Goal: Information Seeking & Learning: Learn about a topic

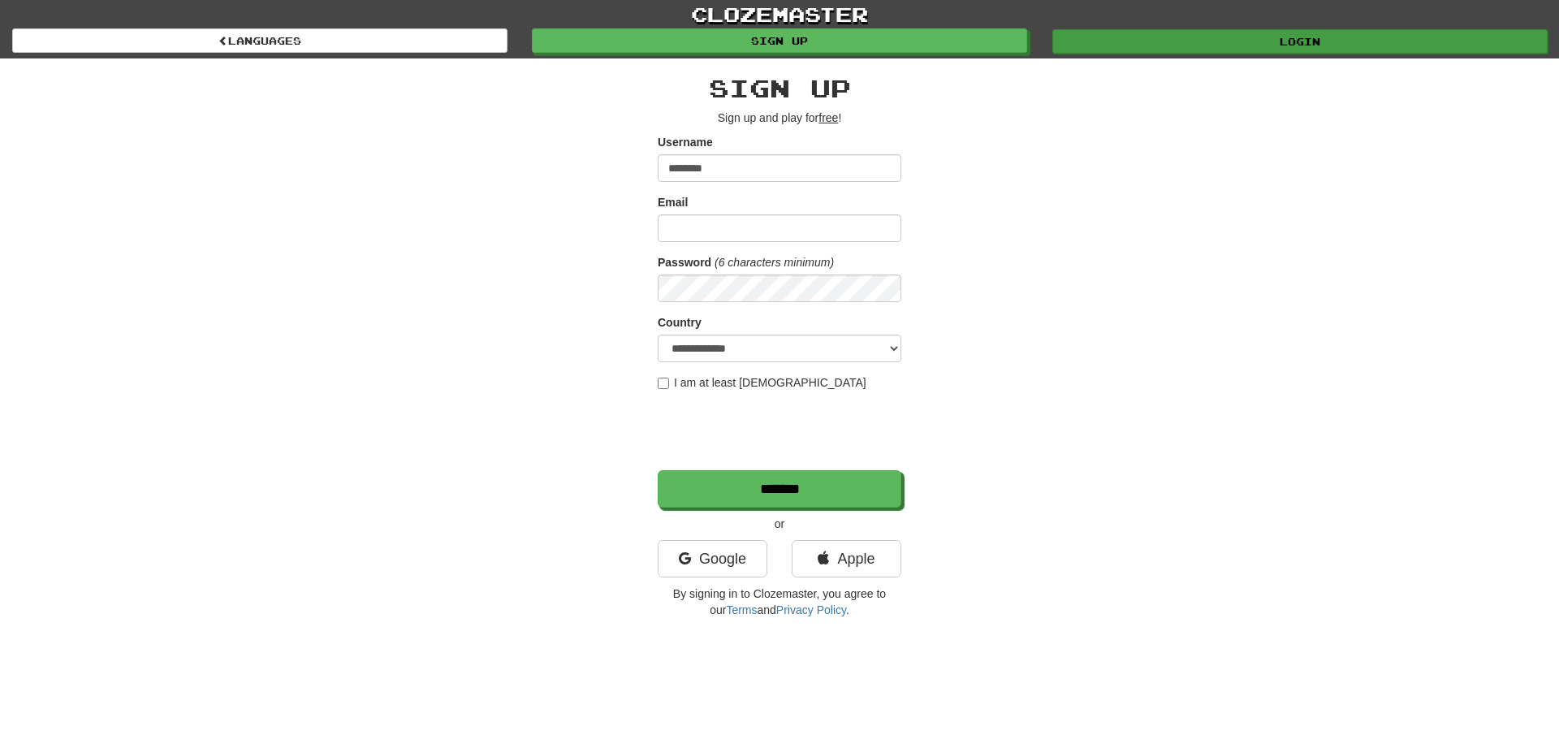
type input "********"
click at [1274, 40] on link "Login" at bounding box center [1299, 41] width 495 height 24
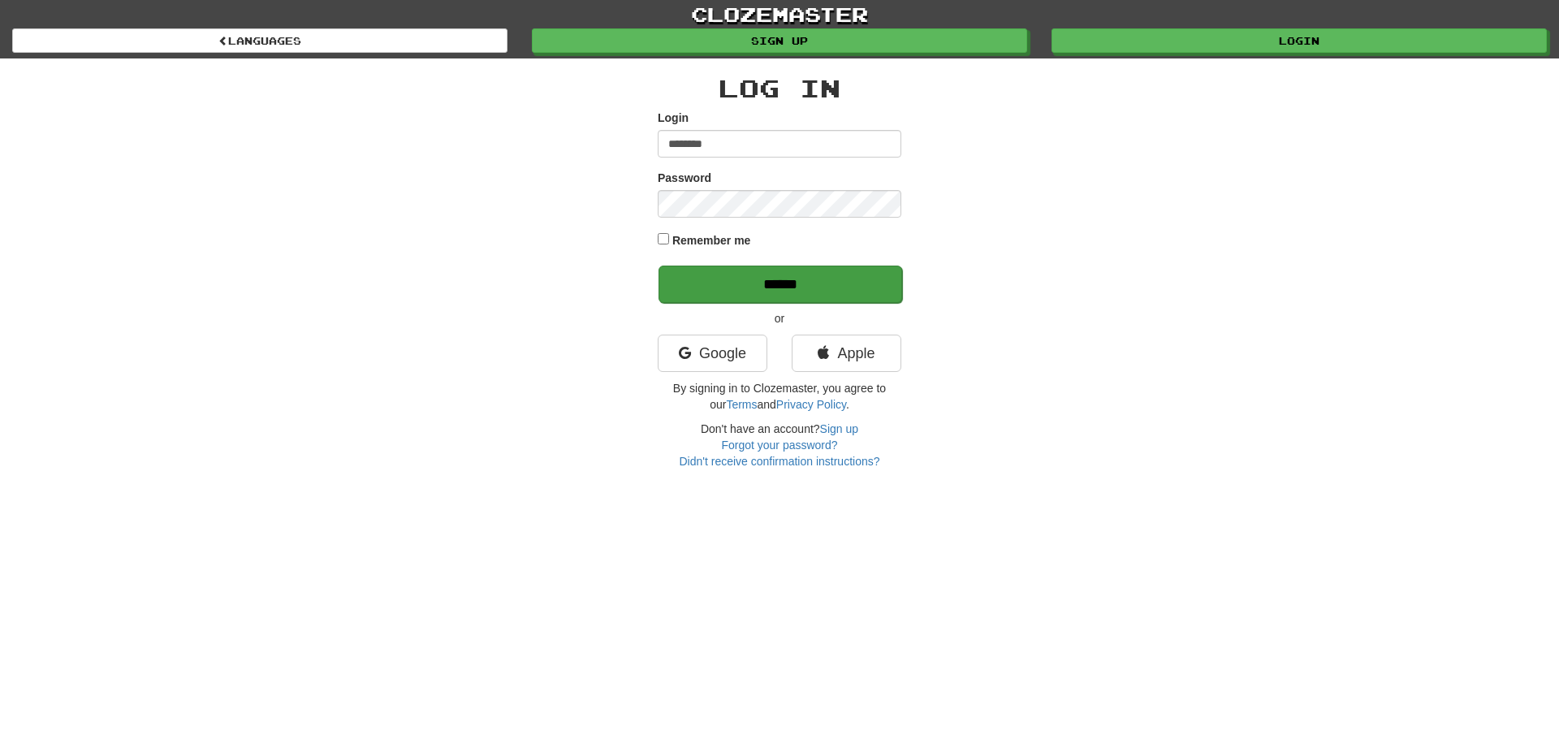
type input "********"
click at [766, 280] on input "******" at bounding box center [780, 283] width 244 height 37
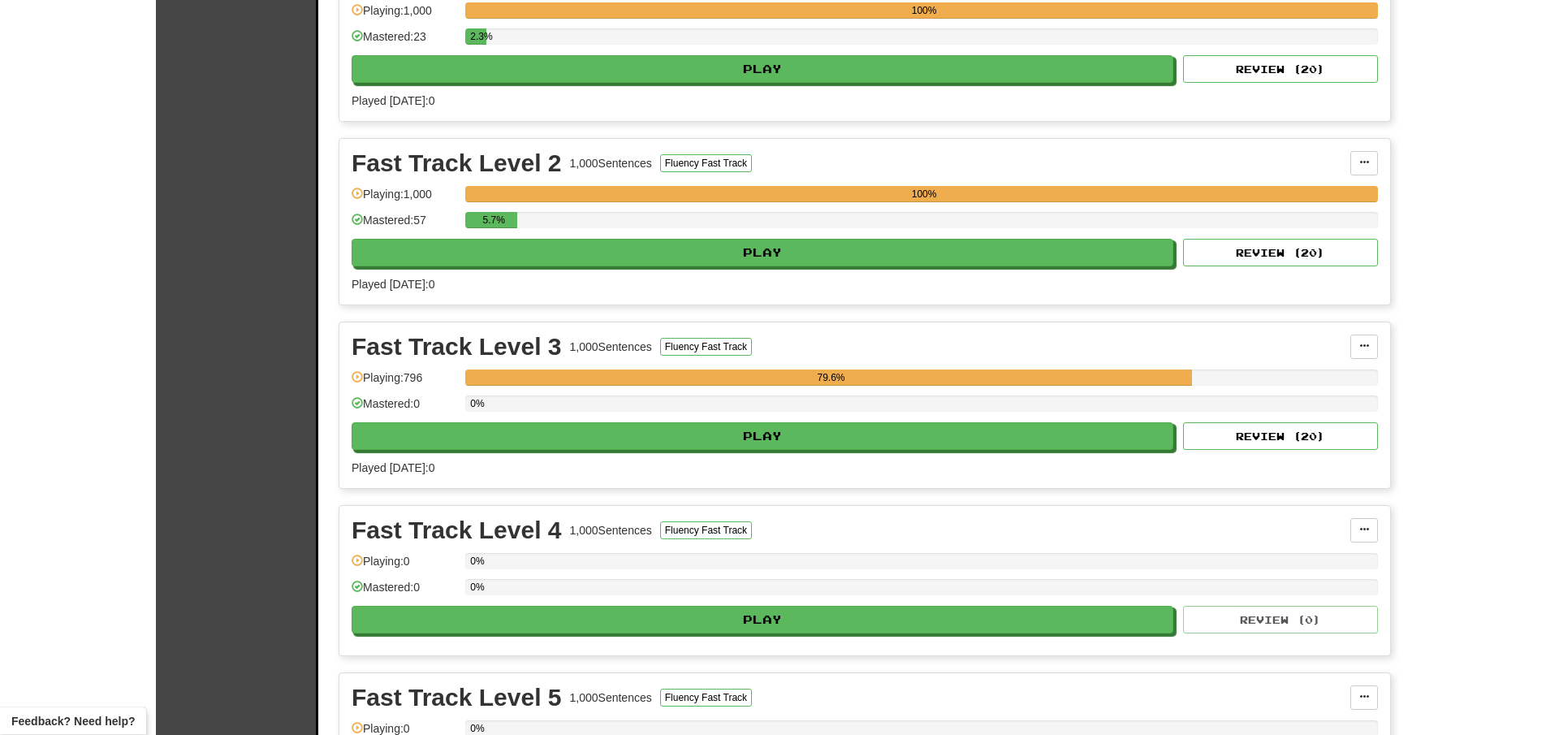
scroll to position [463, 0]
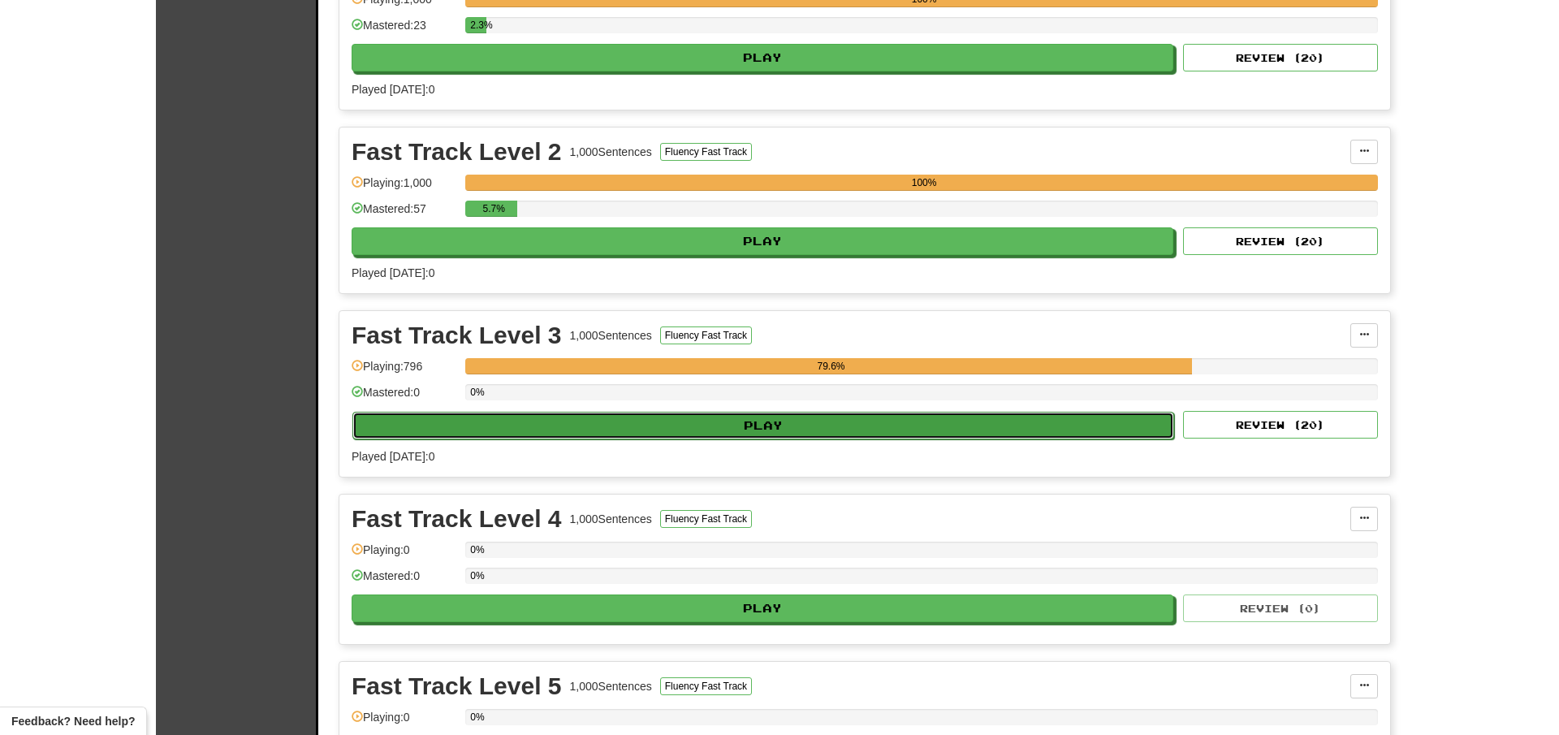
click at [802, 421] on button "Play" at bounding box center [763, 426] width 822 height 28
select select "**"
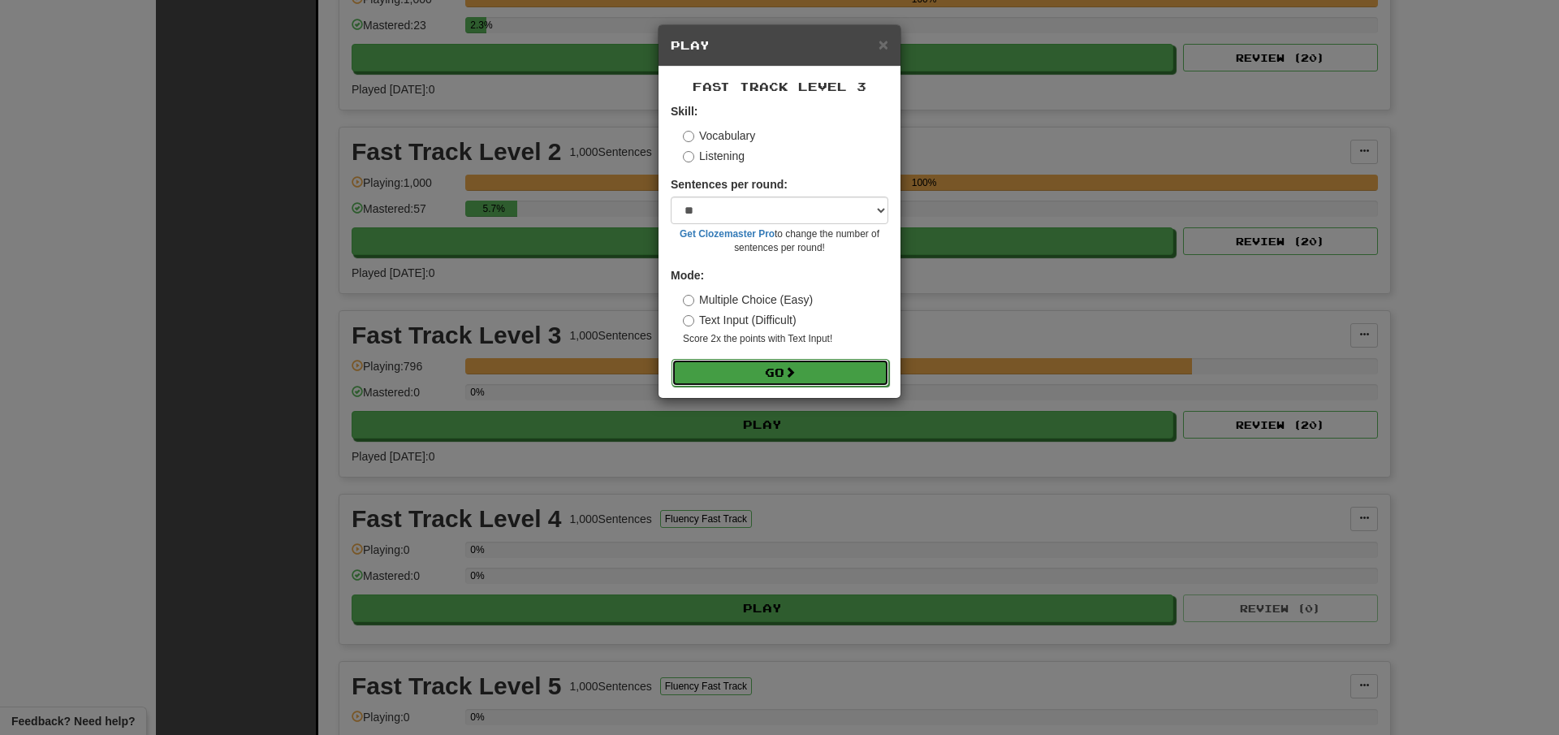
click at [768, 372] on button "Go" at bounding box center [780, 373] width 218 height 28
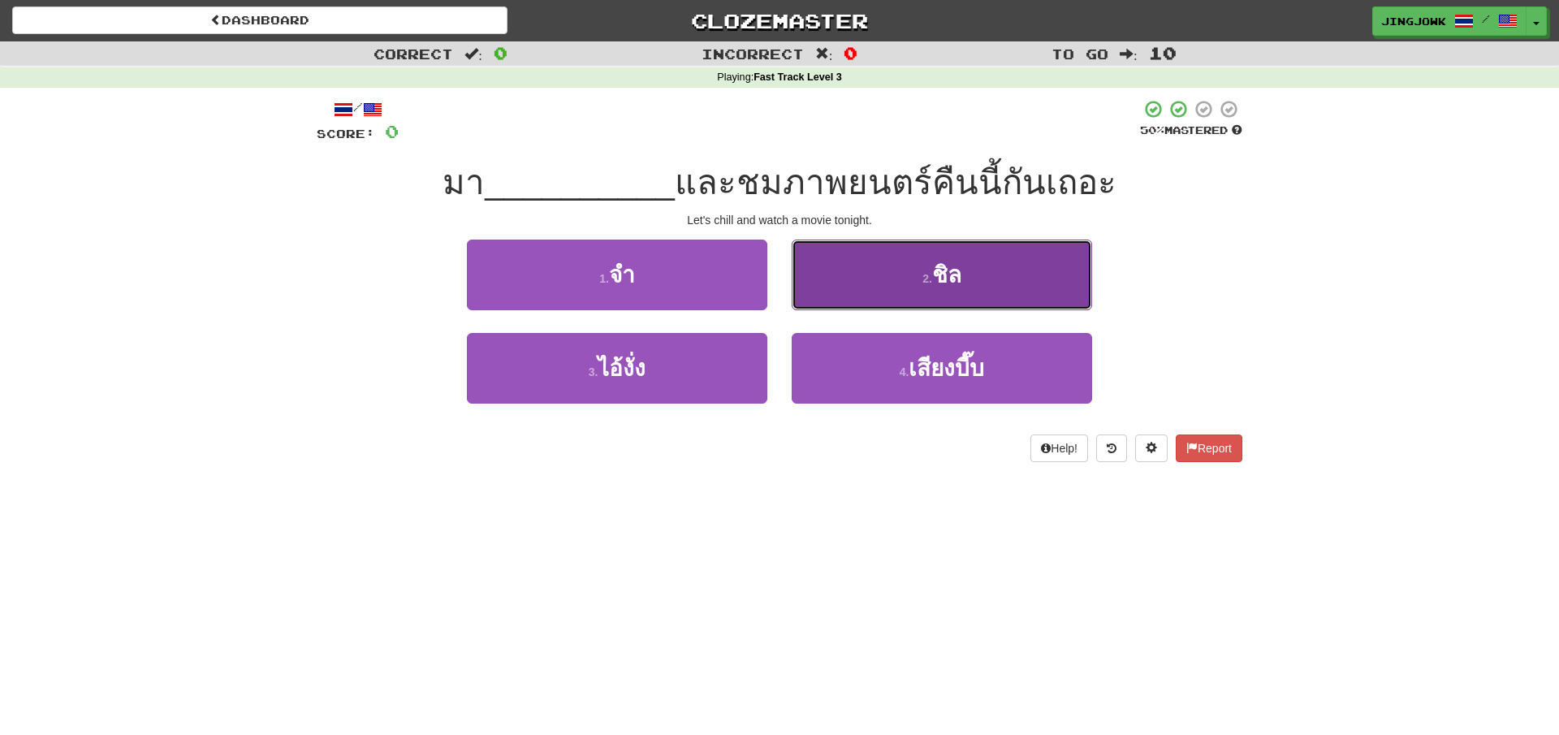
click at [948, 270] on span "ชิล" at bounding box center [946, 274] width 29 height 25
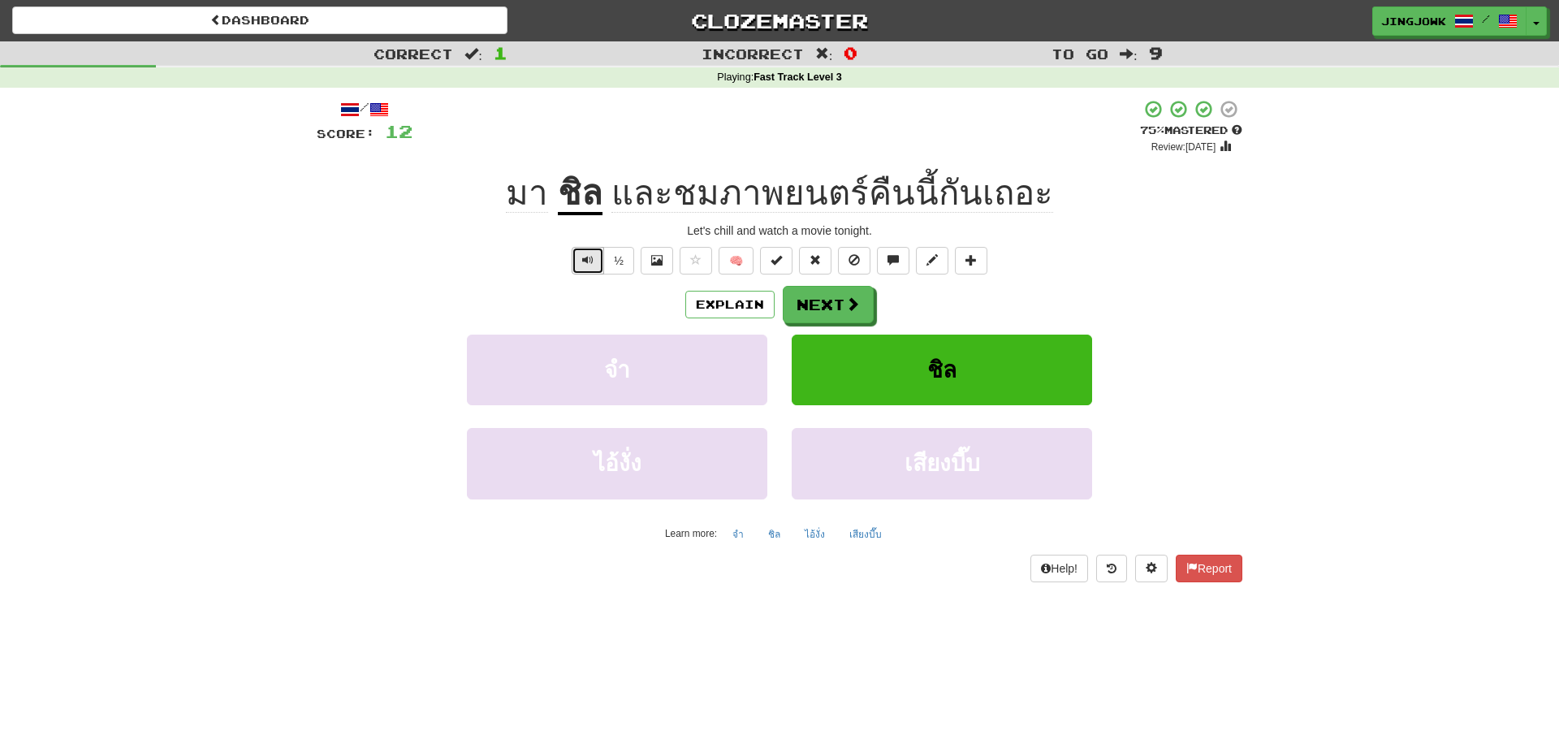
click at [583, 257] on button "Text-to-speech controls" at bounding box center [587, 261] width 32 height 28
click at [725, 300] on button "Explain" at bounding box center [729, 305] width 89 height 28
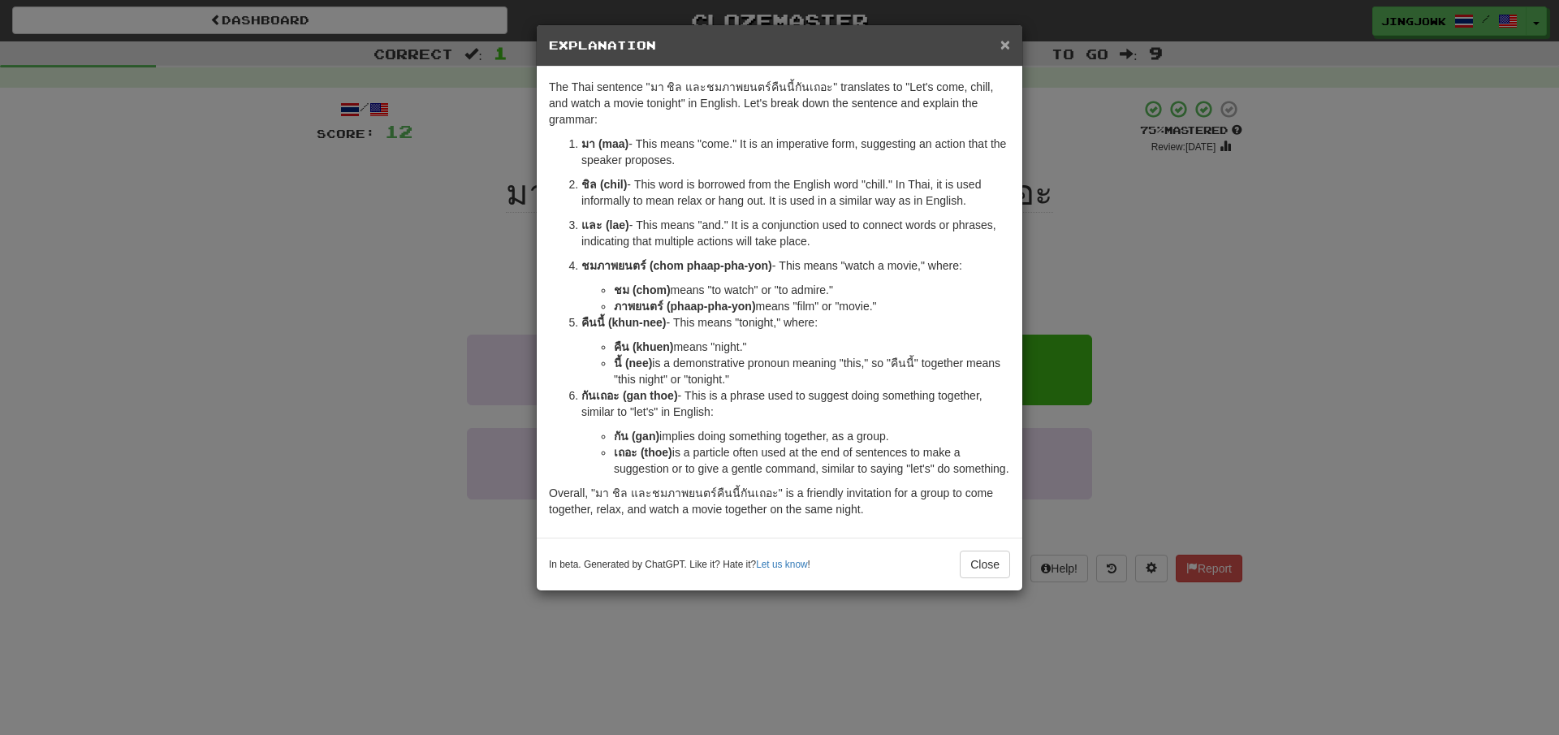
click at [1006, 50] on span "×" at bounding box center [1005, 44] width 10 height 19
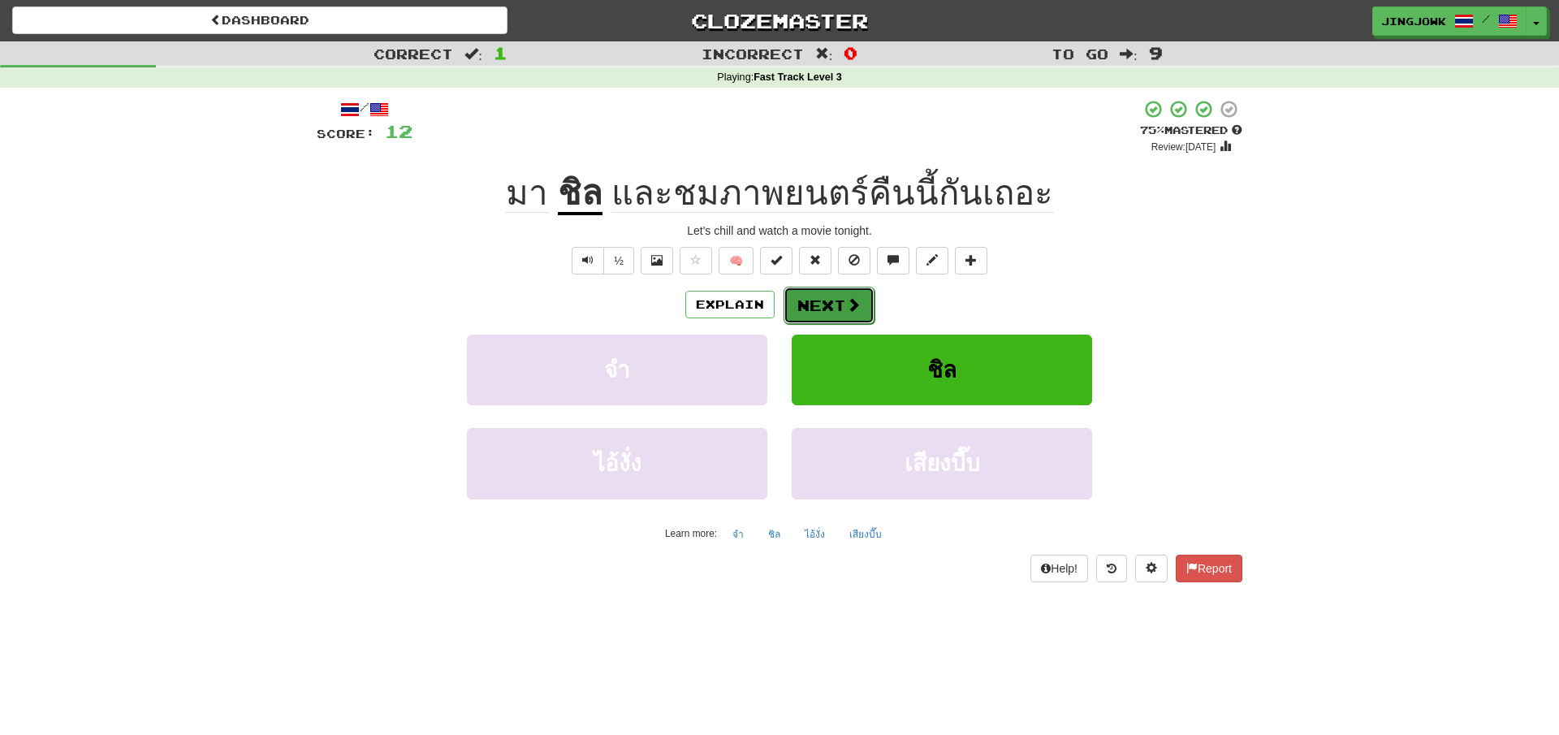
click at [830, 302] on button "Next" at bounding box center [828, 305] width 91 height 37
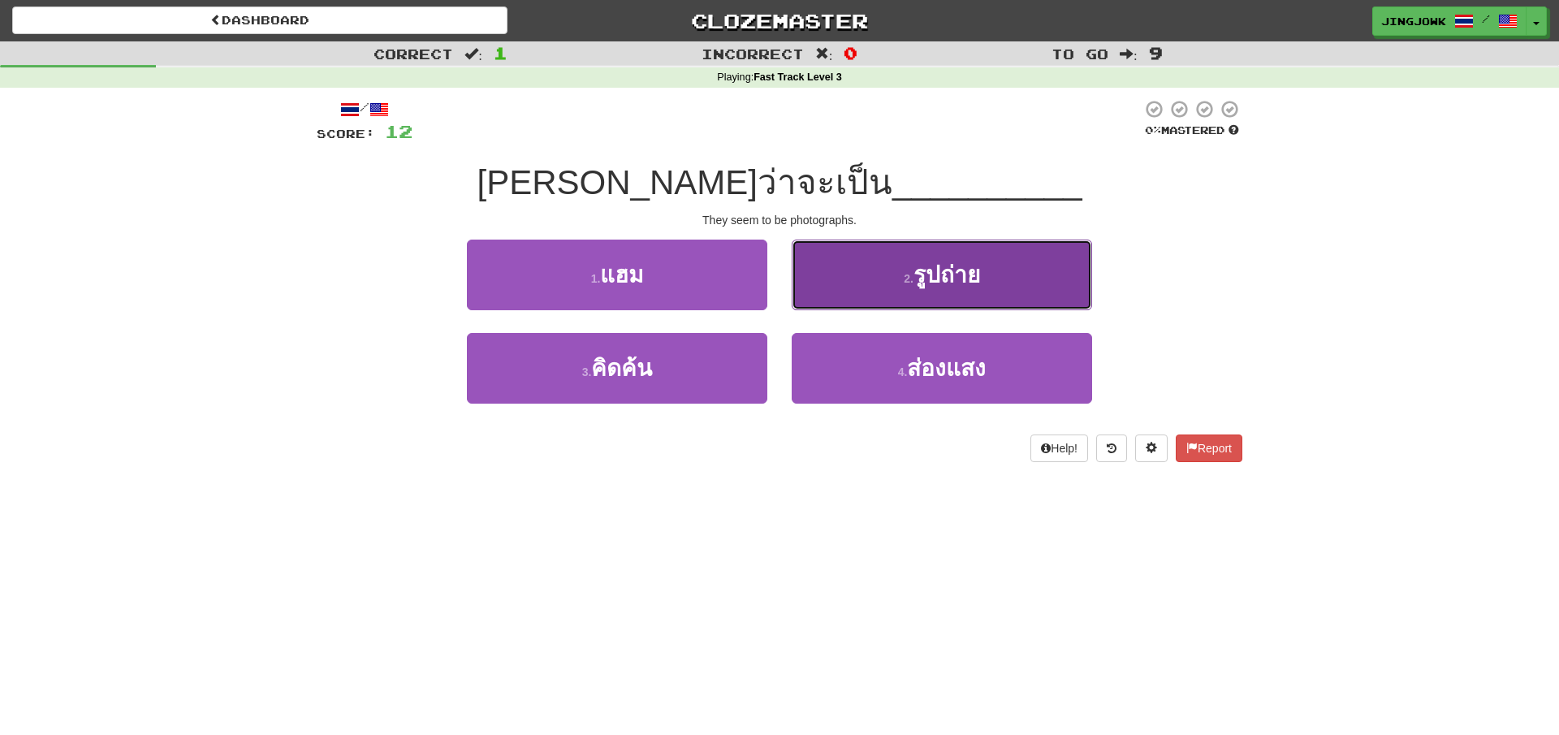
click at [944, 283] on span "รูปถ่าย" at bounding box center [946, 274] width 67 height 25
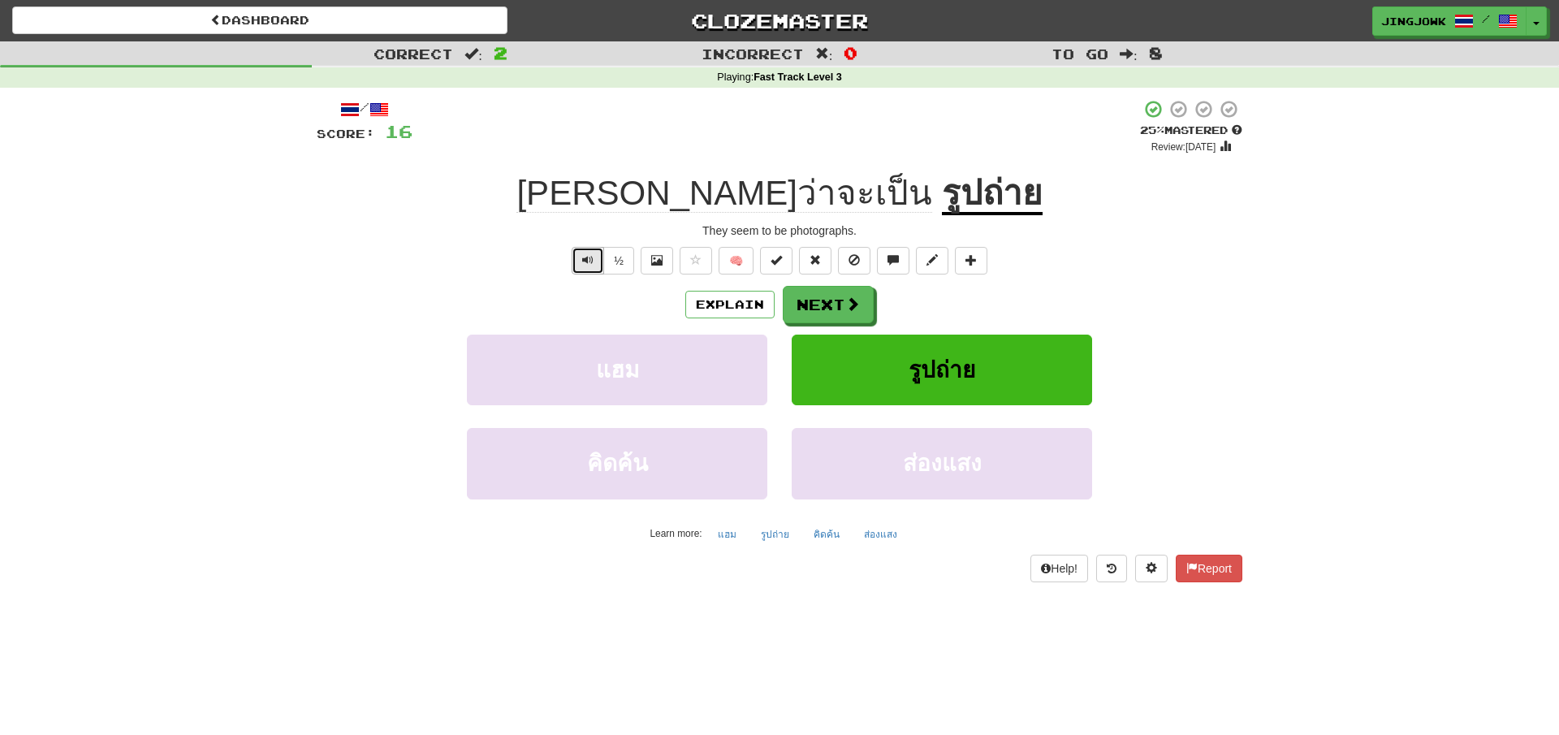
click at [583, 258] on button "Text-to-speech controls" at bounding box center [587, 261] width 32 height 28
click at [815, 297] on button "Next" at bounding box center [828, 305] width 91 height 37
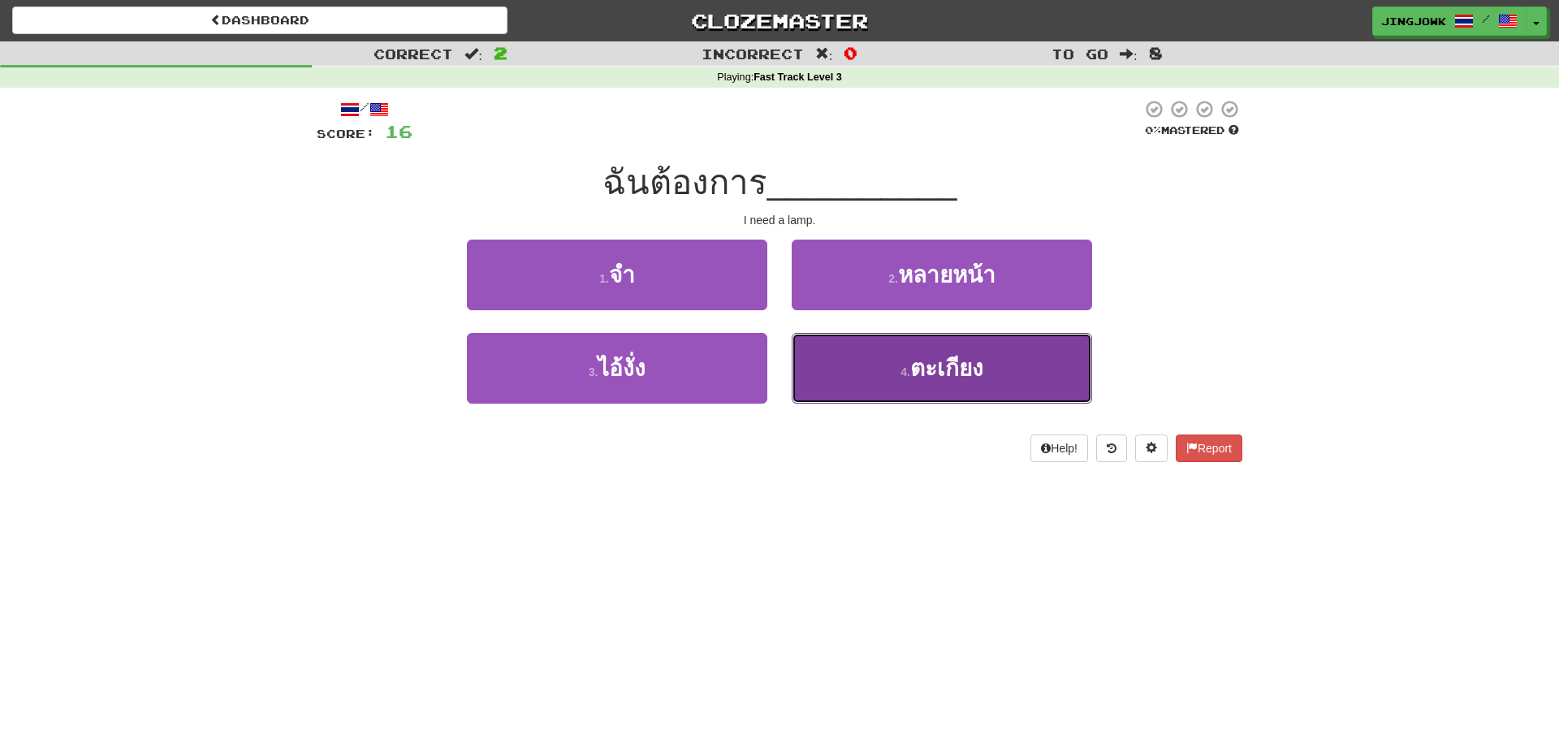
click at [949, 369] on span "ตะเกียง" at bounding box center [946, 368] width 73 height 25
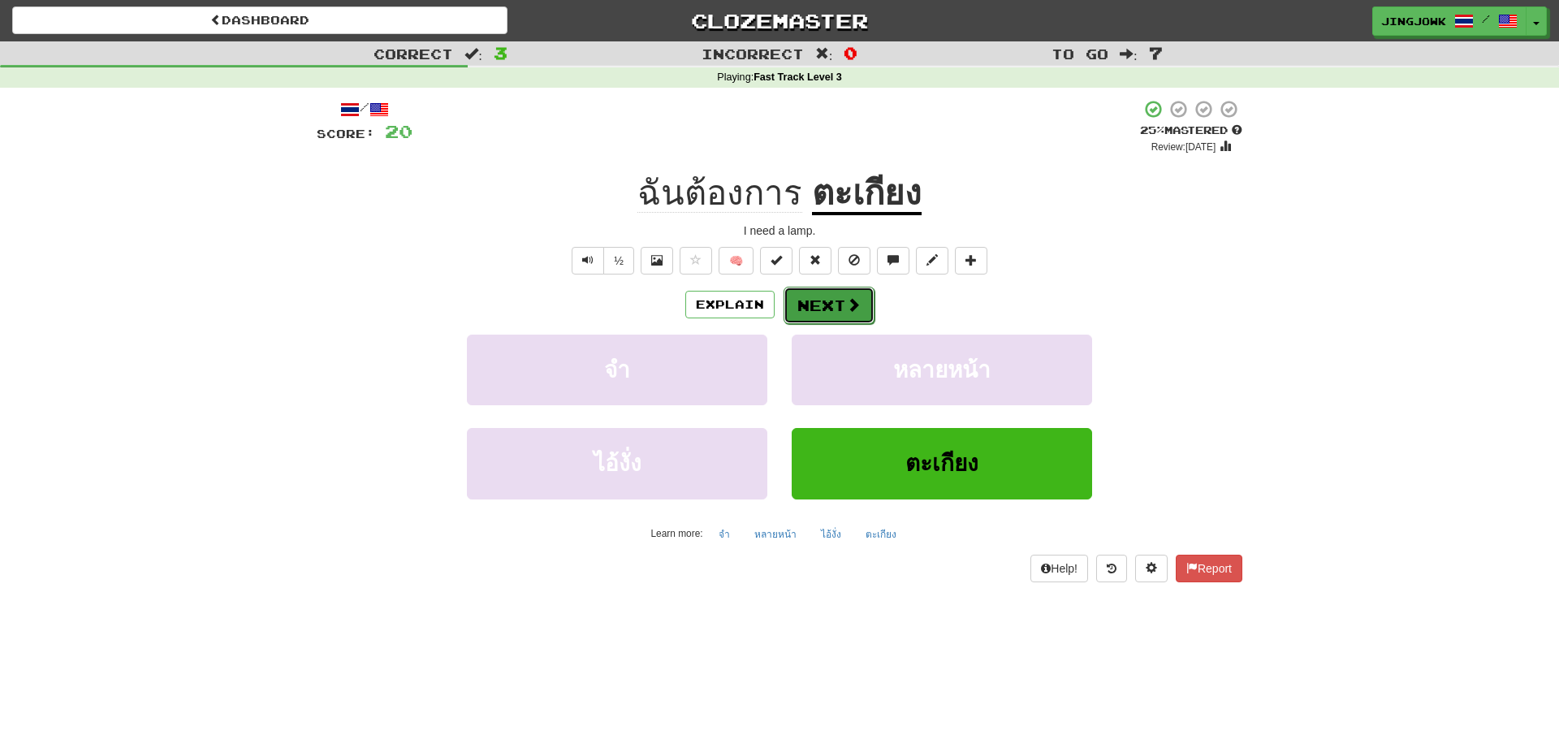
click at [824, 308] on button "Next" at bounding box center [828, 305] width 91 height 37
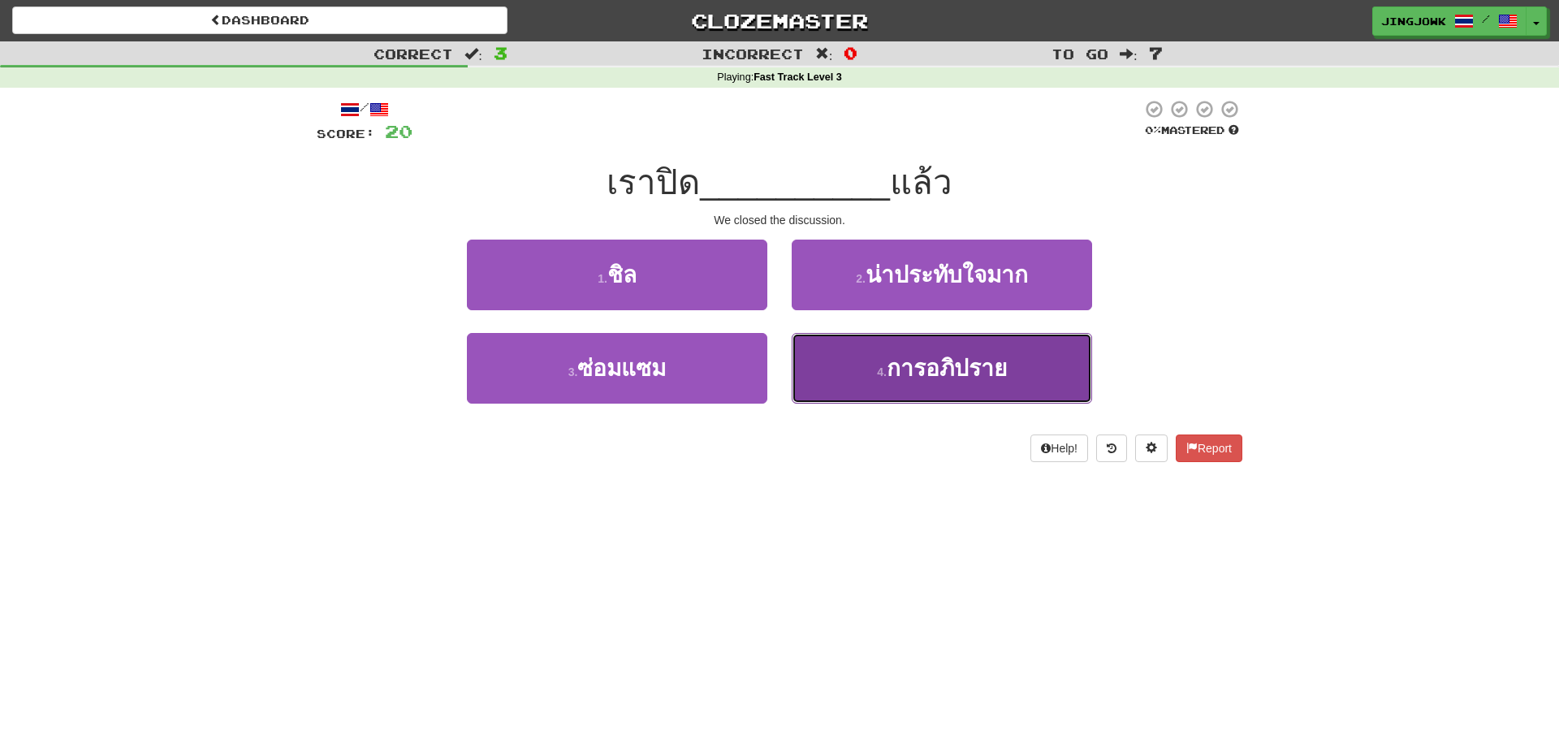
click at [927, 368] on span "การอภิปราย" at bounding box center [946, 368] width 120 height 25
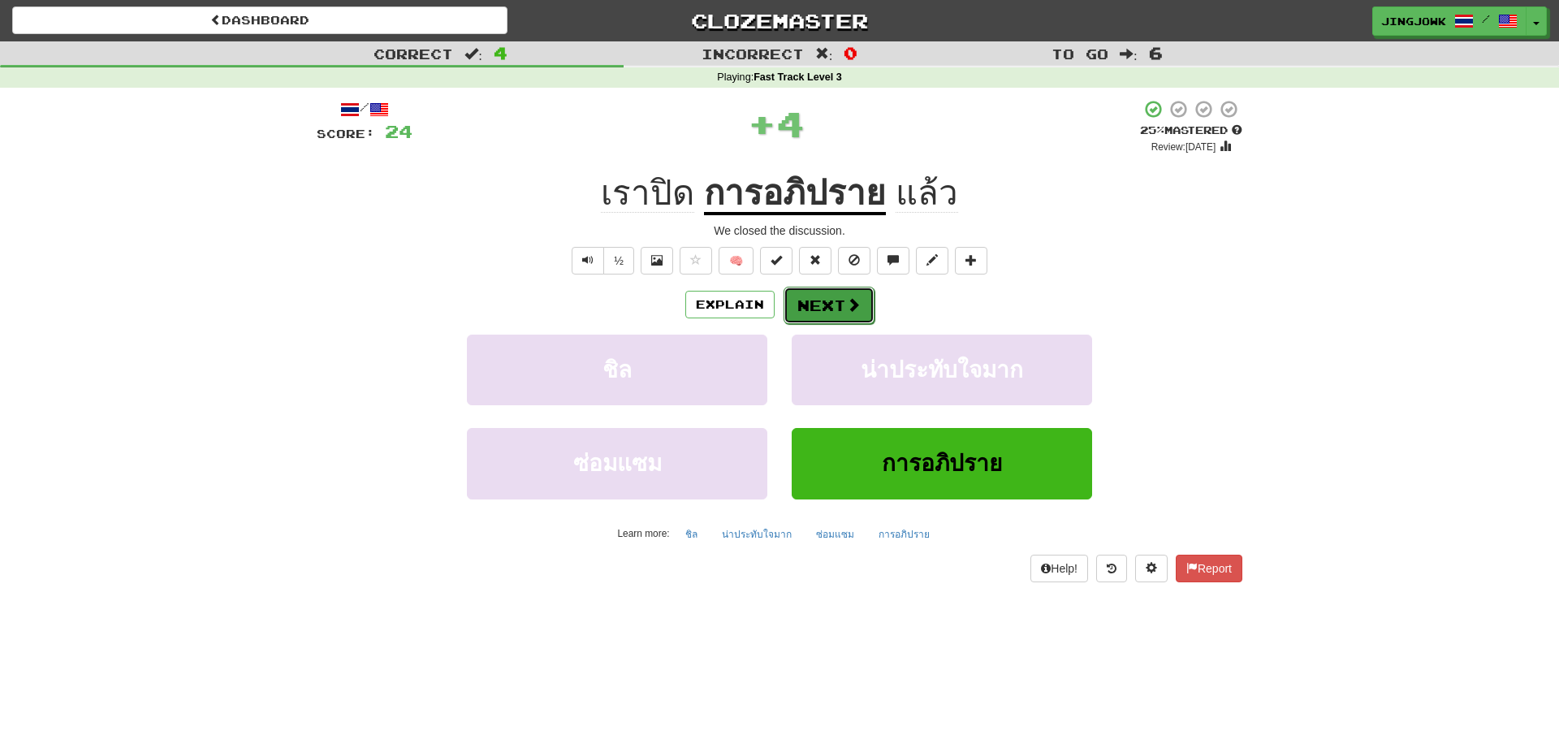
click at [817, 305] on button "Next" at bounding box center [828, 305] width 91 height 37
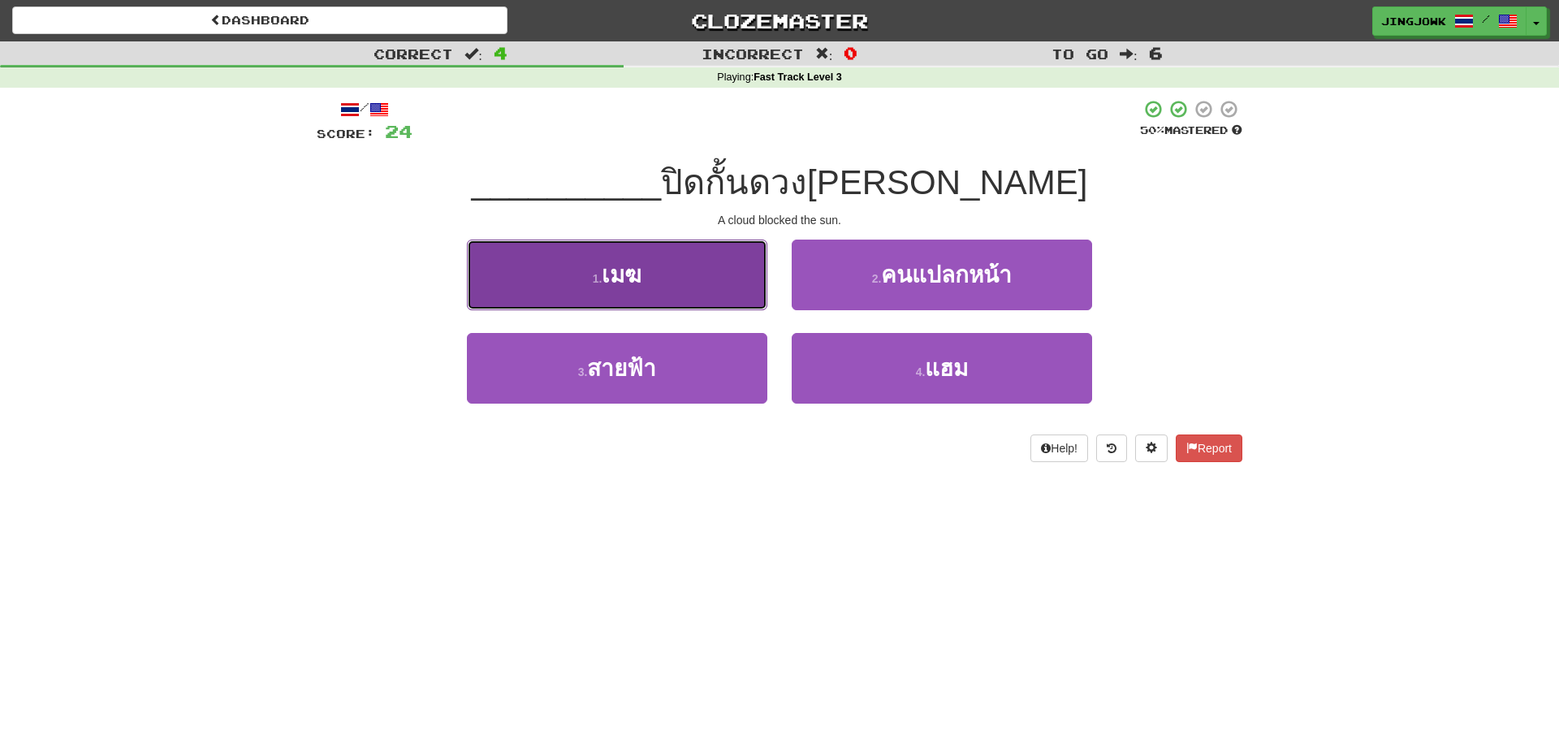
click at [619, 278] on span "เมฆ" at bounding box center [622, 274] width 40 height 25
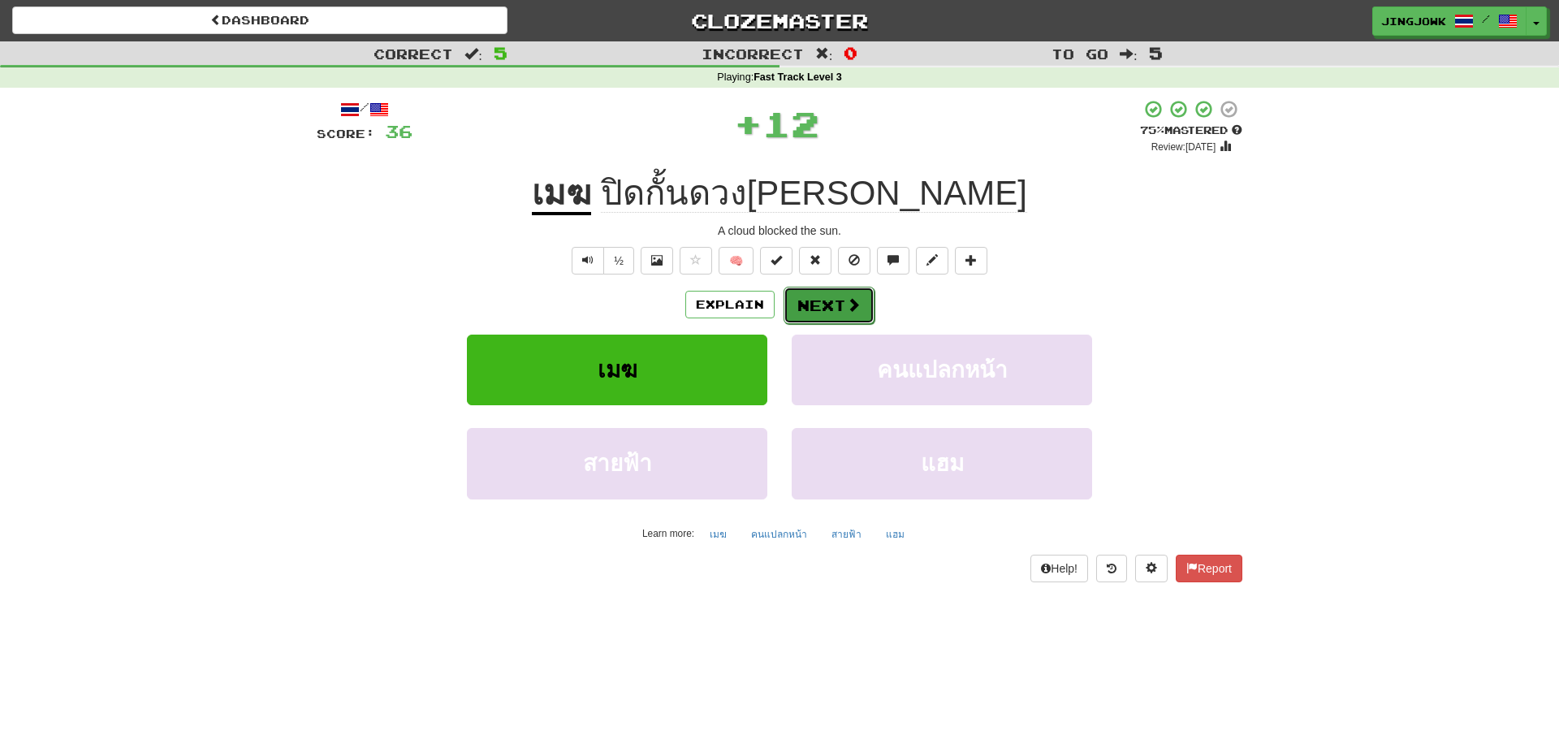
click at [818, 304] on button "Next" at bounding box center [828, 305] width 91 height 37
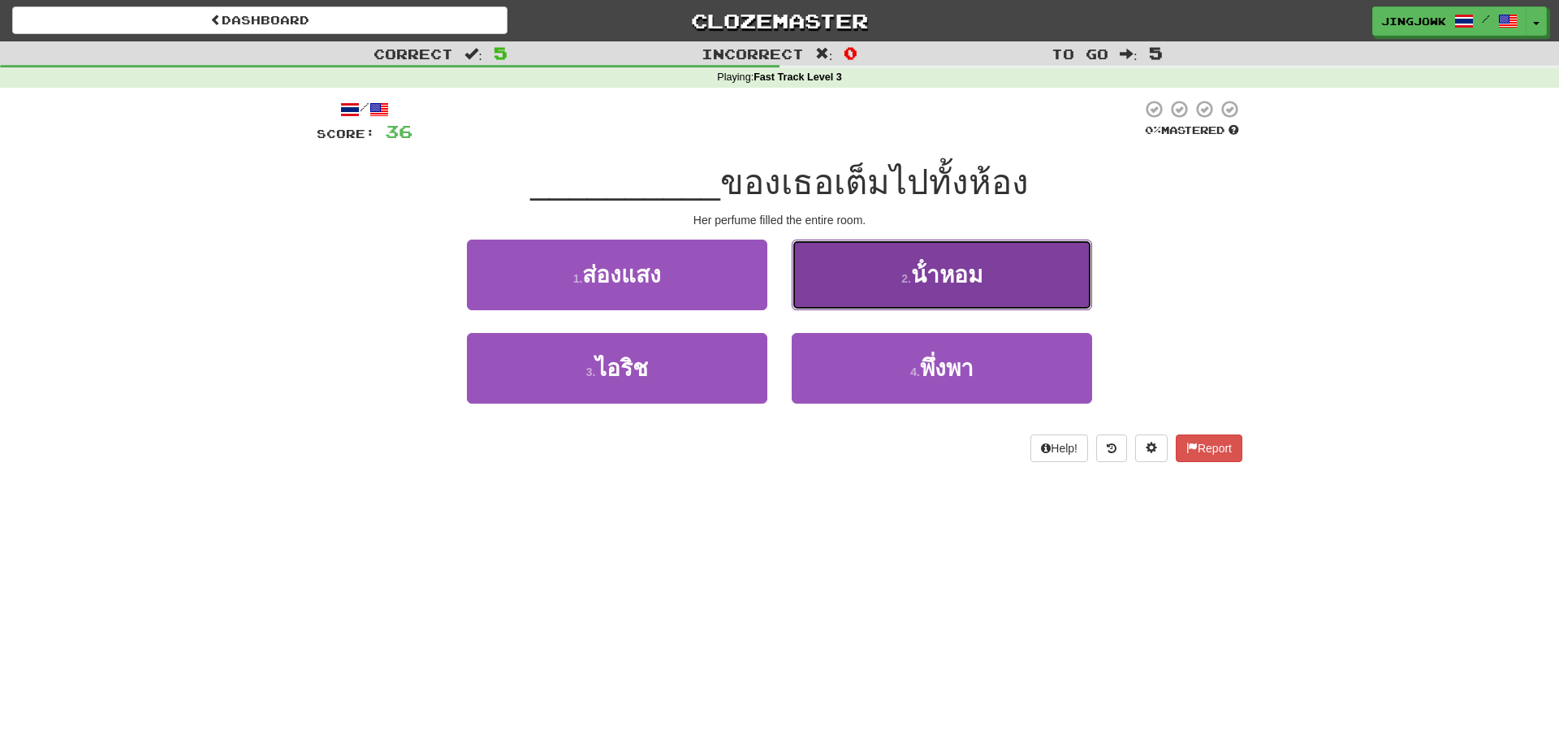
click at [944, 273] on span "น้ําหอม" at bounding box center [946, 274] width 71 height 25
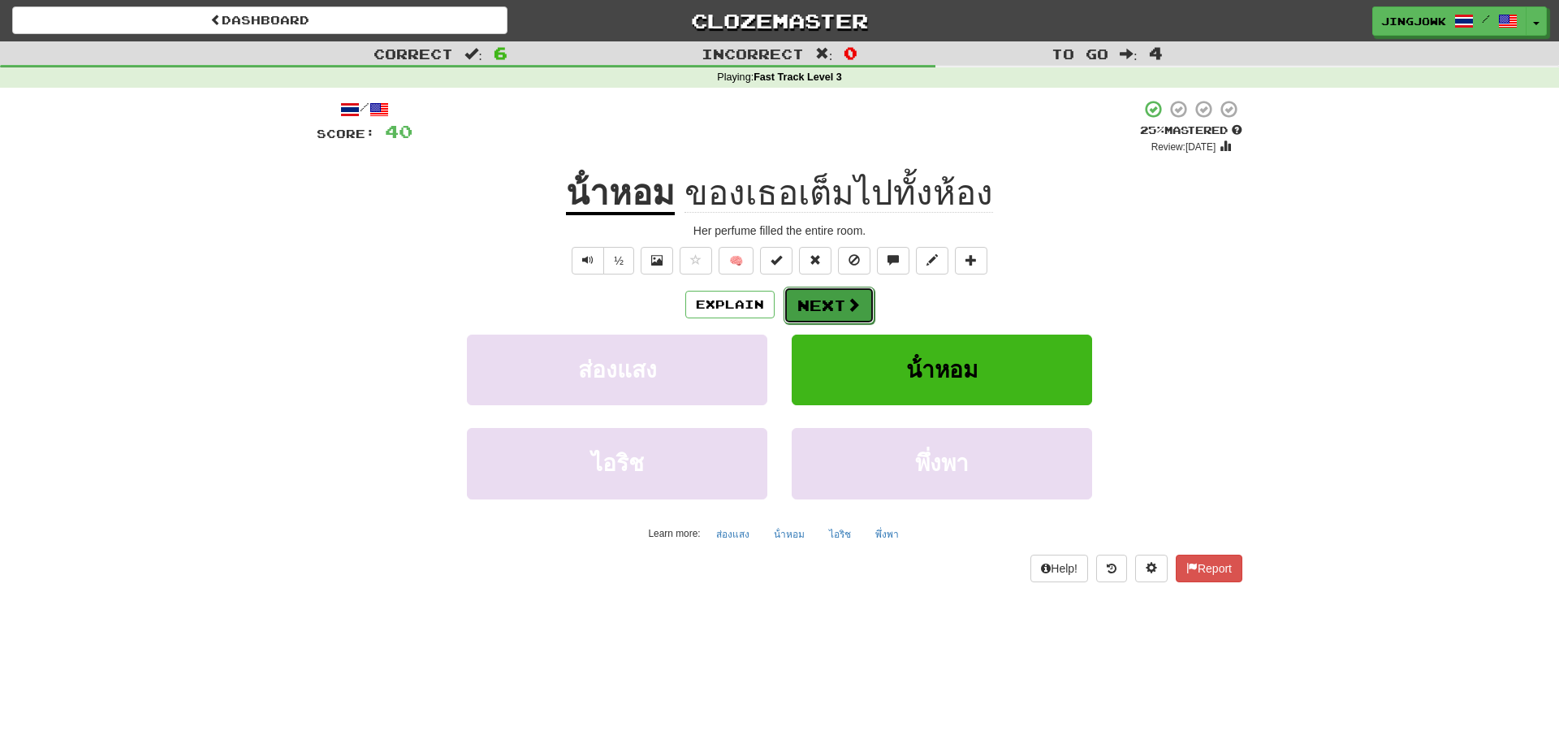
click at [815, 300] on button "Next" at bounding box center [828, 305] width 91 height 37
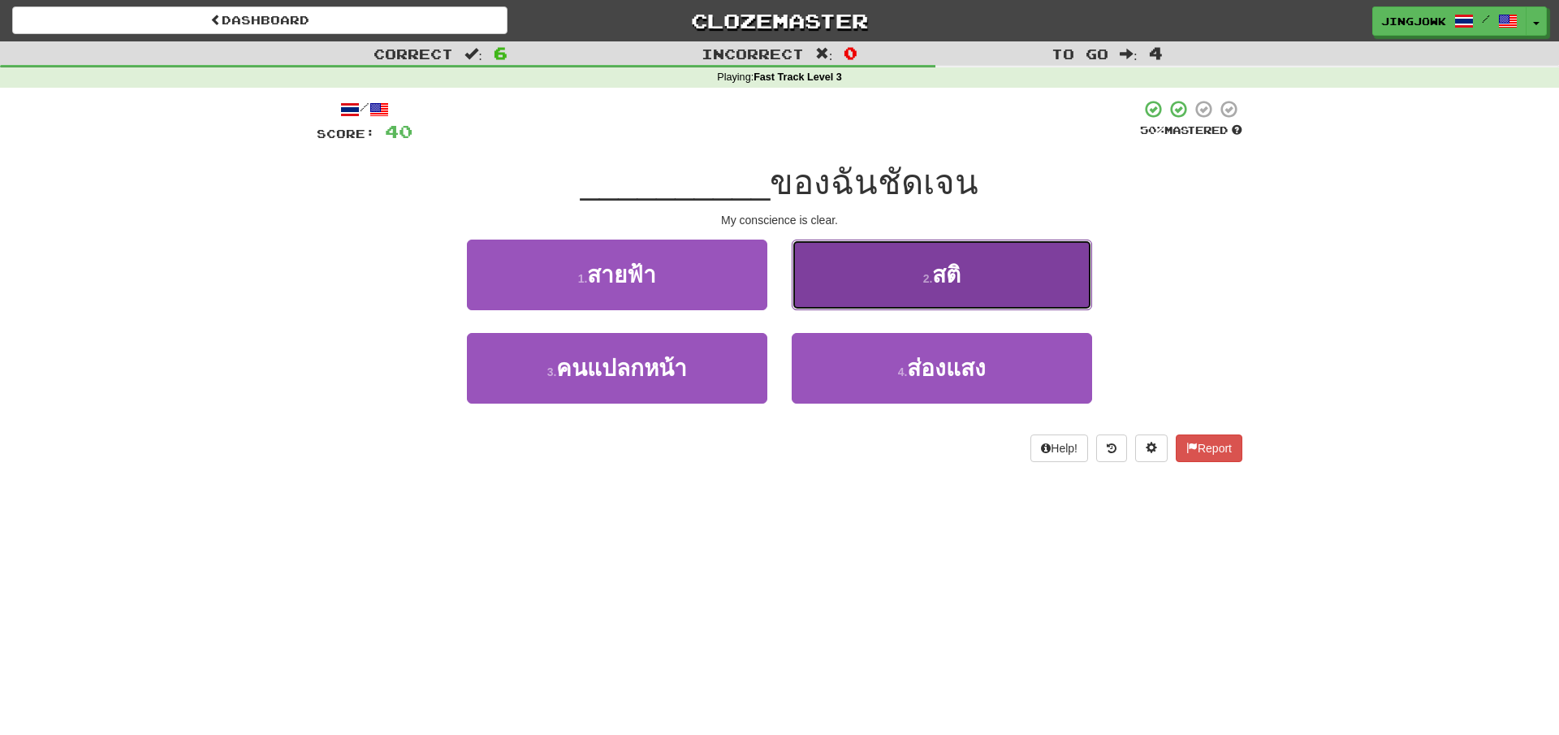
click at [945, 294] on button "2 . สติ" at bounding box center [941, 274] width 300 height 71
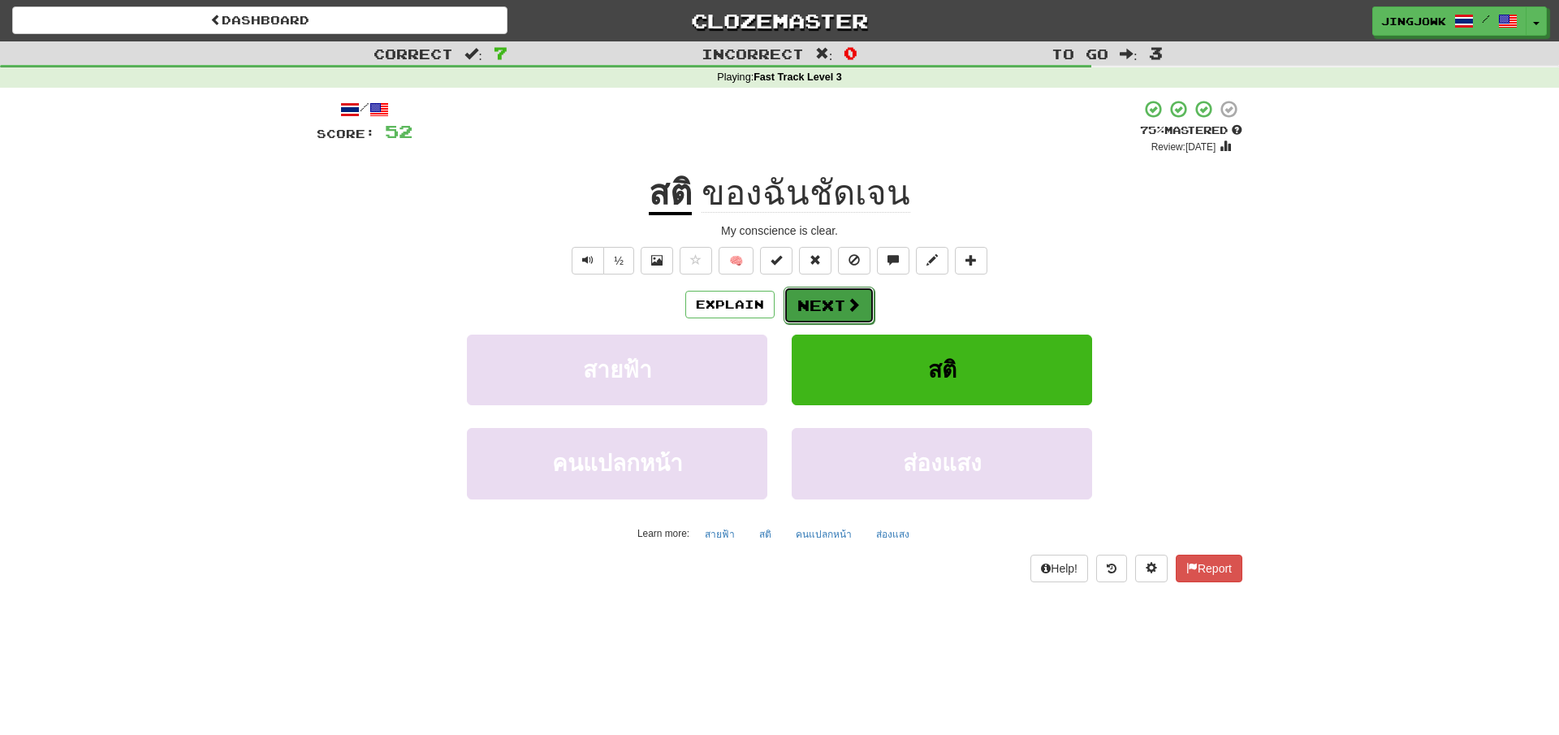
click at [830, 296] on button "Next" at bounding box center [828, 305] width 91 height 37
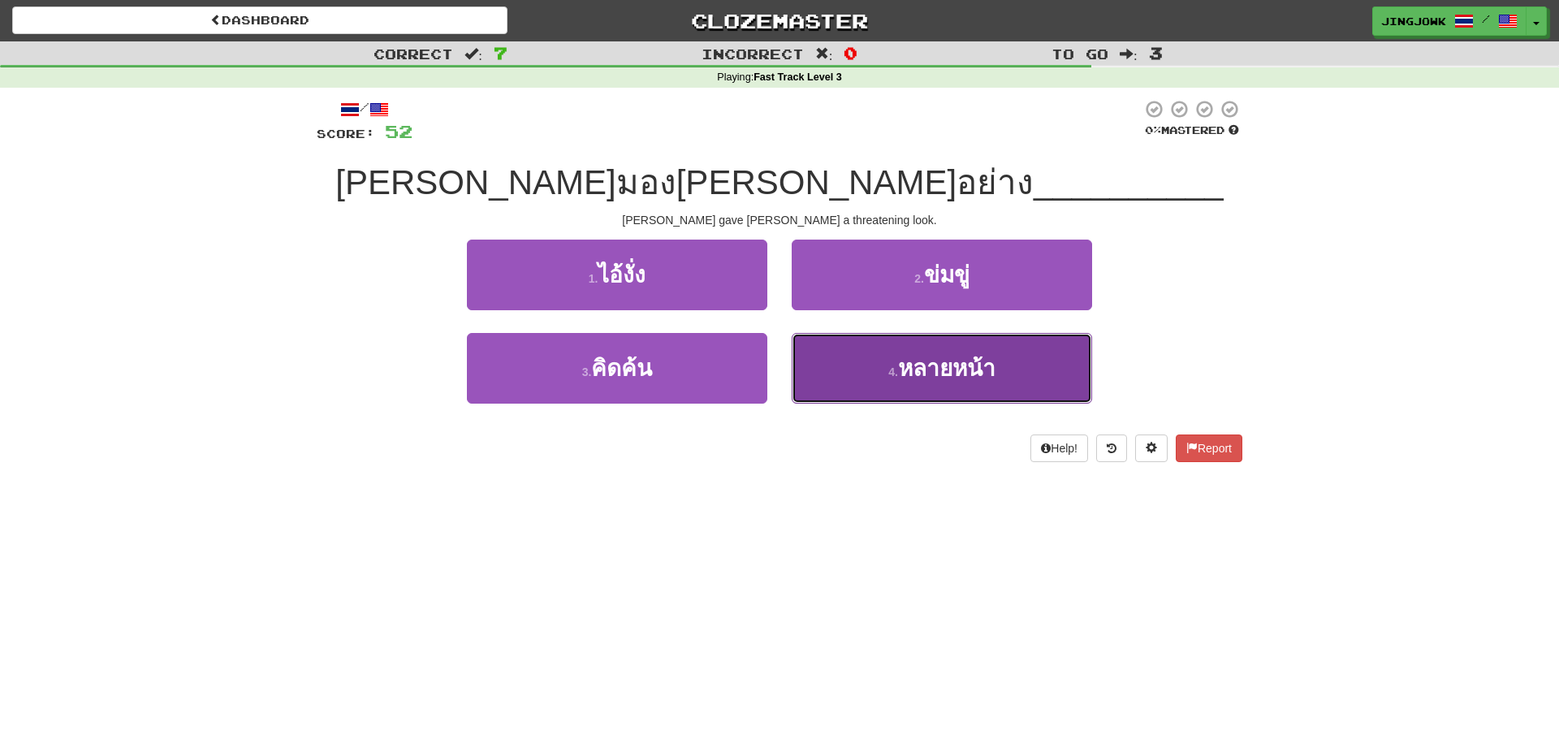
click at [959, 369] on span "หลายหน้า" at bounding box center [946, 368] width 97 height 25
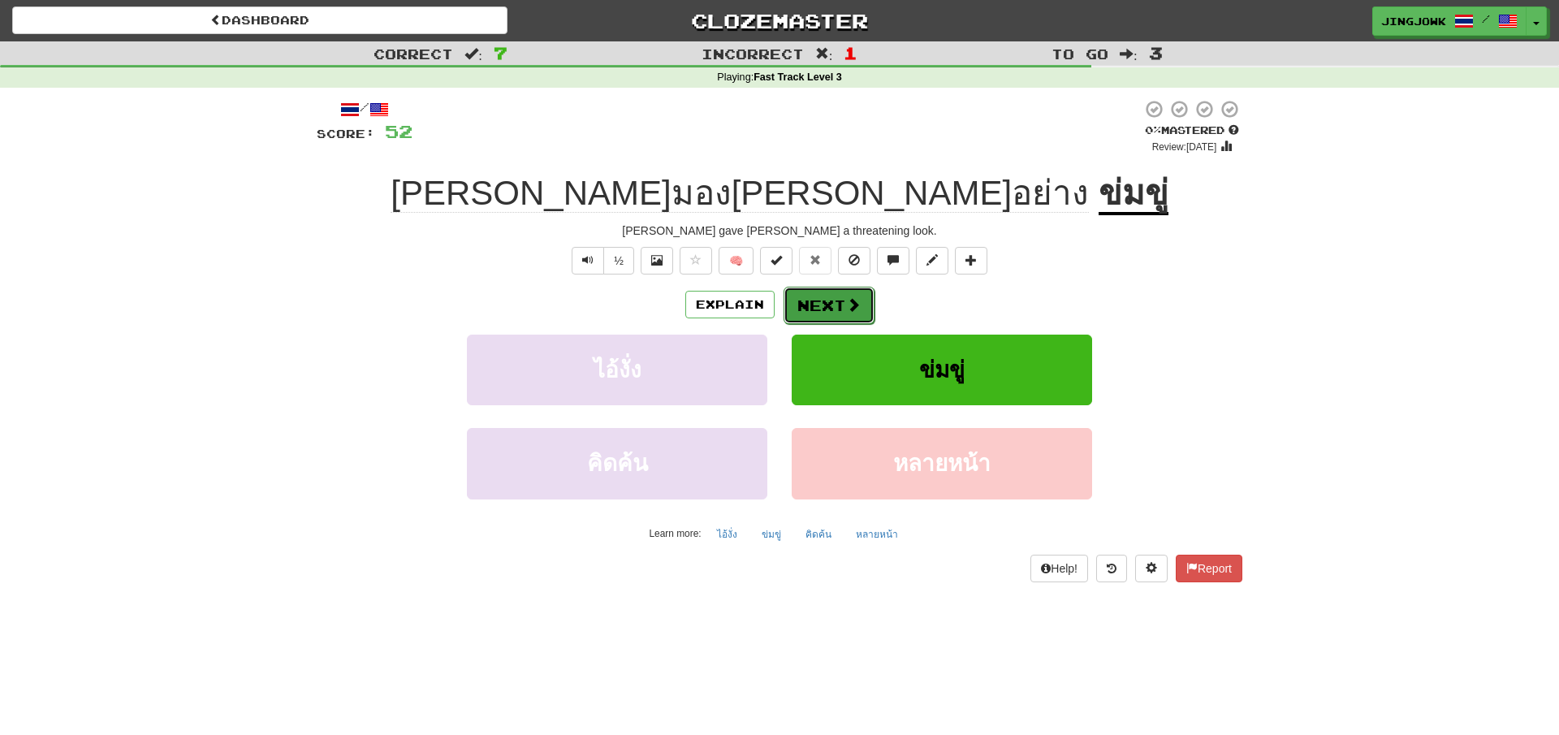
click at [834, 306] on button "Next" at bounding box center [828, 305] width 91 height 37
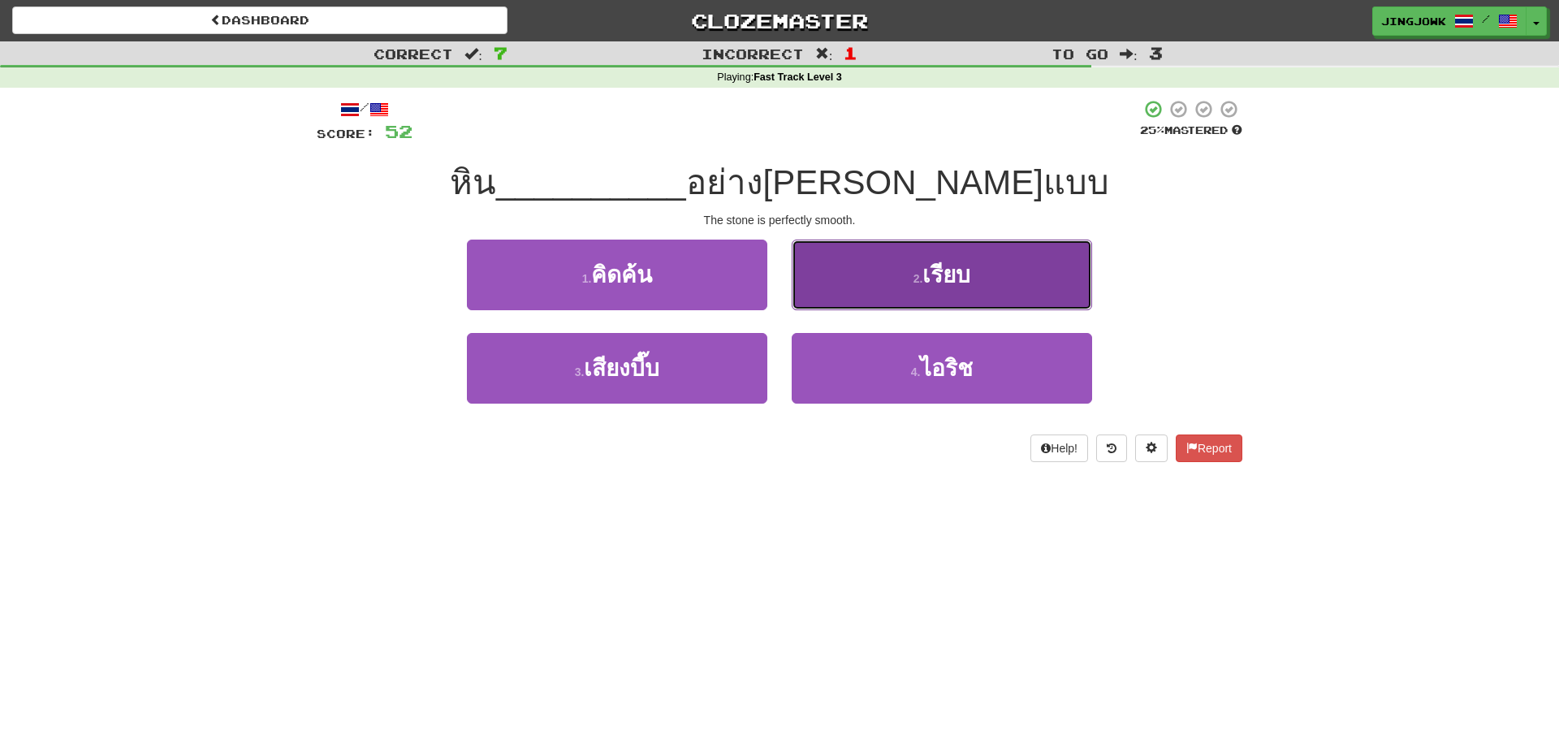
click at [933, 301] on button "2 . เรียบ" at bounding box center [941, 274] width 300 height 71
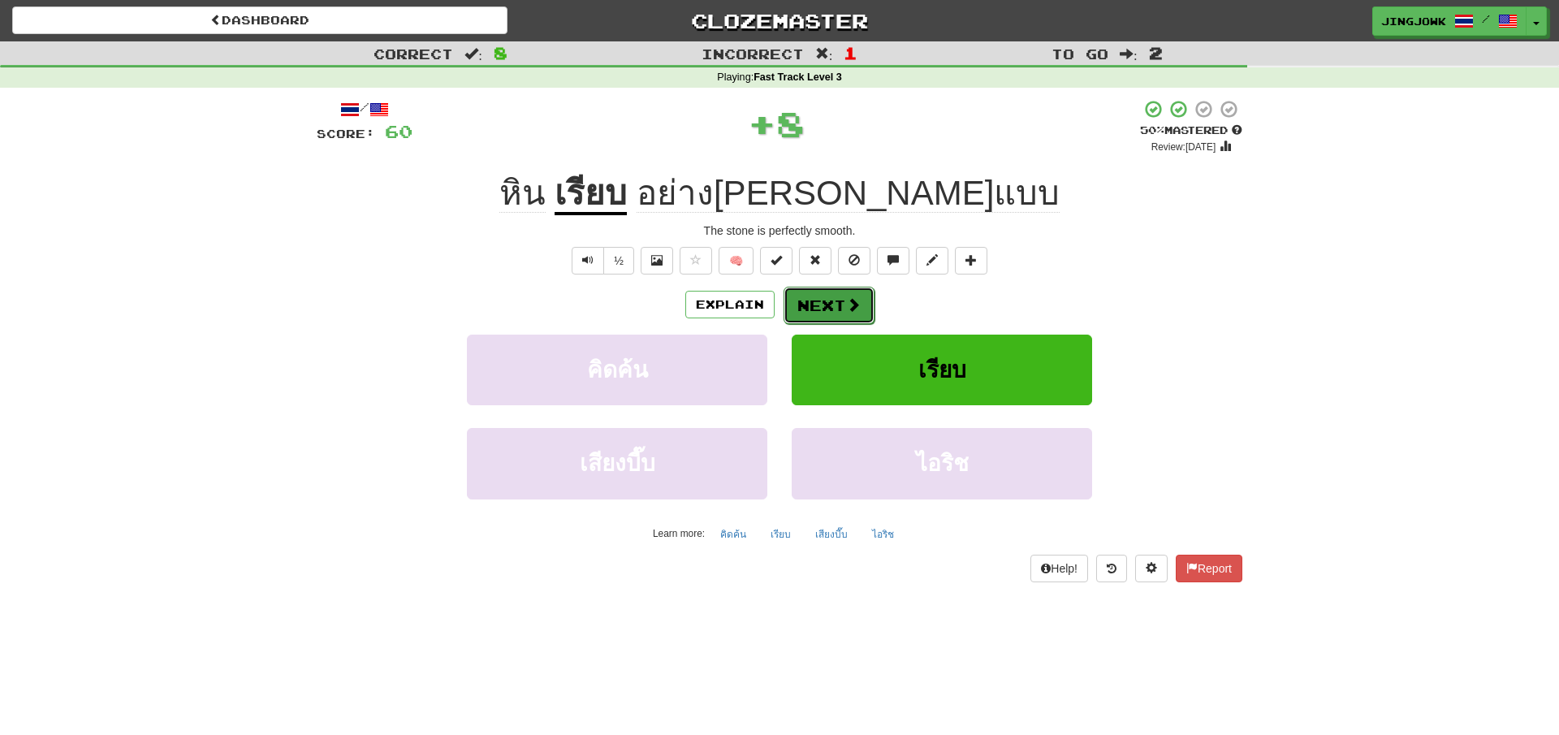
click at [826, 308] on button "Next" at bounding box center [828, 305] width 91 height 37
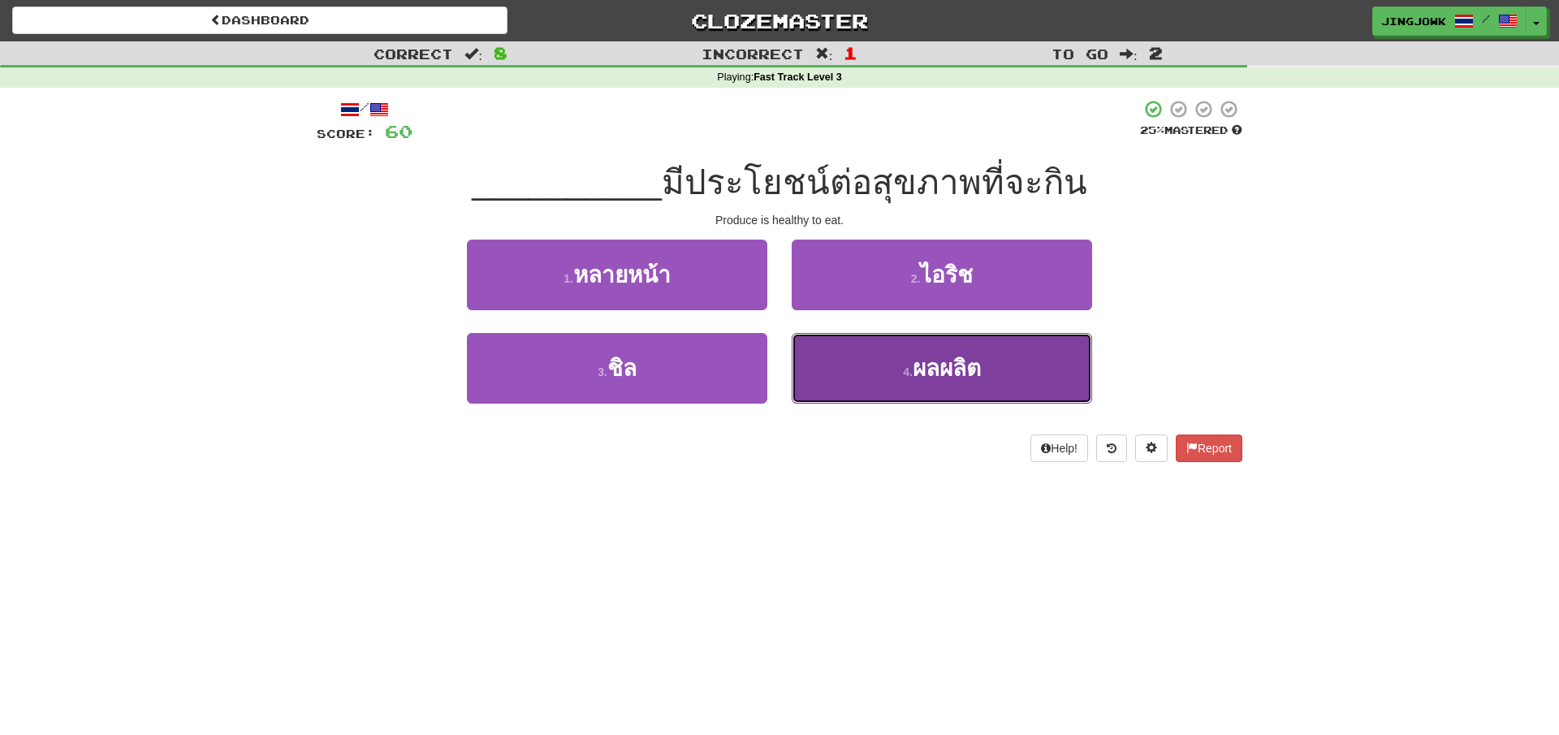
click at [943, 373] on span "ผลผลิต" at bounding box center [946, 368] width 68 height 25
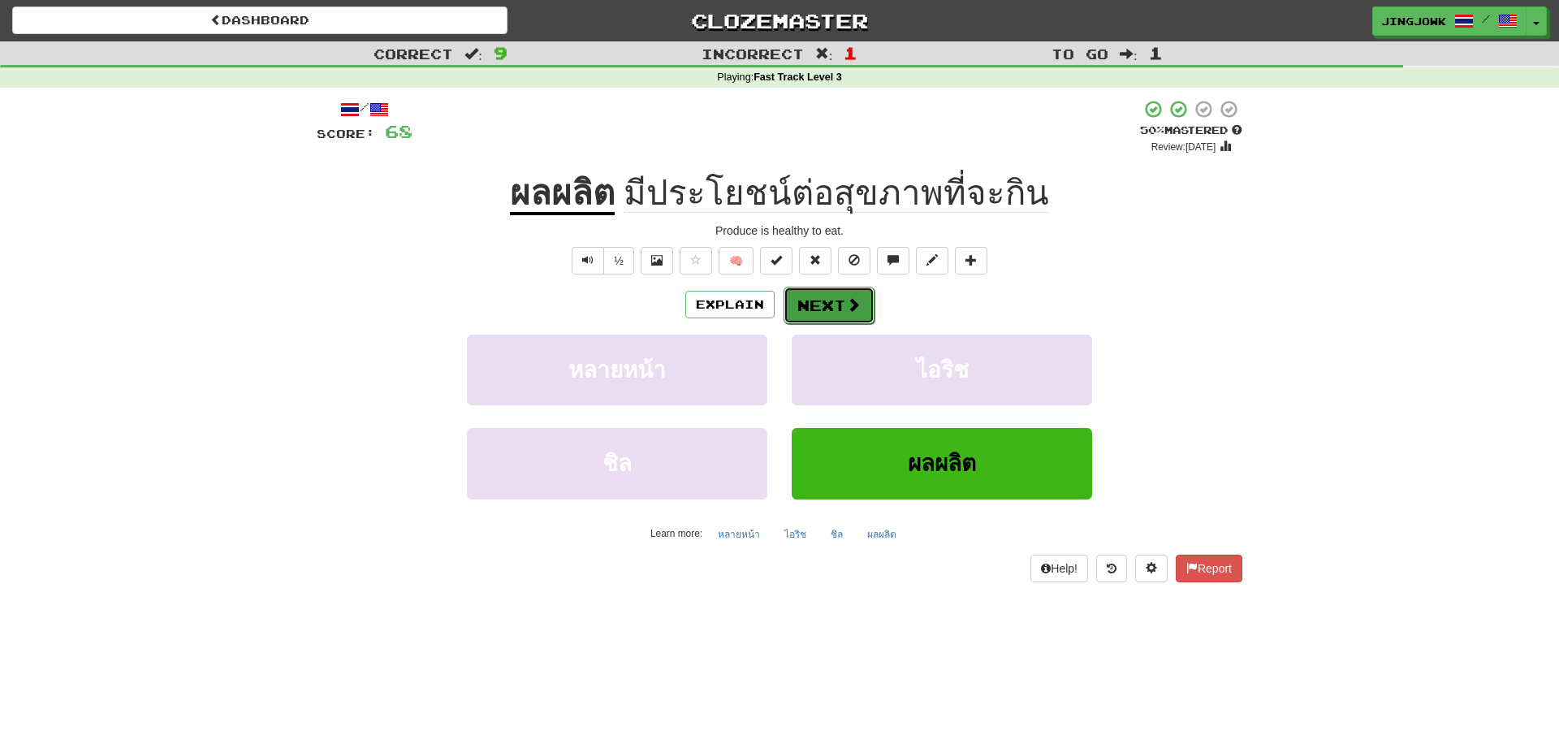
click at [826, 311] on button "Next" at bounding box center [828, 305] width 91 height 37
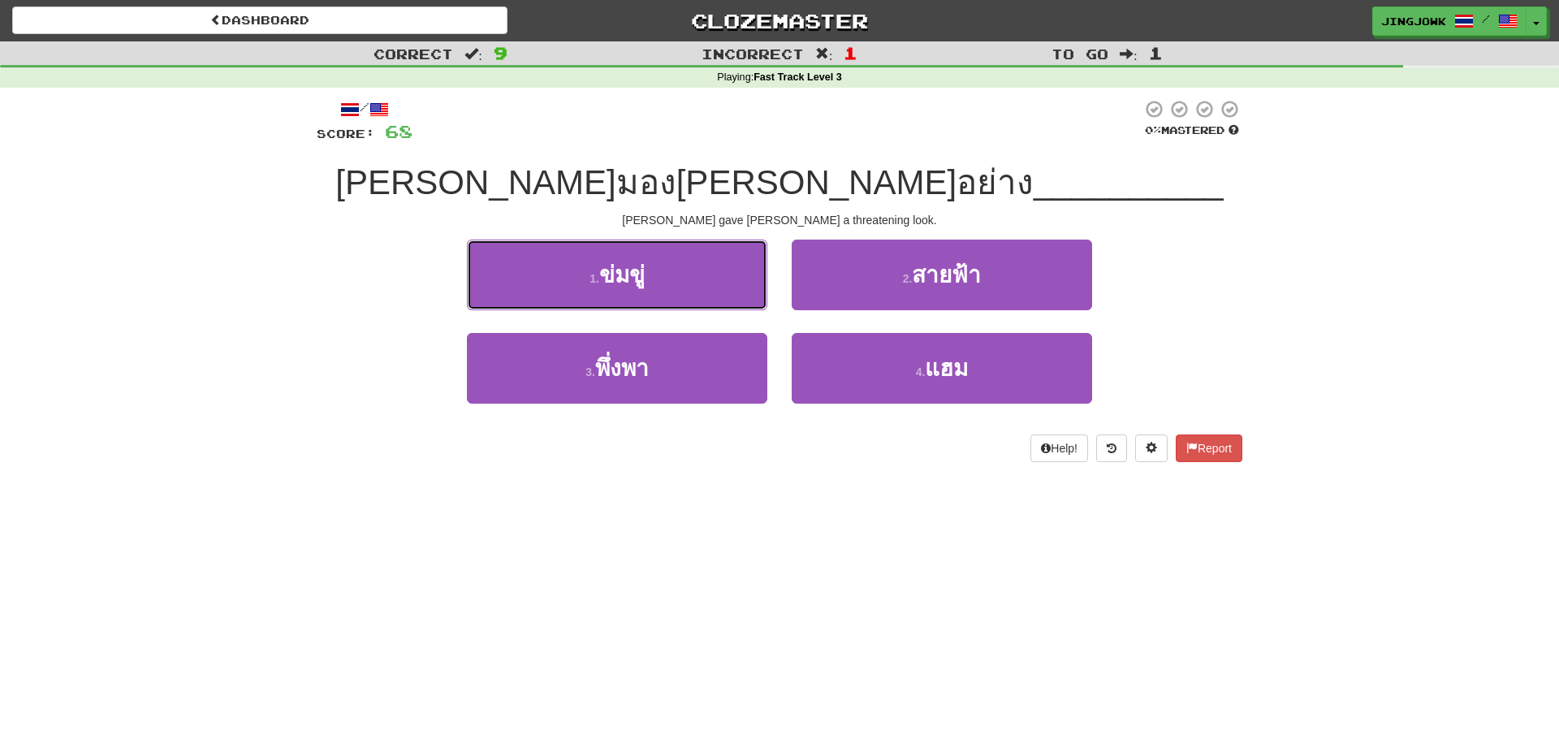
click at [627, 275] on span "ข่มขู่" at bounding box center [621, 274] width 45 height 25
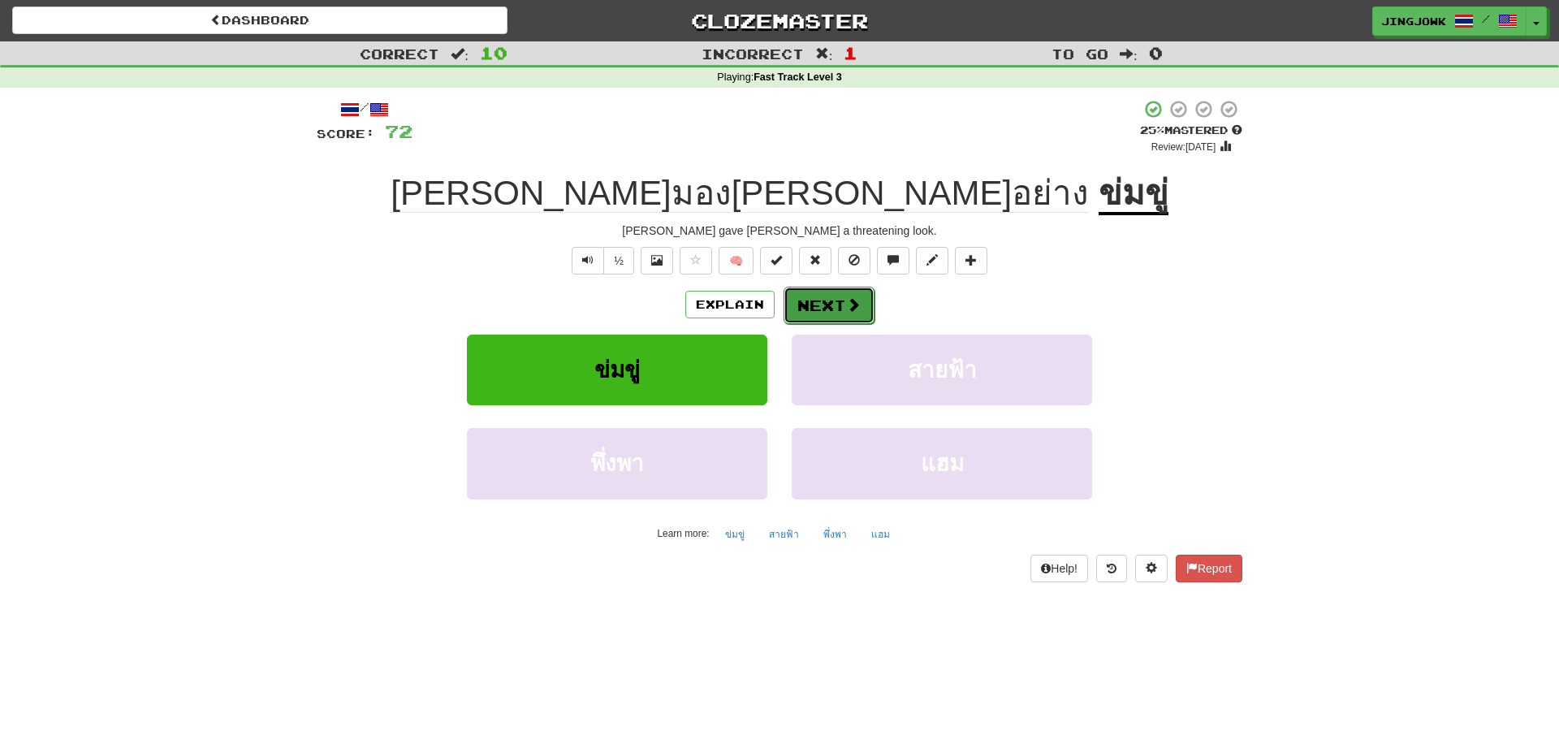
click at [817, 300] on button "Next" at bounding box center [828, 305] width 91 height 37
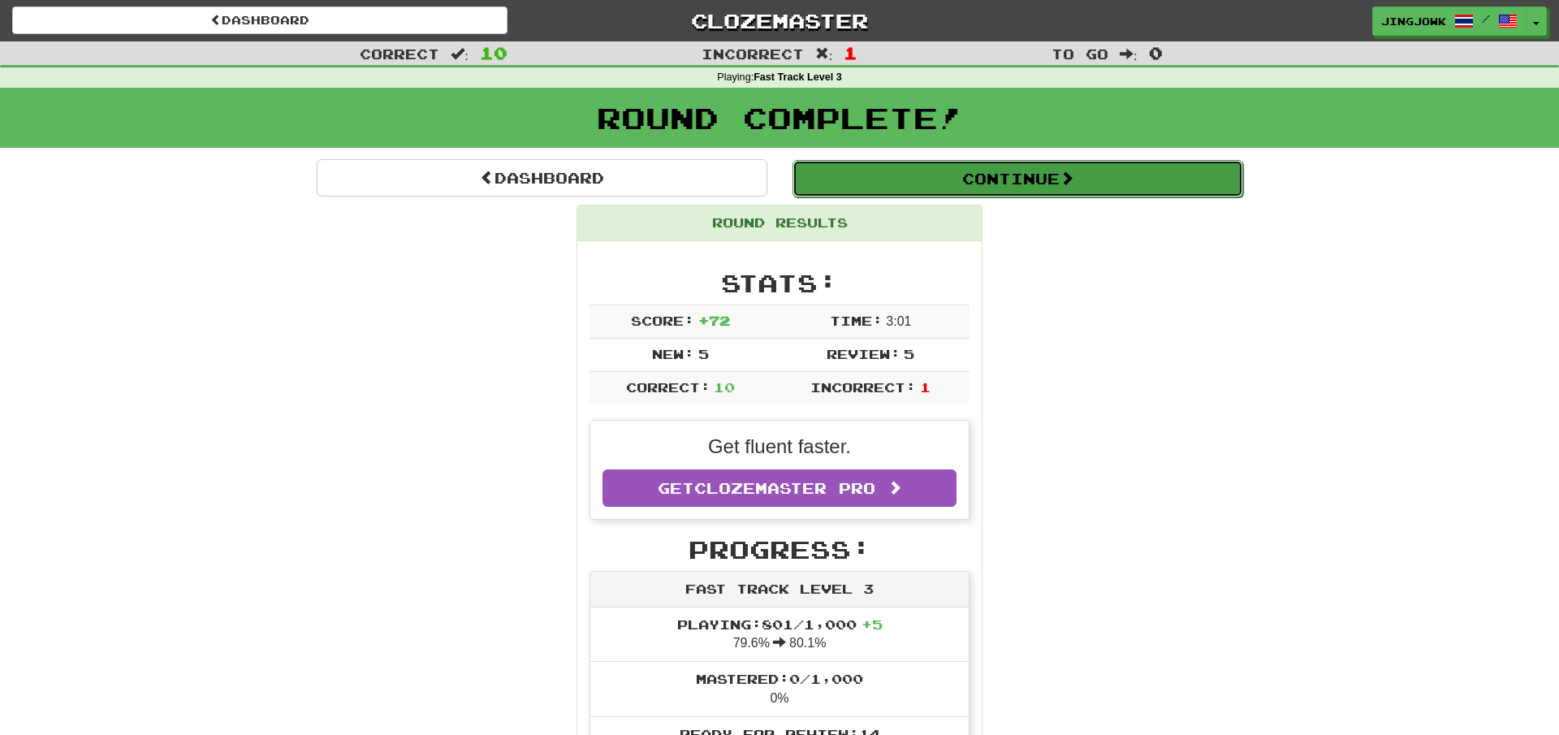
click at [1016, 175] on button "Continue" at bounding box center [1017, 178] width 451 height 37
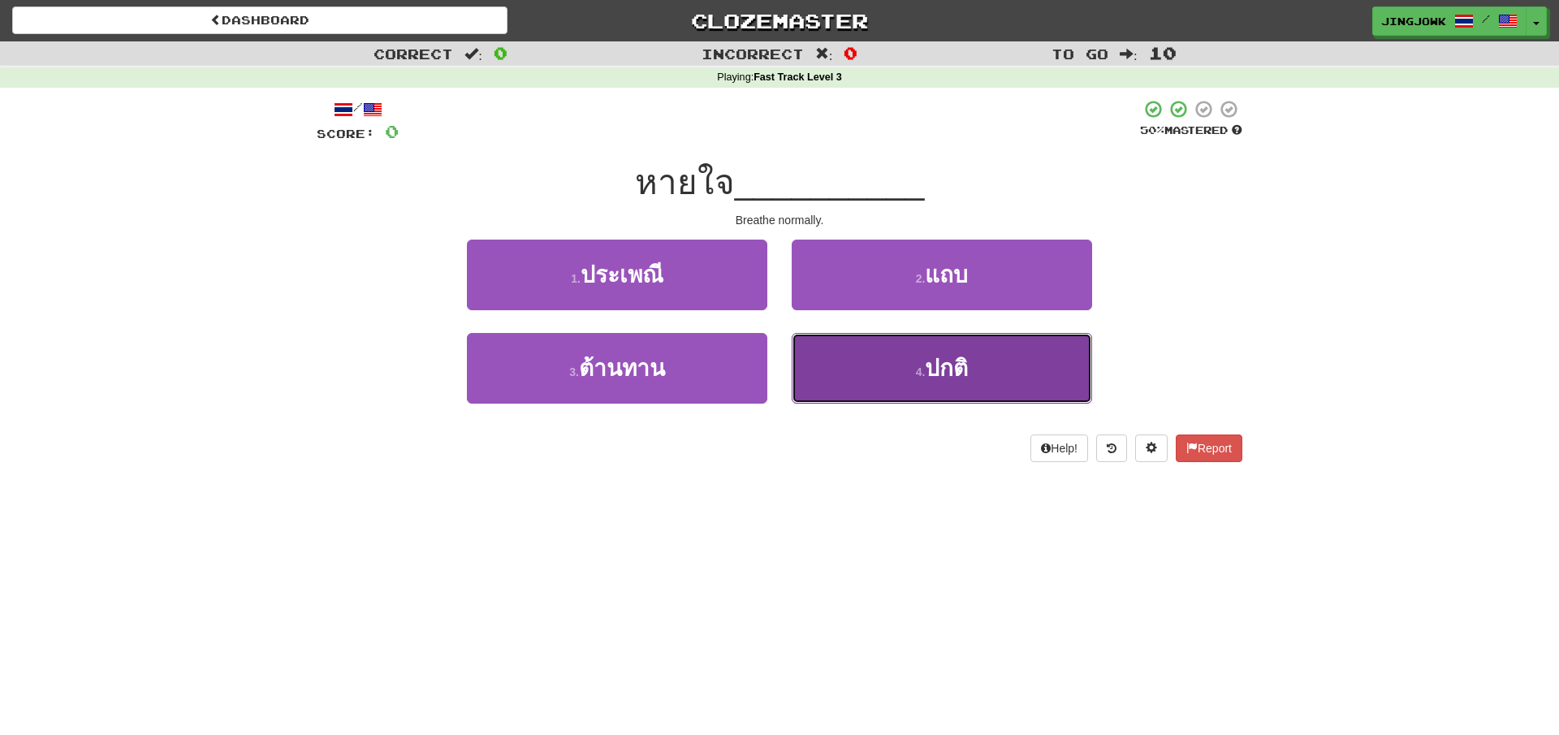
click at [952, 361] on span "ปกติ" at bounding box center [946, 368] width 43 height 25
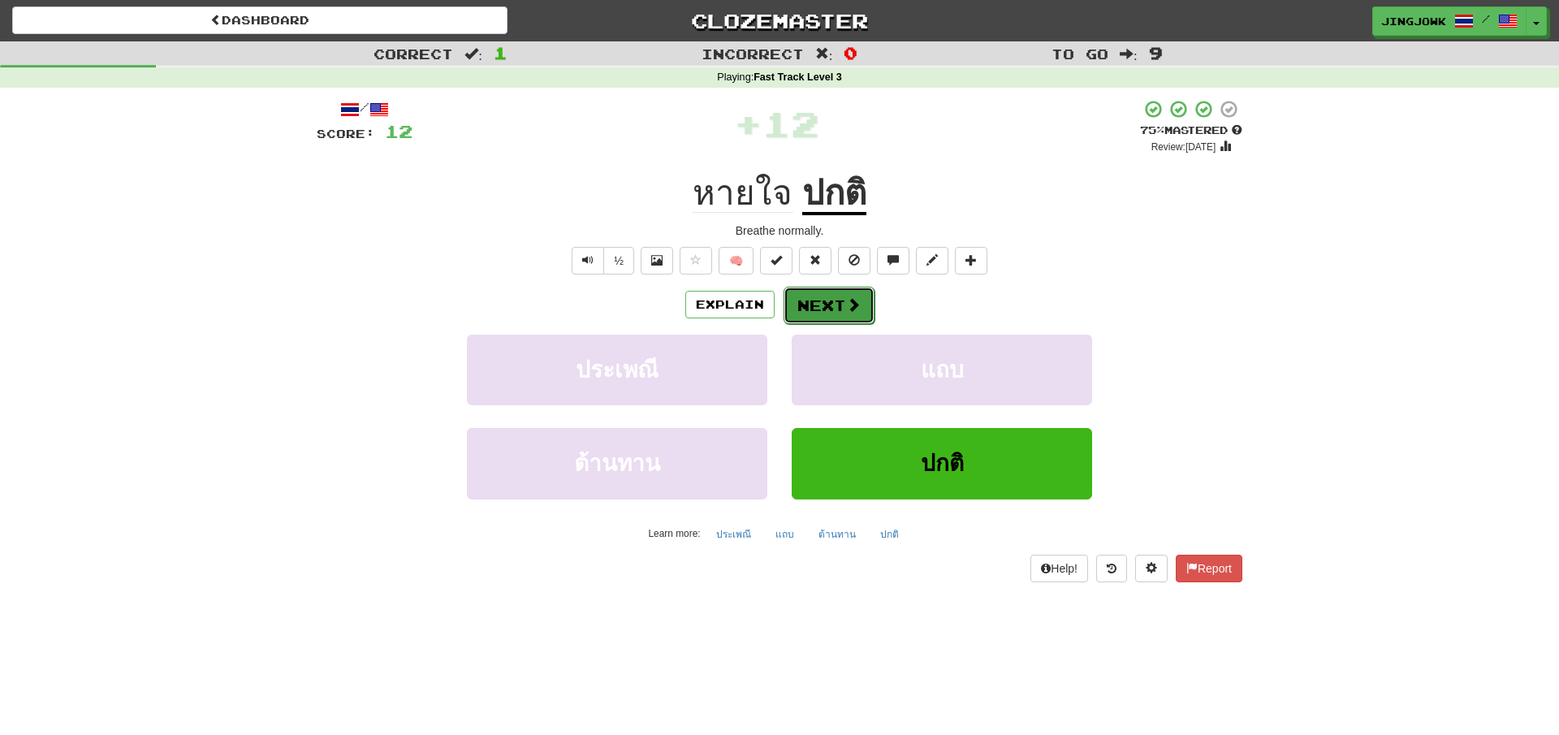
click at [826, 307] on button "Next" at bounding box center [828, 305] width 91 height 37
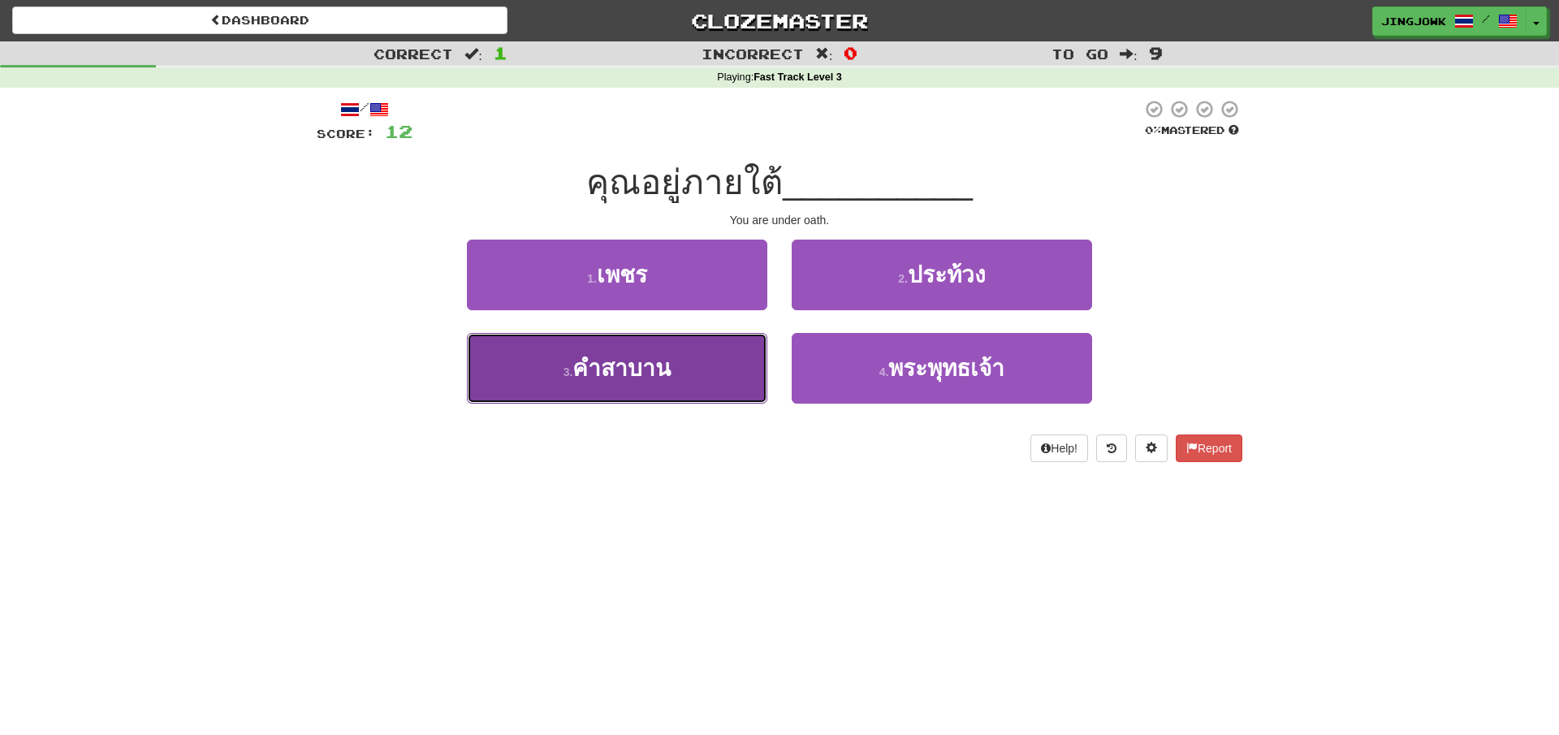
click at [619, 359] on span "คําสาบาน" at bounding box center [621, 368] width 98 height 25
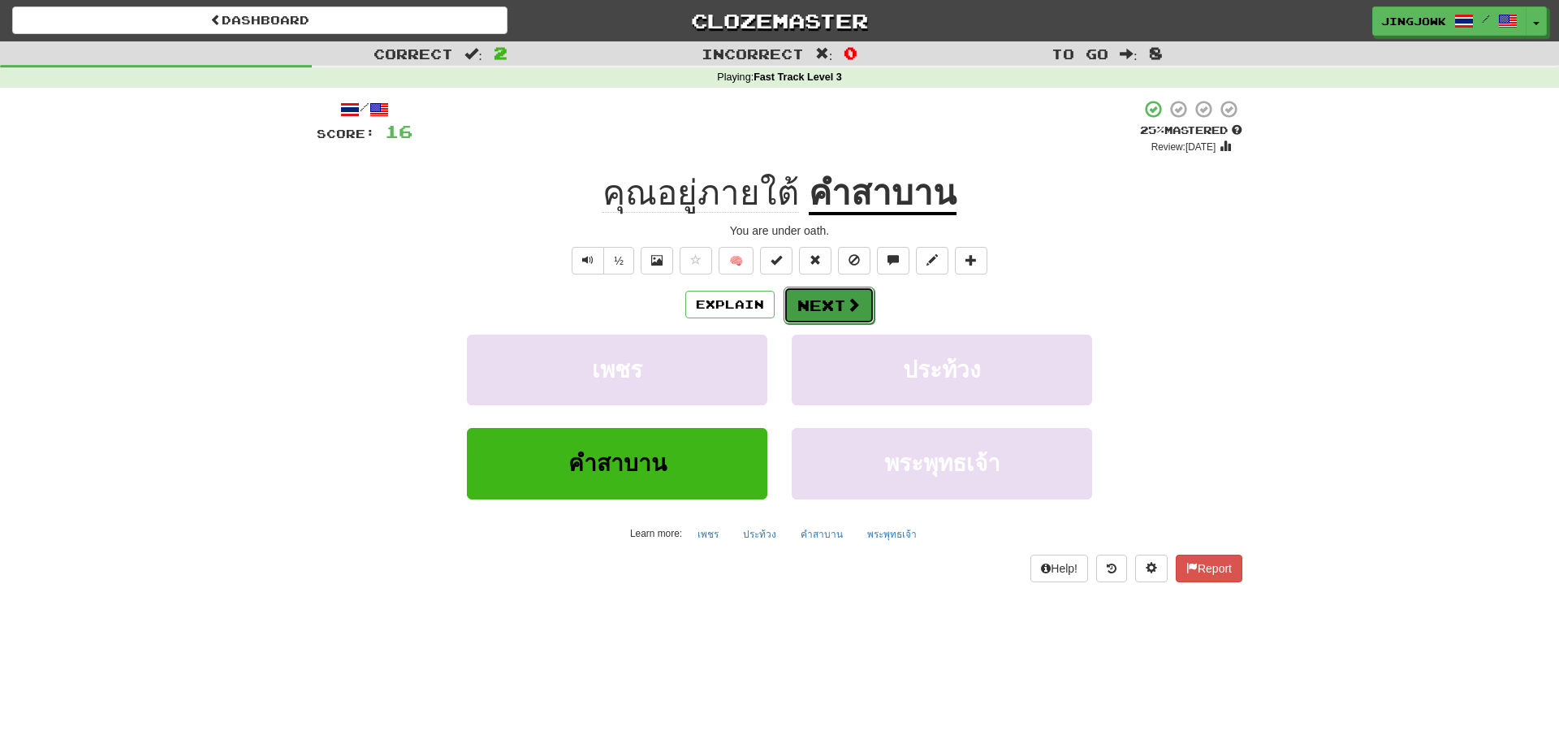
click at [823, 305] on button "Next" at bounding box center [828, 305] width 91 height 37
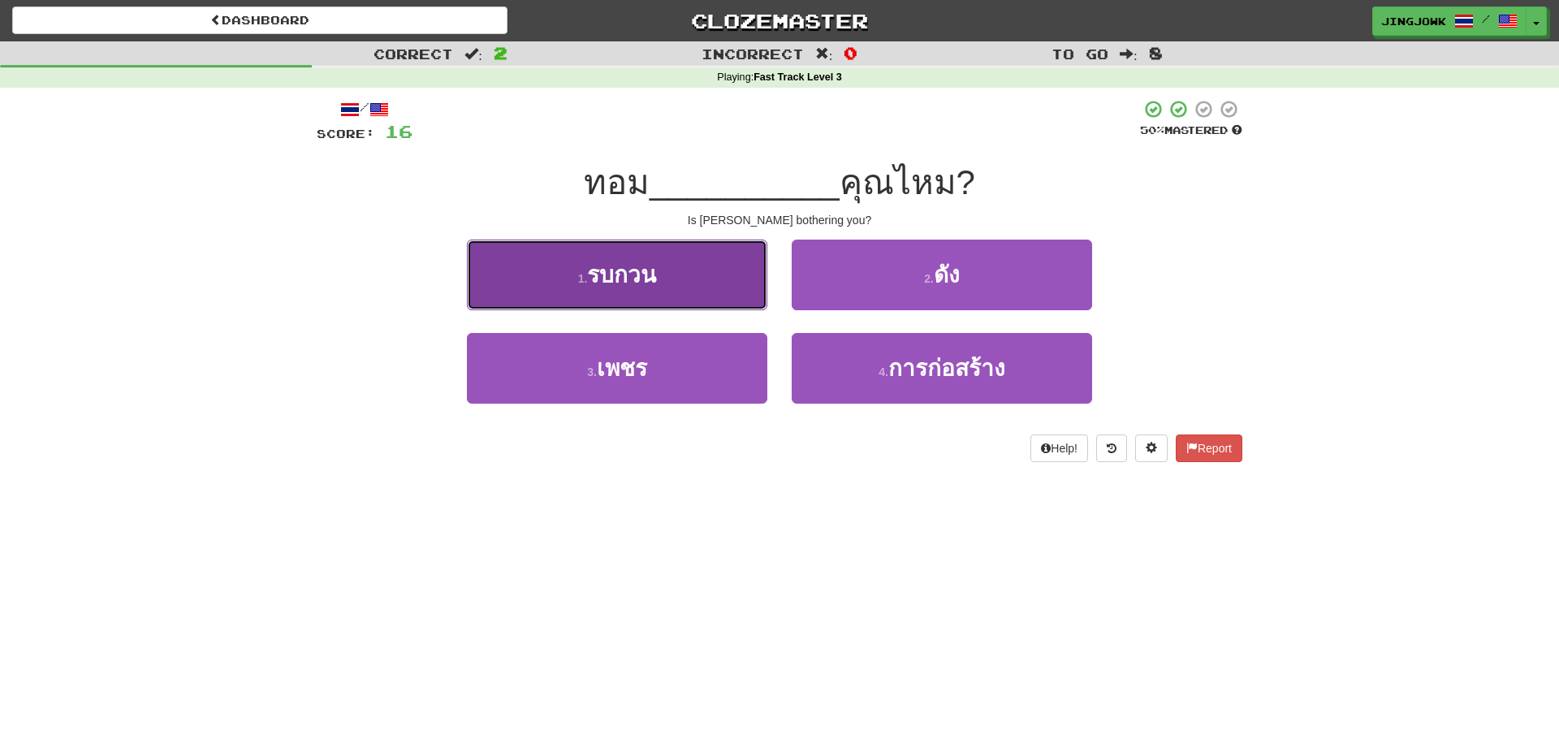
click at [625, 274] on span "รบกวน" at bounding box center [621, 274] width 69 height 25
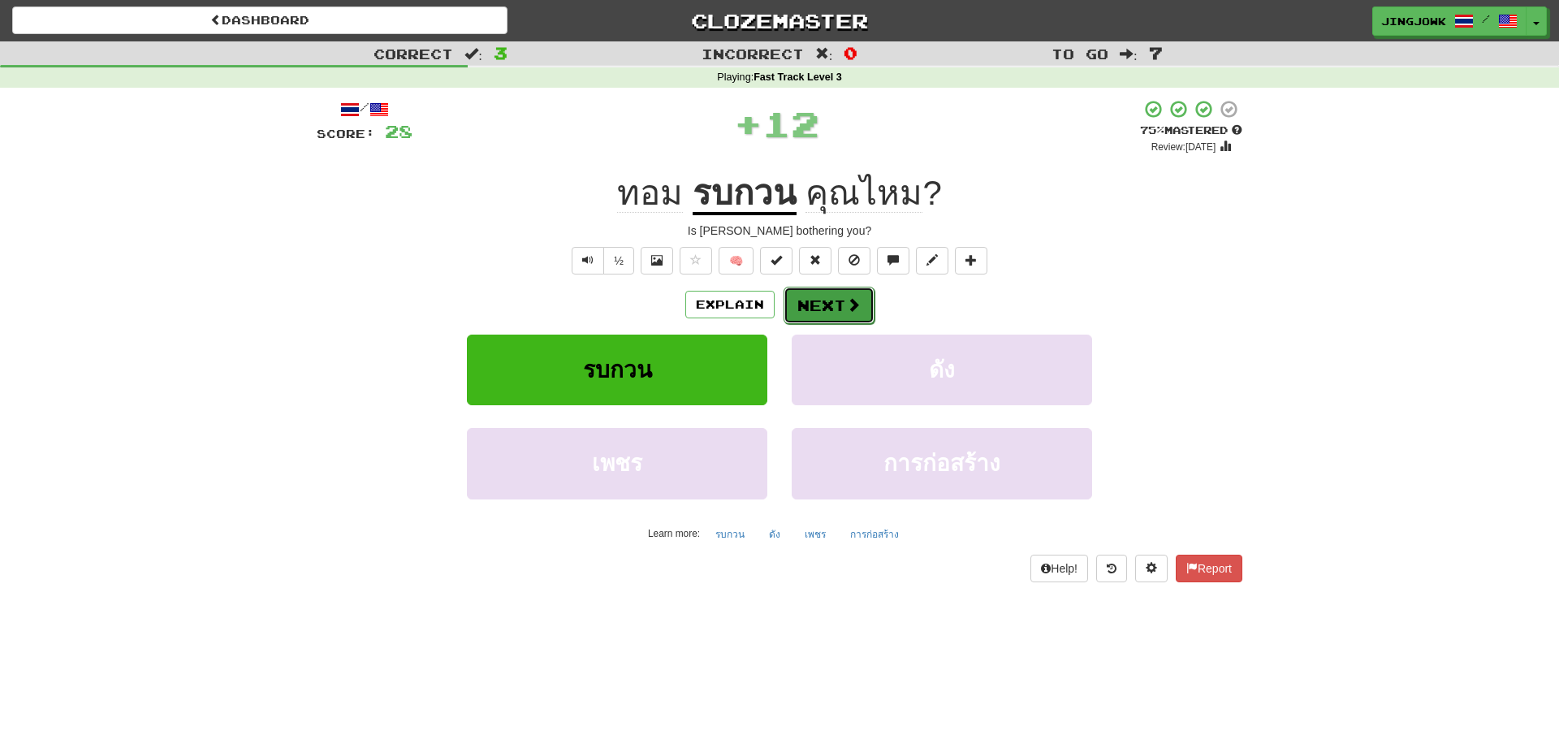
click at [820, 306] on button "Next" at bounding box center [828, 305] width 91 height 37
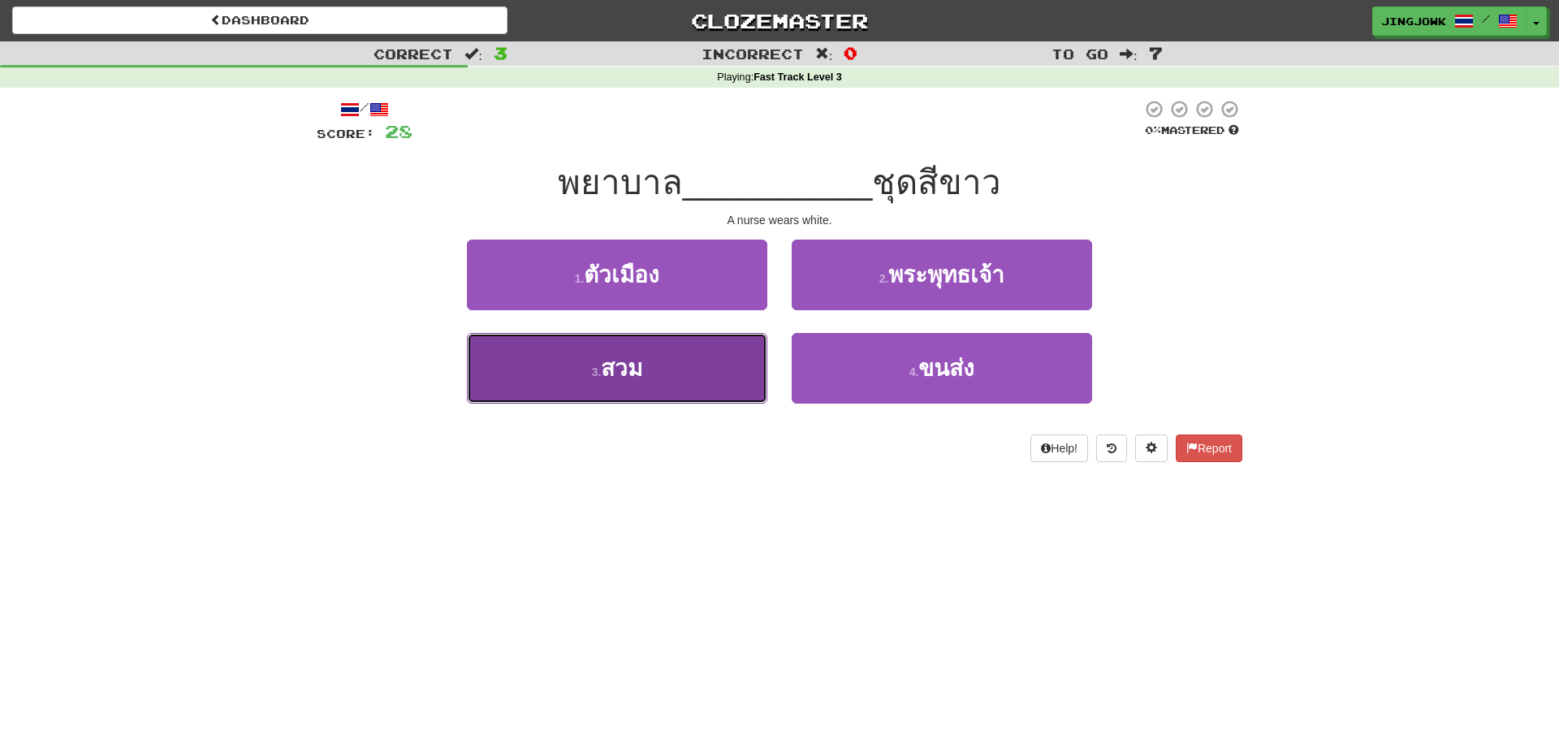
click at [612, 368] on span "สวม" at bounding box center [621, 368] width 41 height 25
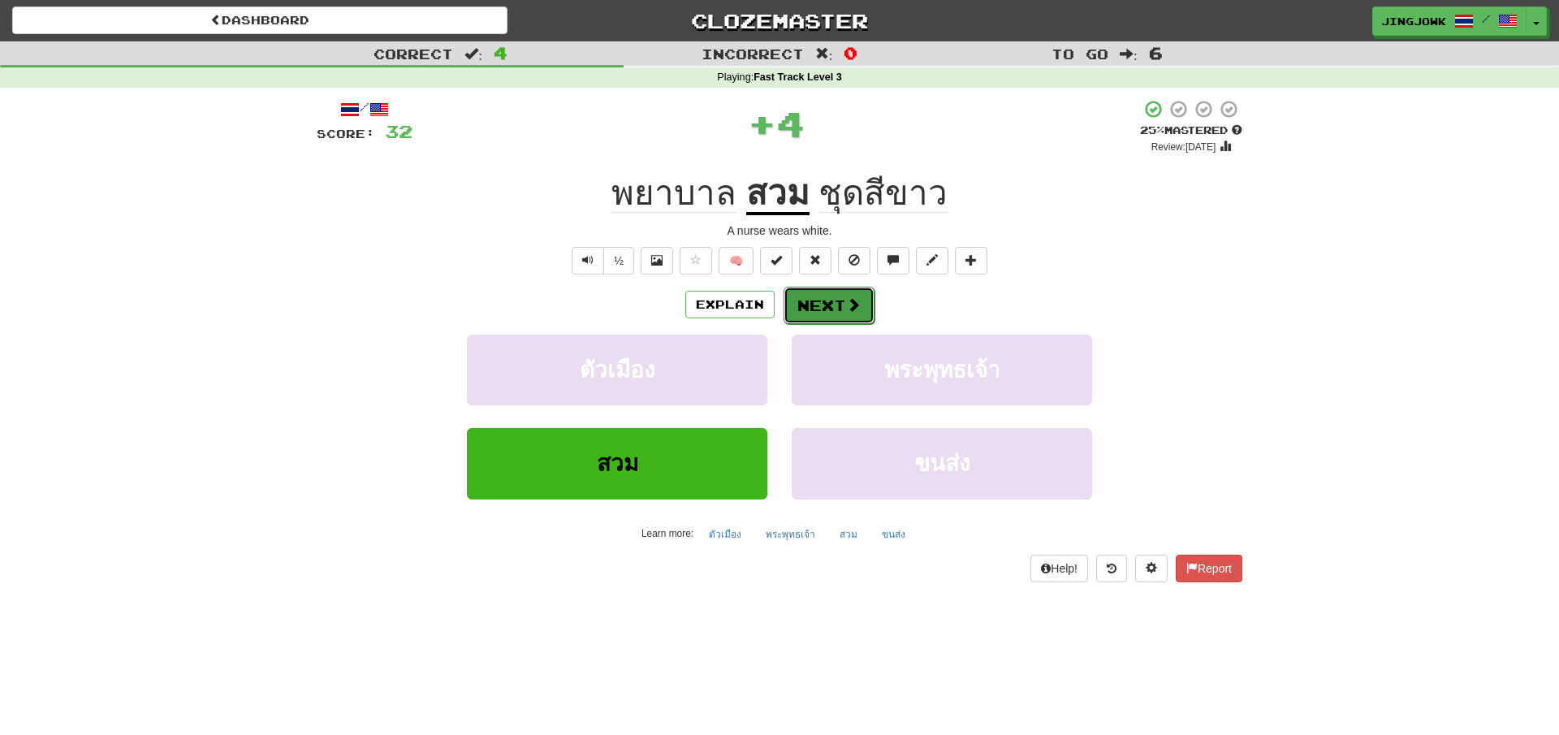
click at [826, 306] on button "Next" at bounding box center [828, 305] width 91 height 37
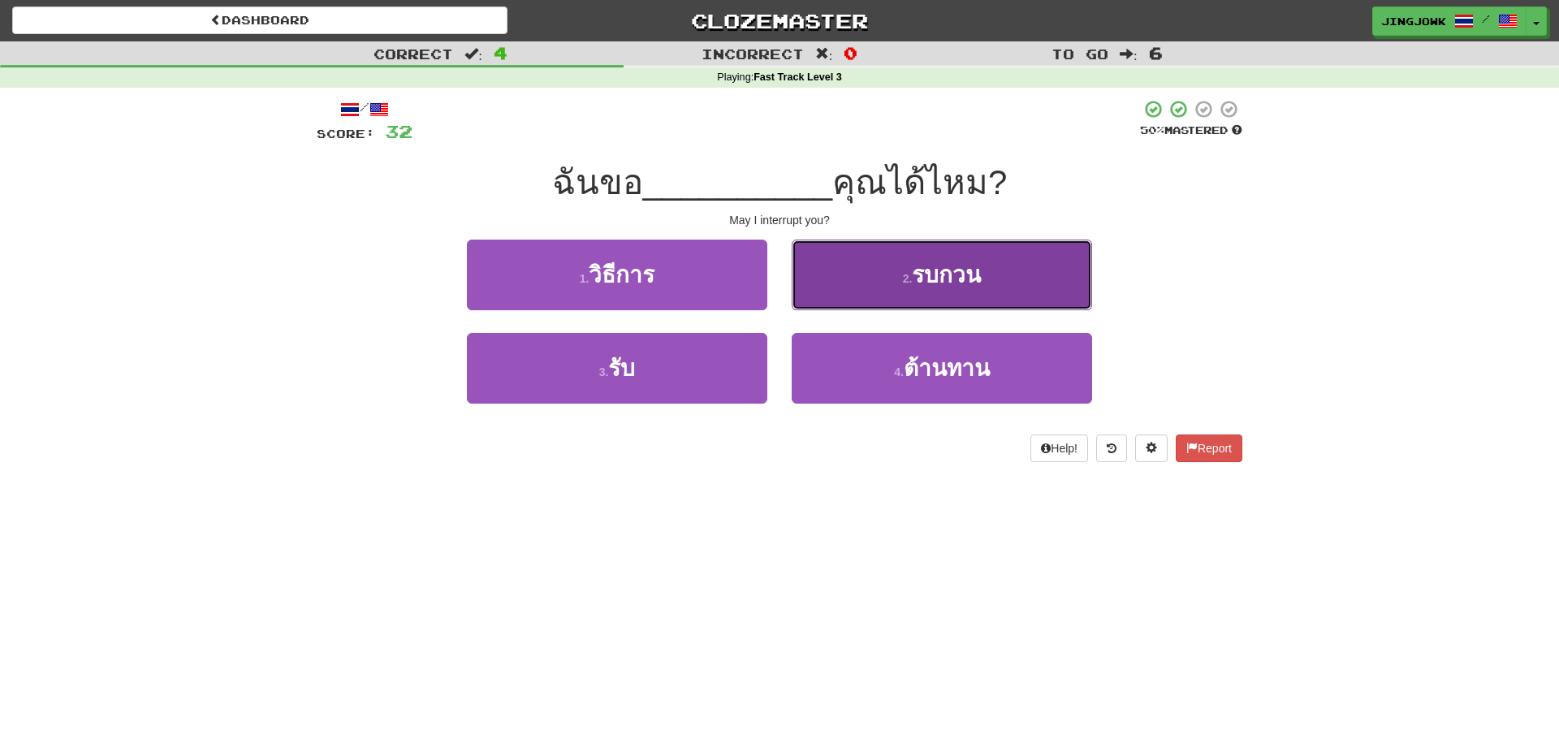
click at [916, 275] on span "รบกวน" at bounding box center [946, 274] width 69 height 25
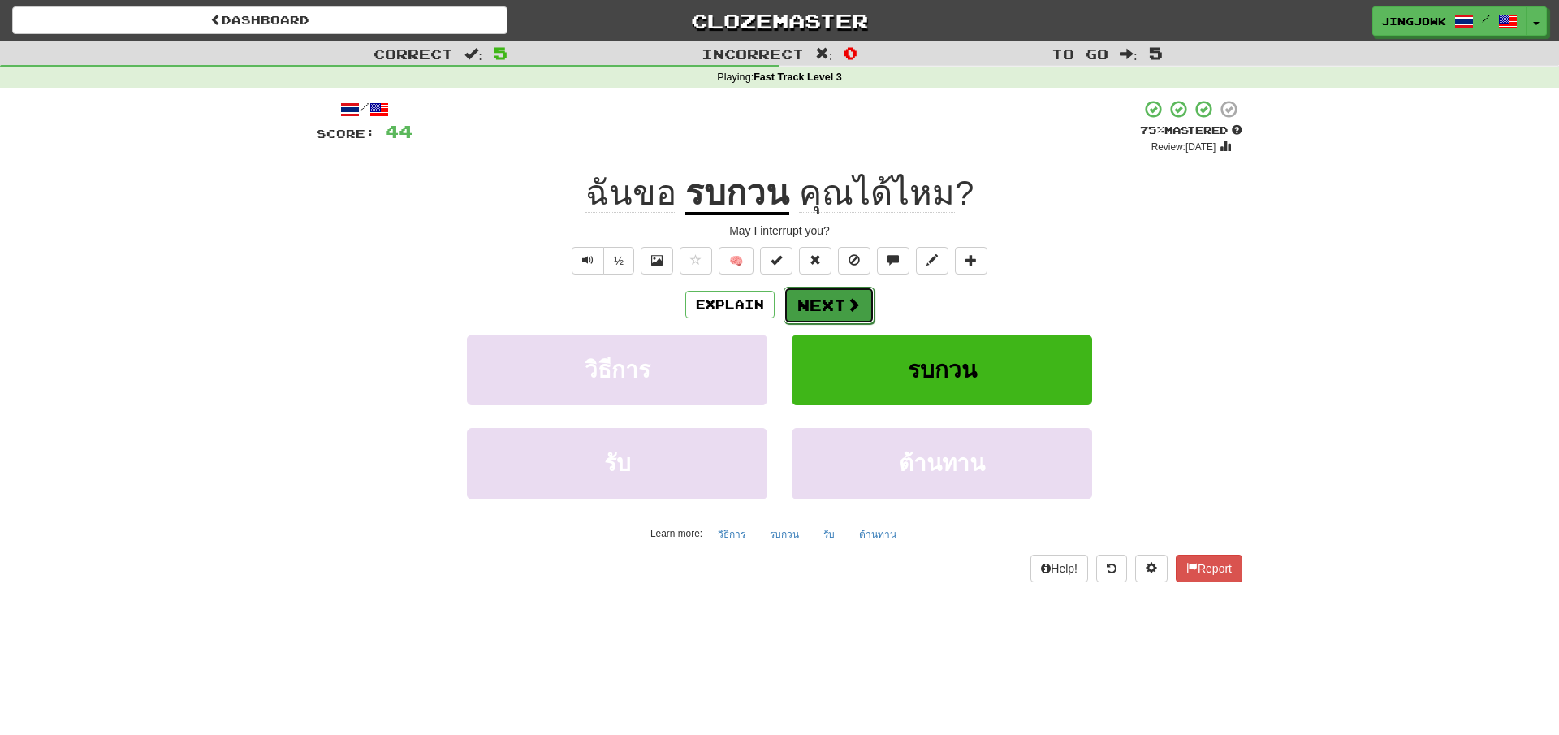
click at [825, 306] on button "Next" at bounding box center [828, 305] width 91 height 37
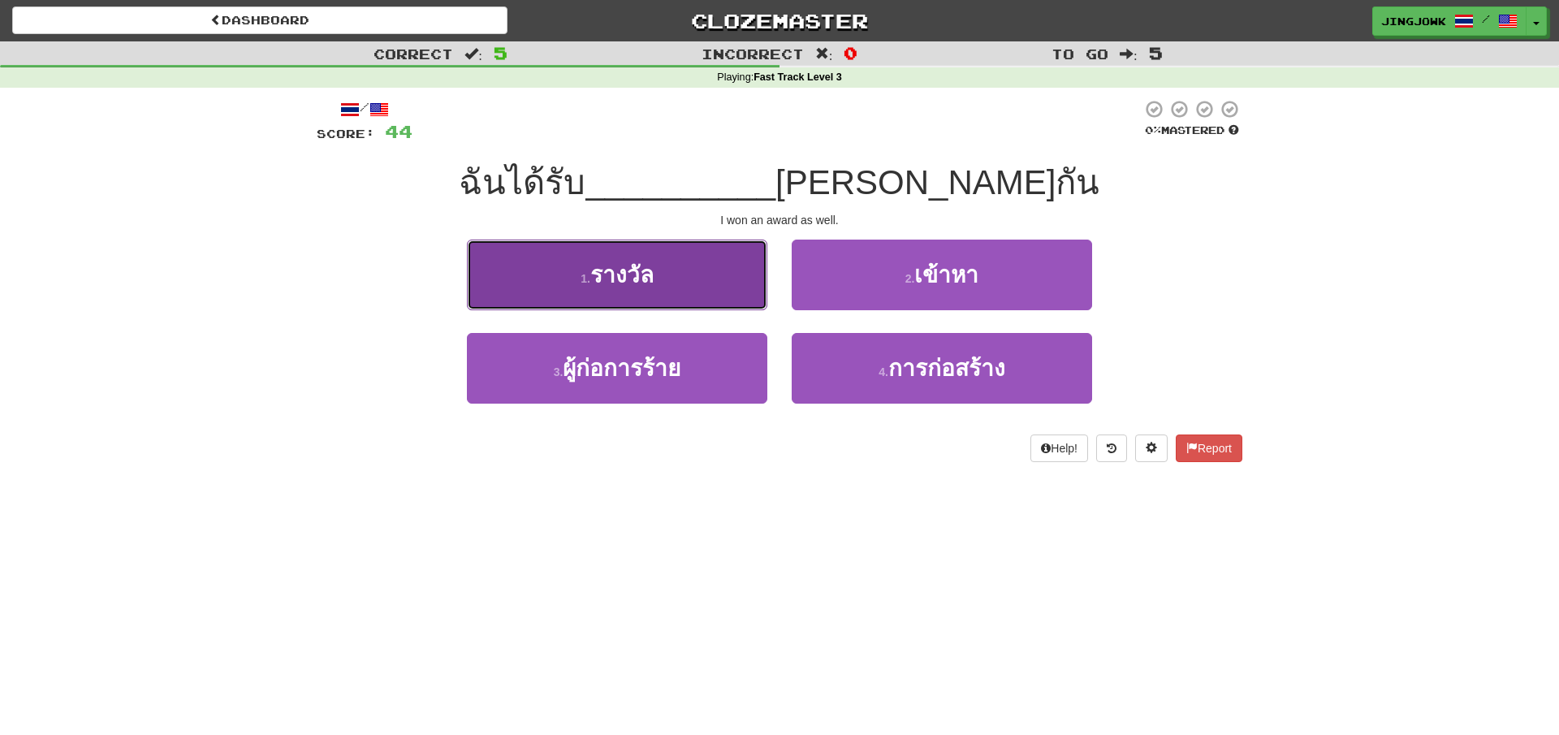
click at [615, 265] on span "รางวัล" at bounding box center [621, 274] width 63 height 25
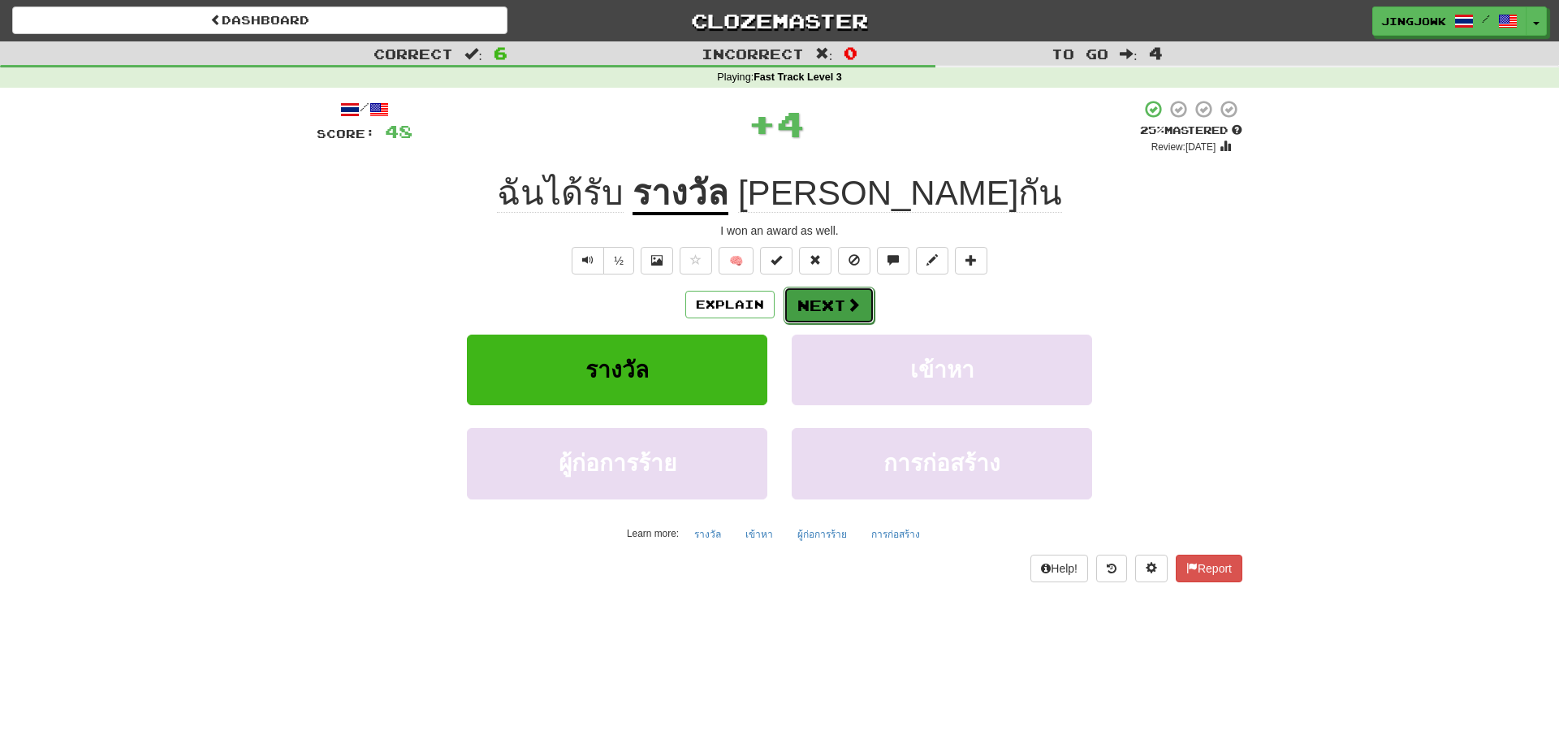
click at [815, 308] on button "Next" at bounding box center [828, 305] width 91 height 37
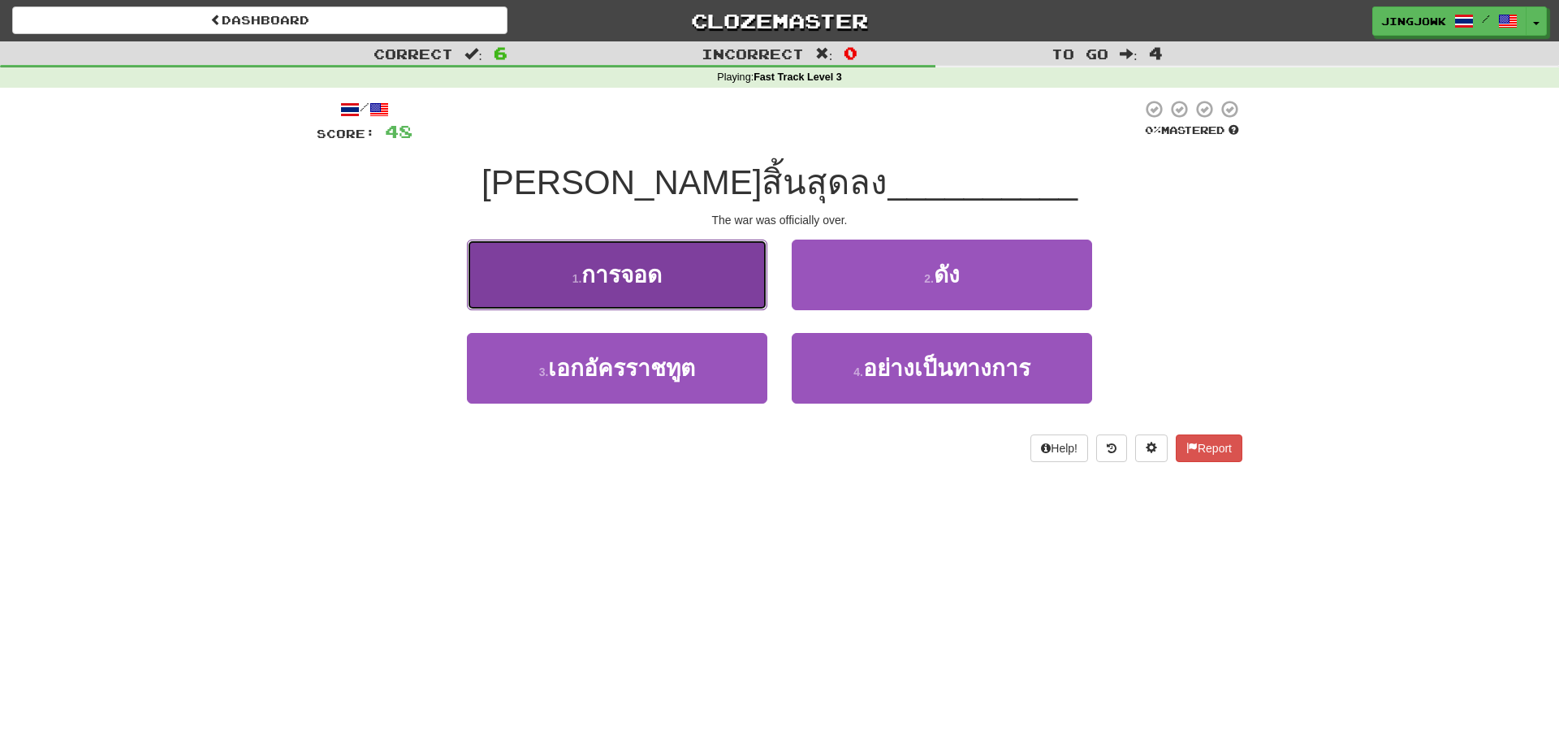
click at [606, 274] on span "การจอด" at bounding box center [621, 274] width 80 height 25
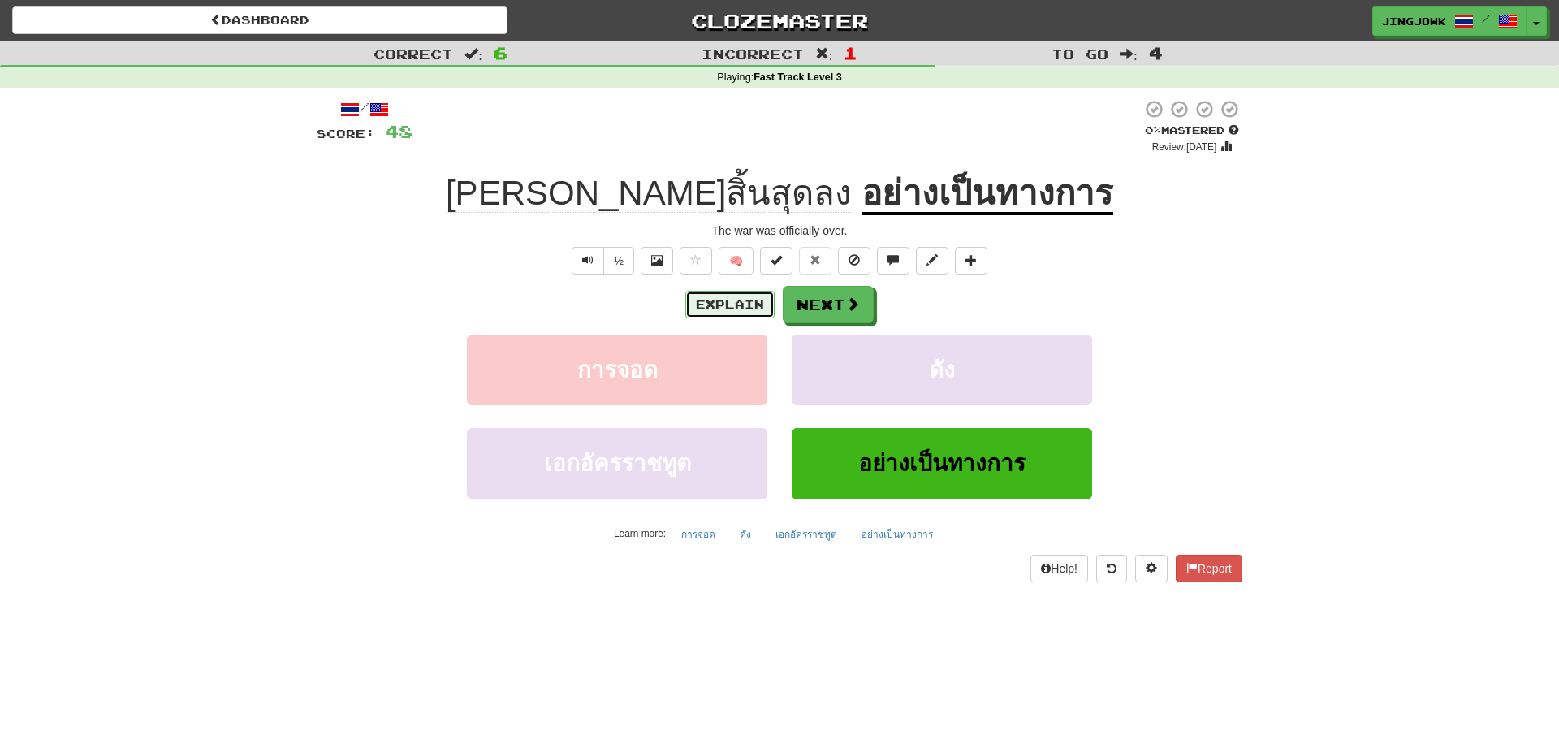
click at [711, 302] on button "Explain" at bounding box center [729, 305] width 89 height 28
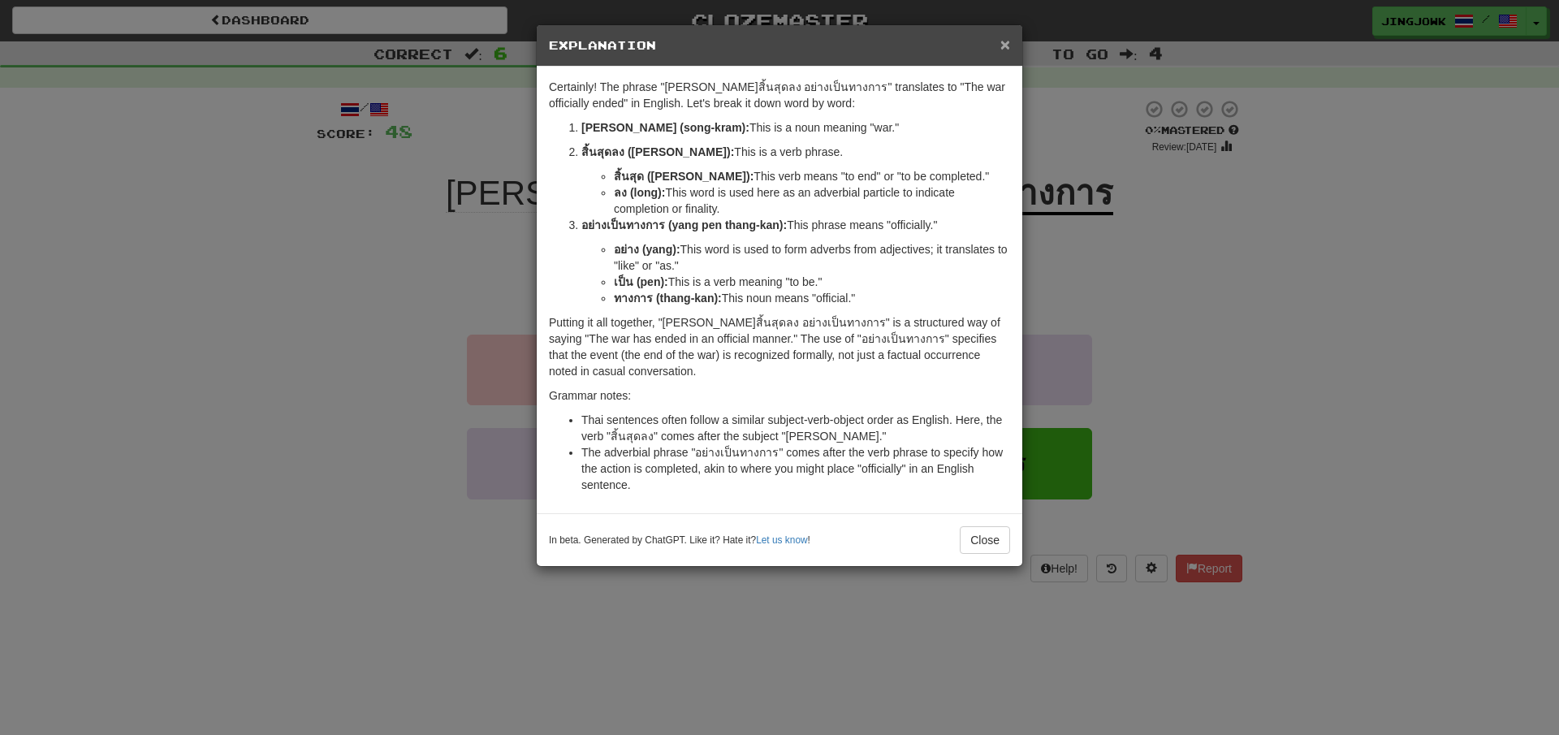
click at [1003, 50] on span "×" at bounding box center [1005, 44] width 10 height 19
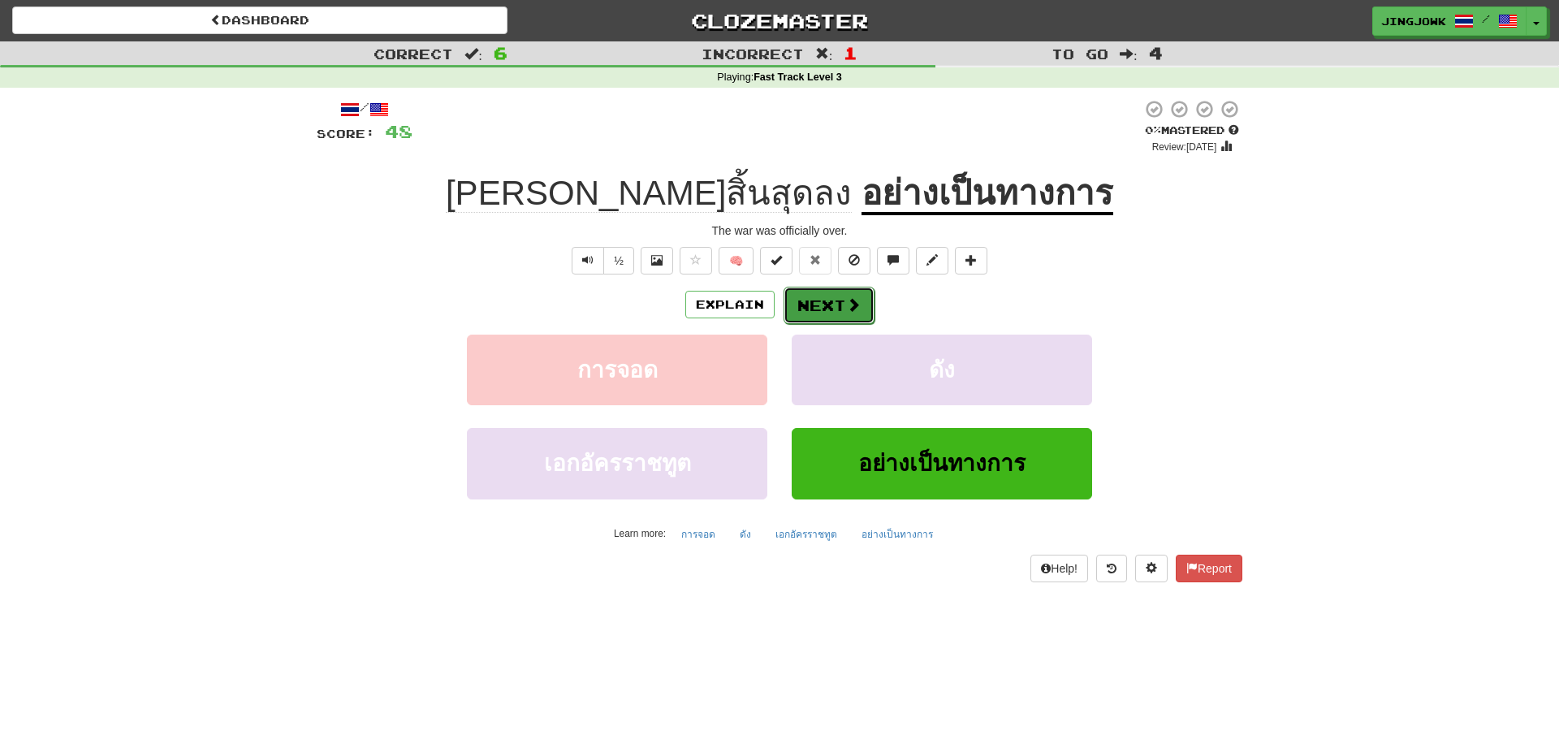
click at [822, 305] on button "Next" at bounding box center [828, 305] width 91 height 37
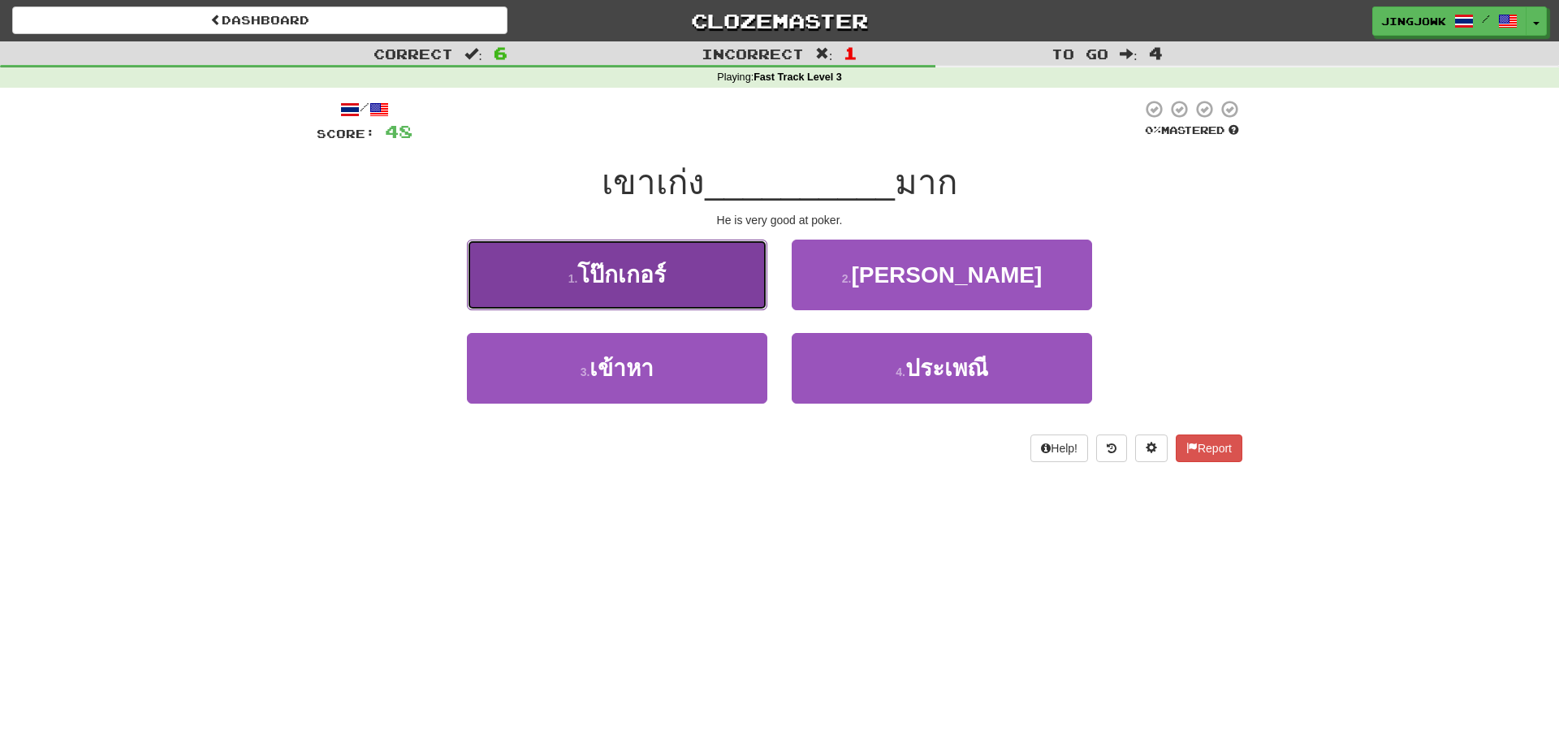
click at [602, 268] on span "โป๊กเกอร์" at bounding box center [621, 274] width 88 height 25
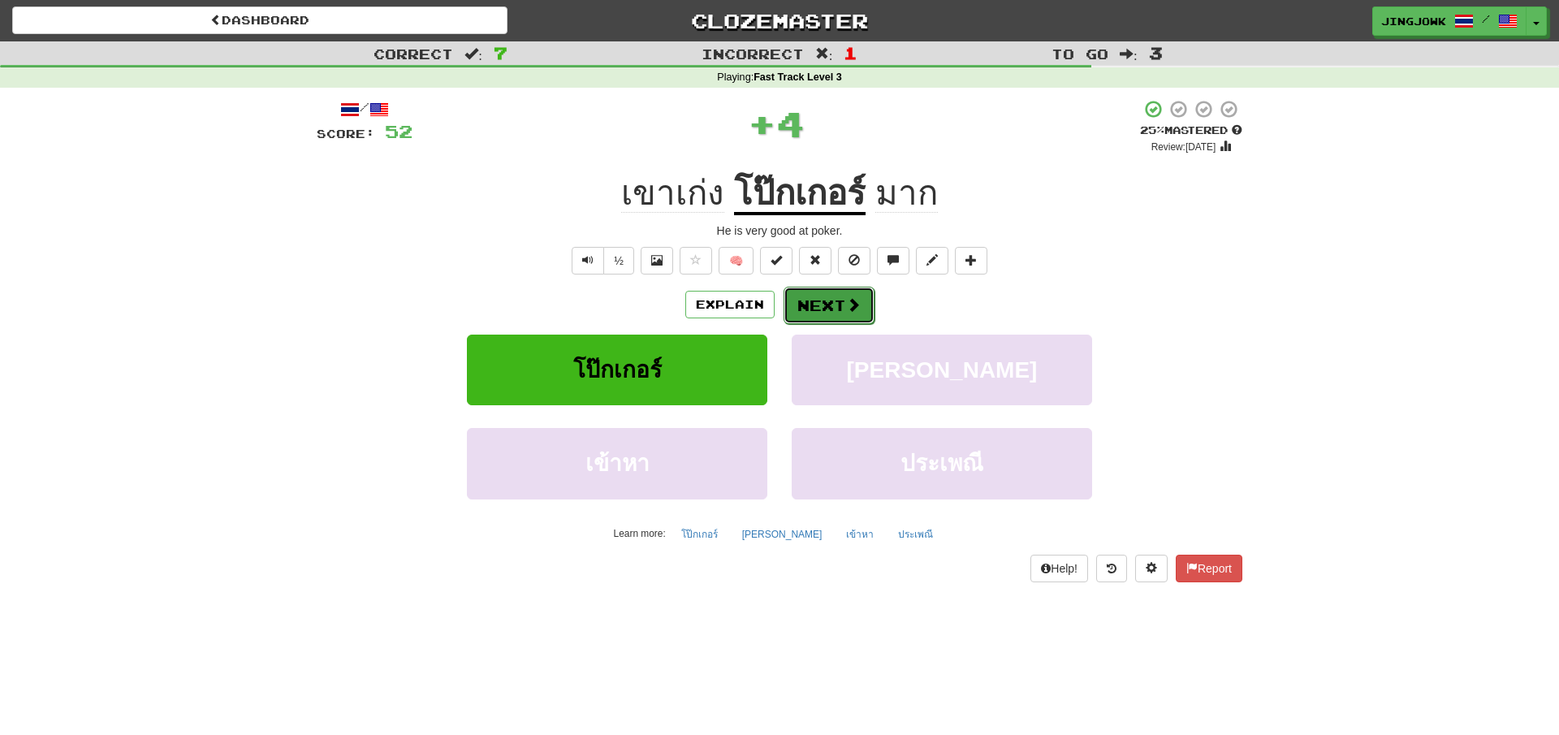
click at [831, 310] on button "Next" at bounding box center [828, 305] width 91 height 37
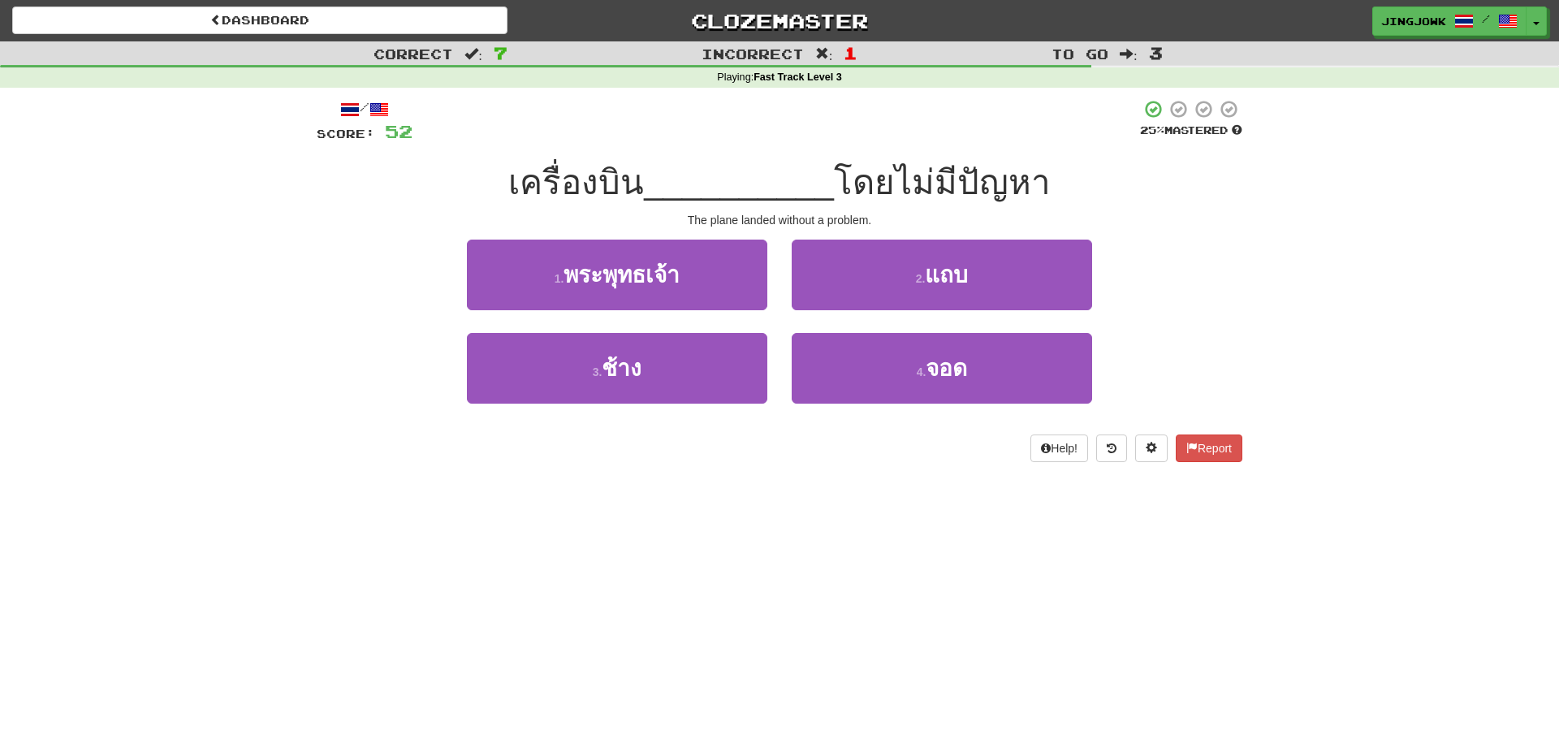
click at [1382, 321] on div "Correct : 7 Incorrect : 1 To go : 3 Playing : Fast Track Level 3 / Score: 52 25…" at bounding box center [779, 262] width 1559 height 443
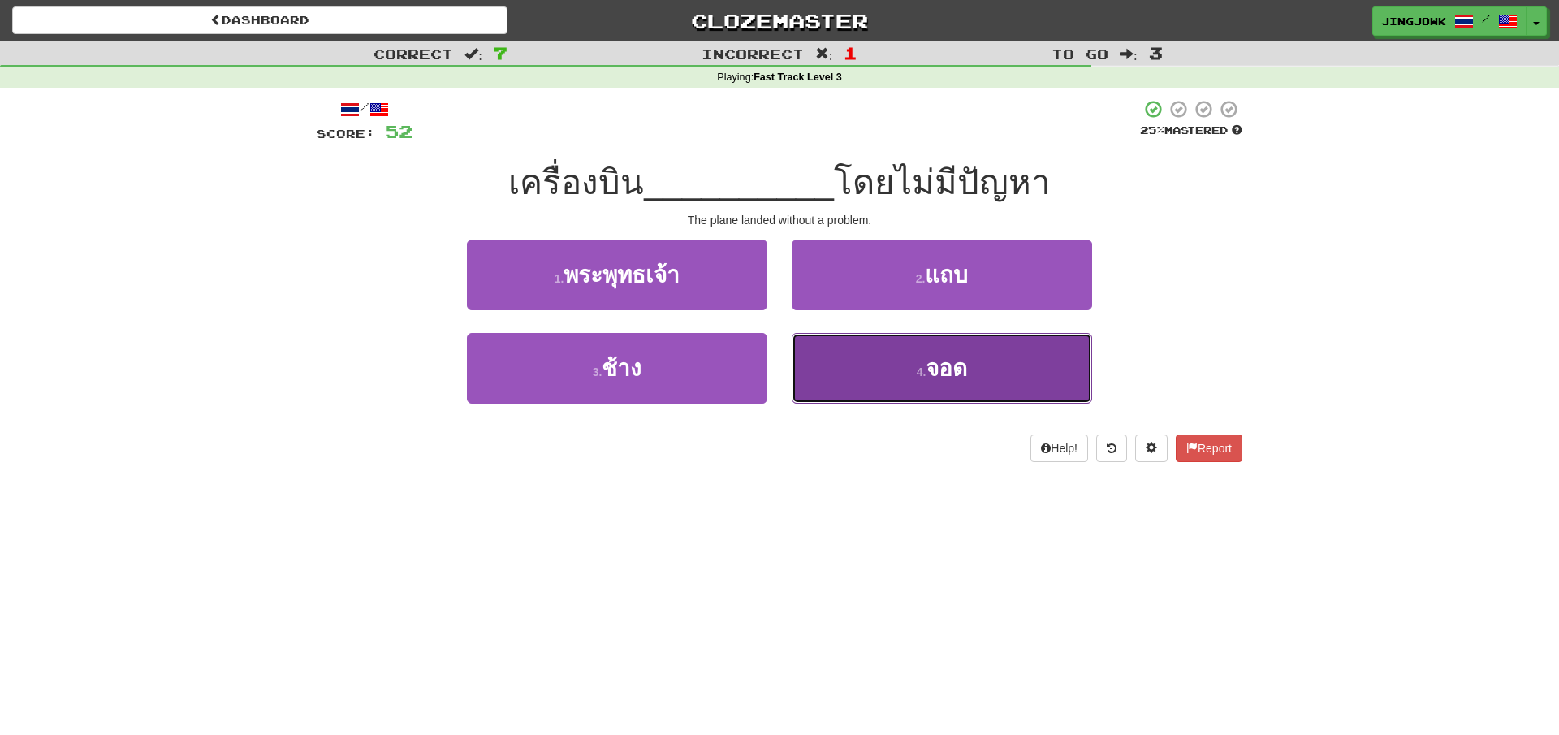
click at [938, 364] on span "จอด" at bounding box center [945, 368] width 41 height 25
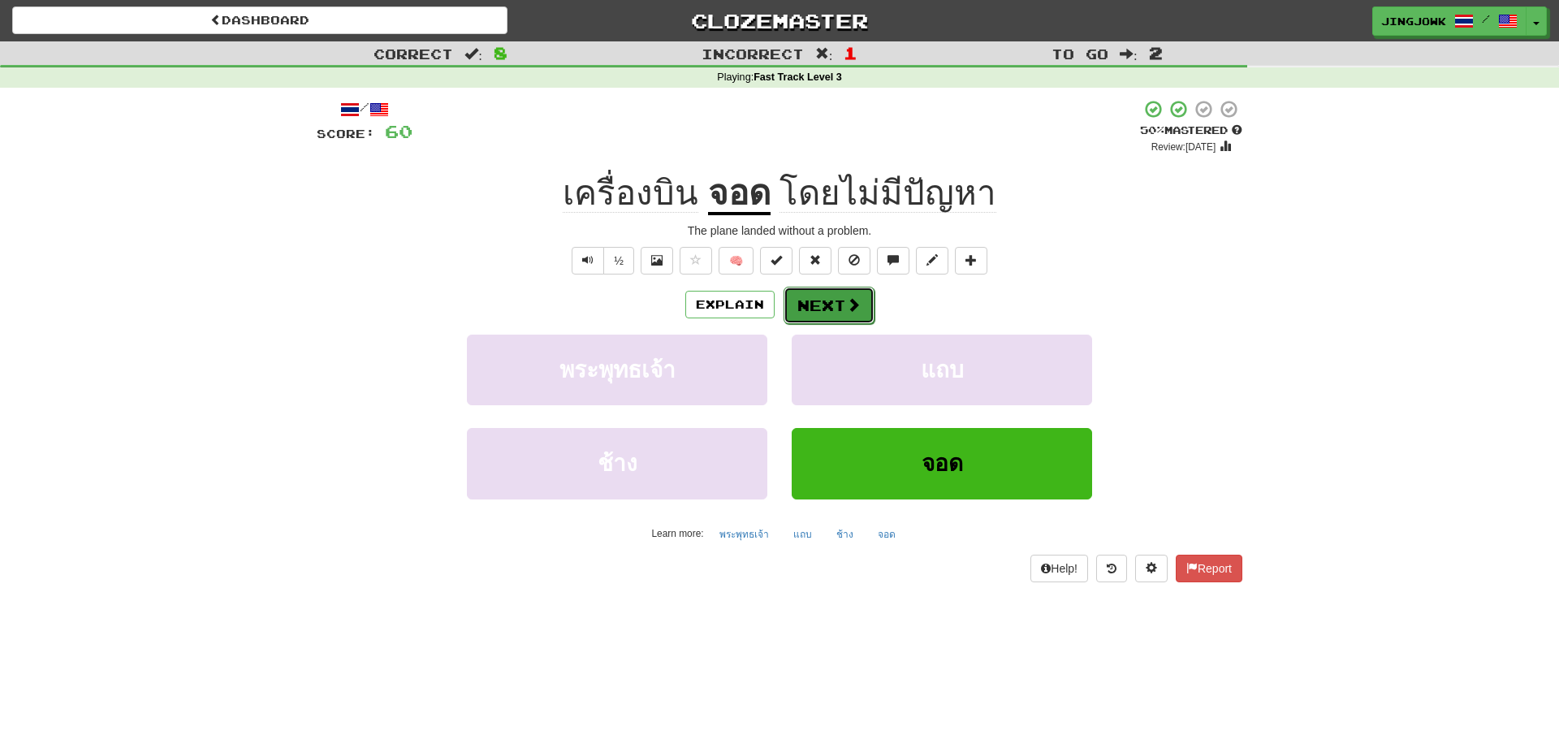
click at [817, 308] on button "Next" at bounding box center [828, 305] width 91 height 37
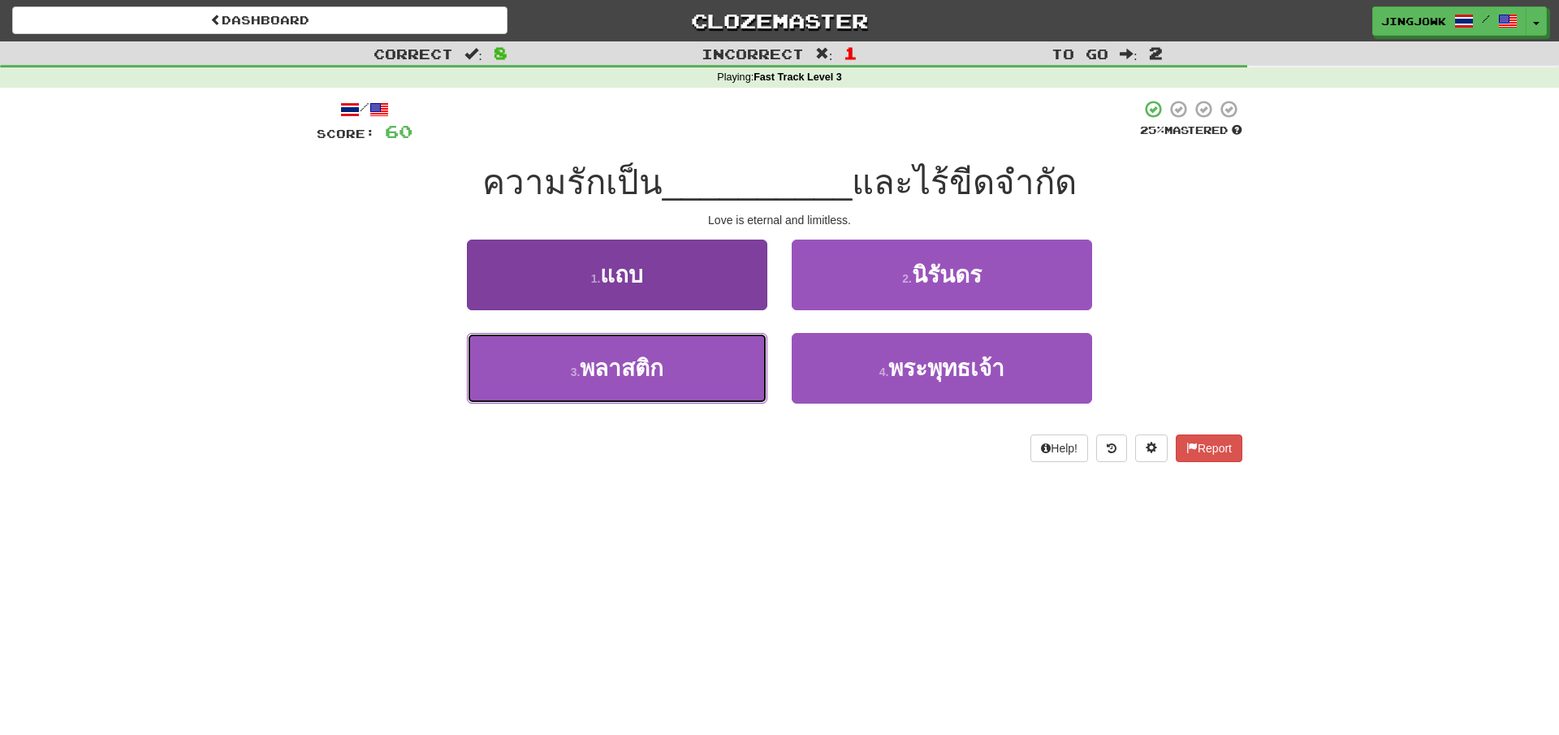
drag, startPoint x: 601, startPoint y: 368, endPoint x: 602, endPoint y: 377, distance: 9.8
click at [602, 368] on span "พลาสติก" at bounding box center [622, 368] width 84 height 25
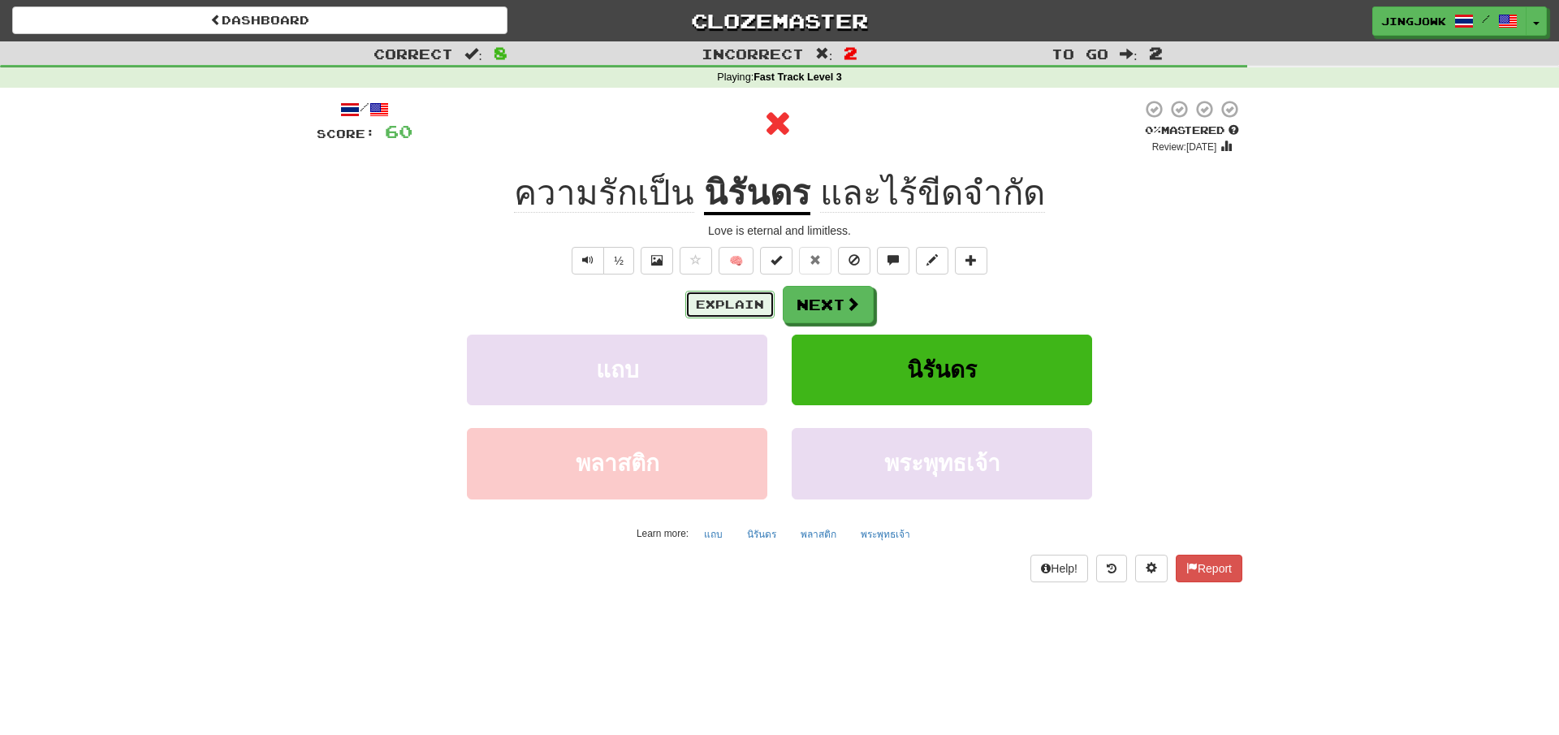
click at [709, 308] on button "Explain" at bounding box center [729, 305] width 89 height 28
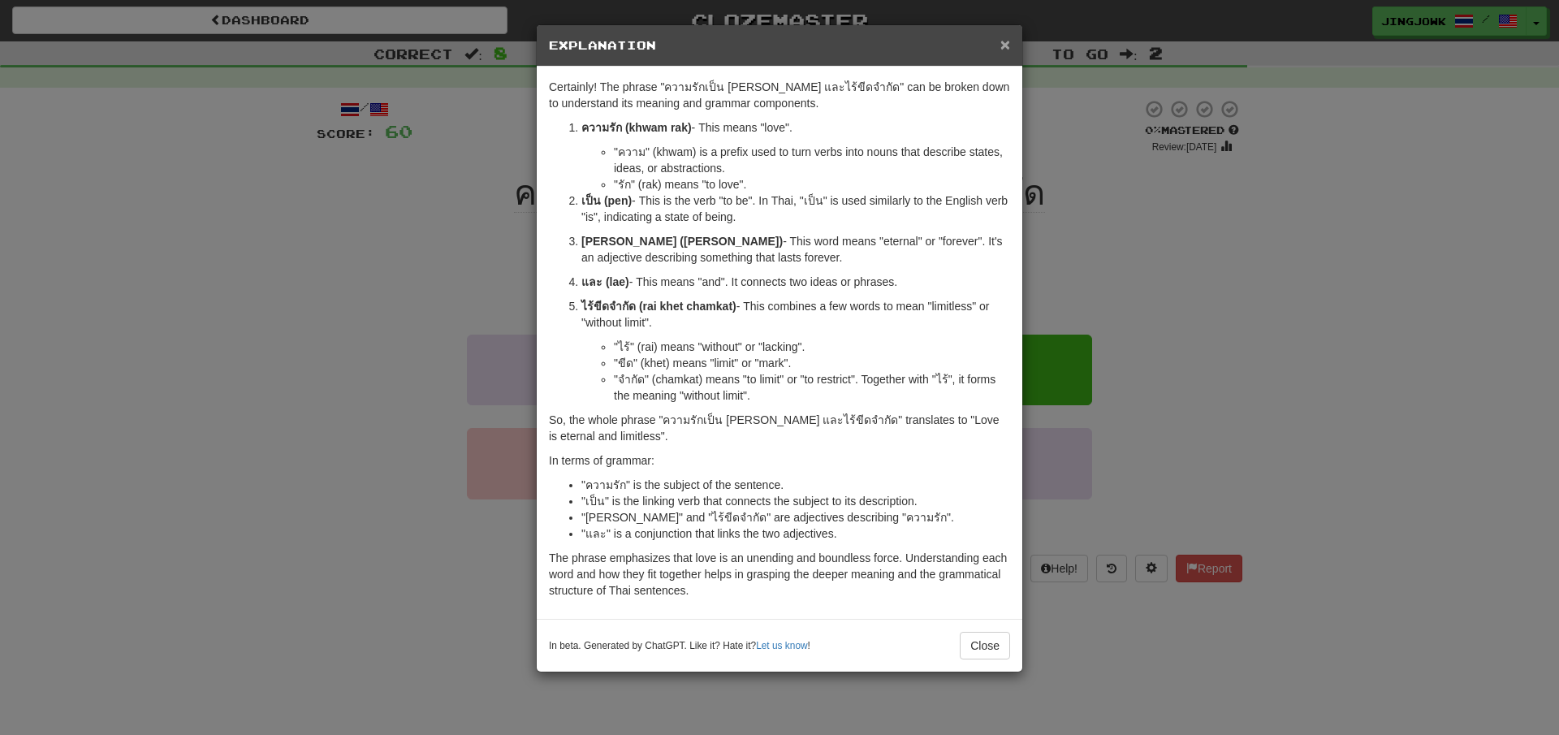
click at [1003, 50] on span "×" at bounding box center [1005, 44] width 10 height 19
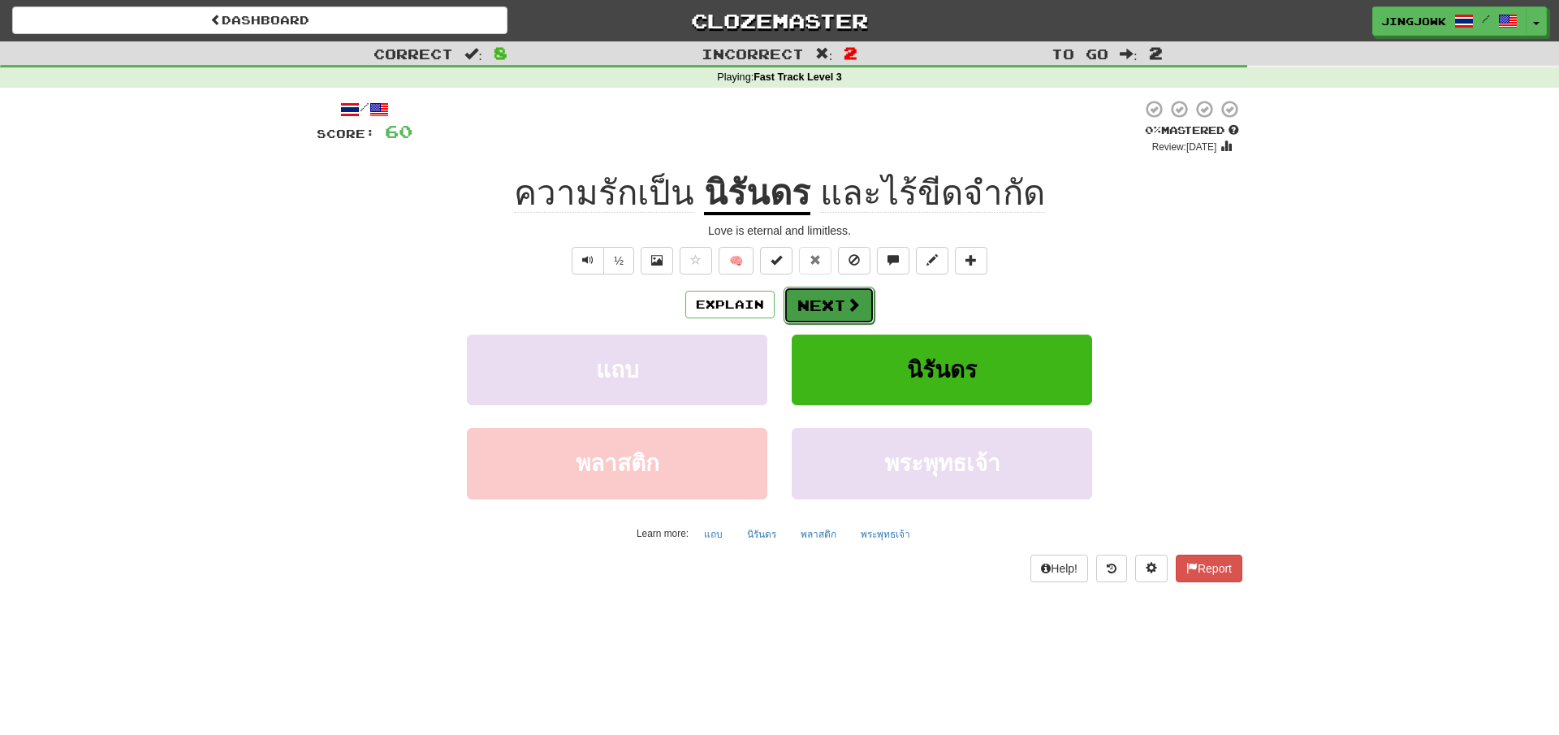
click at [819, 300] on button "Next" at bounding box center [828, 305] width 91 height 37
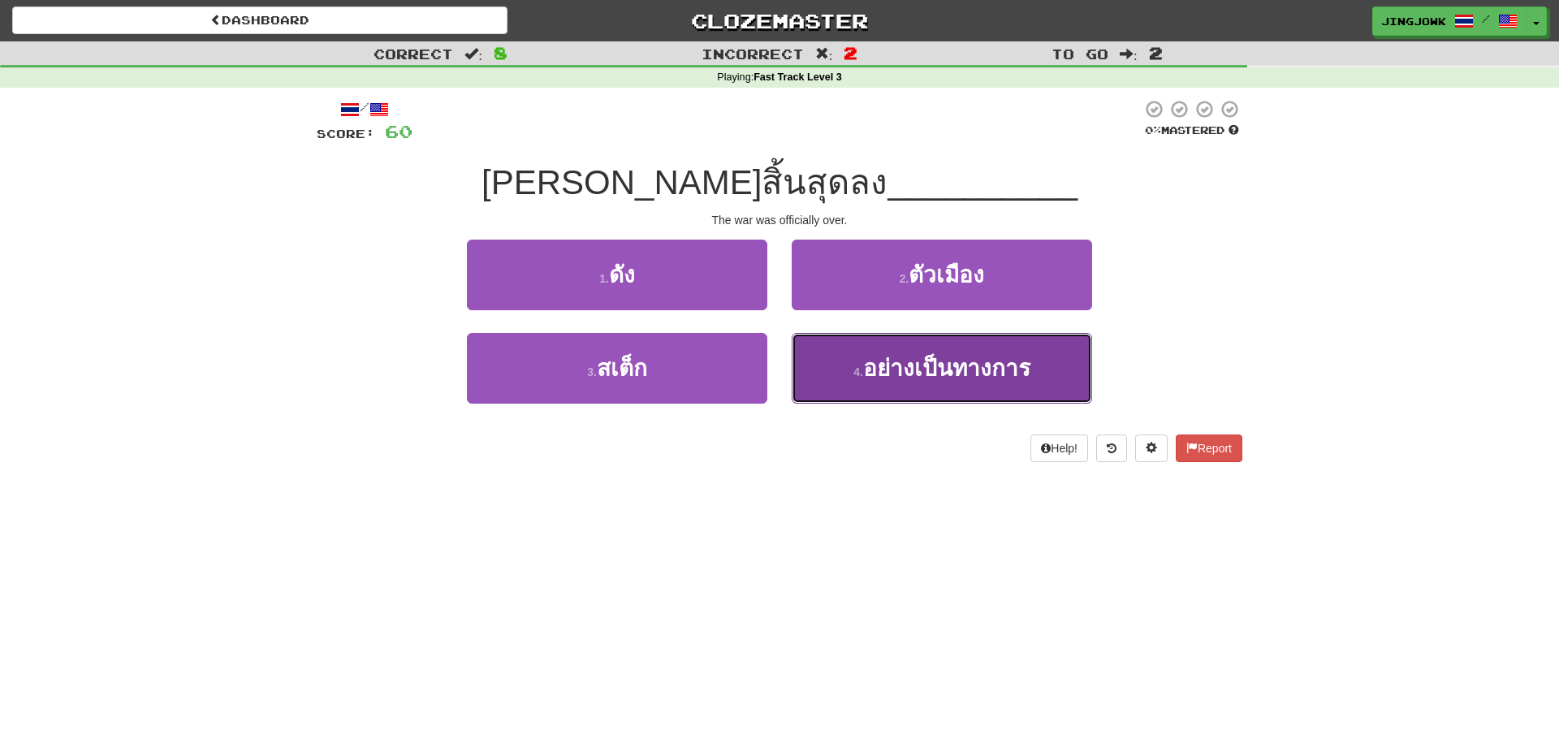
click at [911, 366] on span "อย่างเป็นทางการ" at bounding box center [946, 368] width 167 height 25
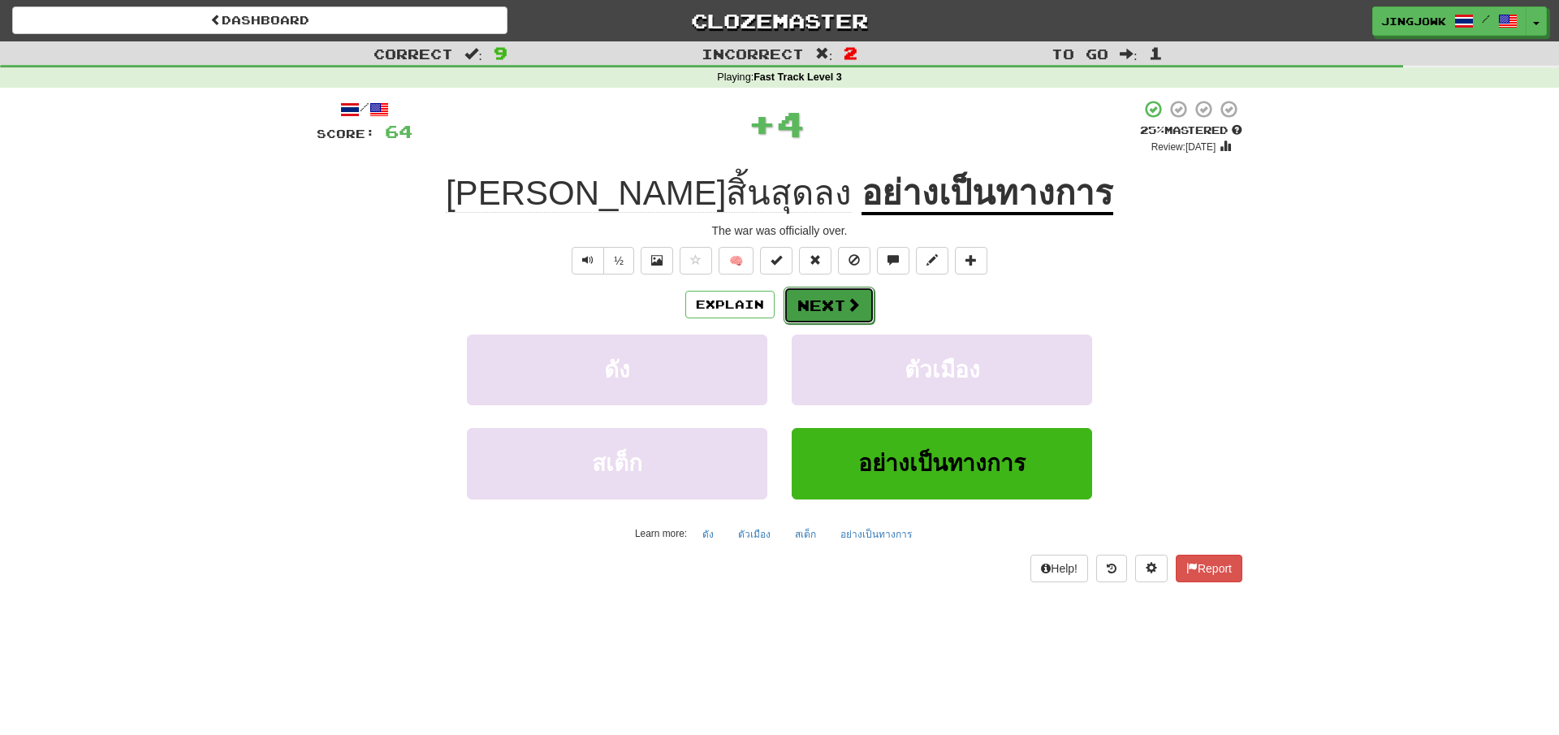
click at [827, 304] on button "Next" at bounding box center [828, 305] width 91 height 37
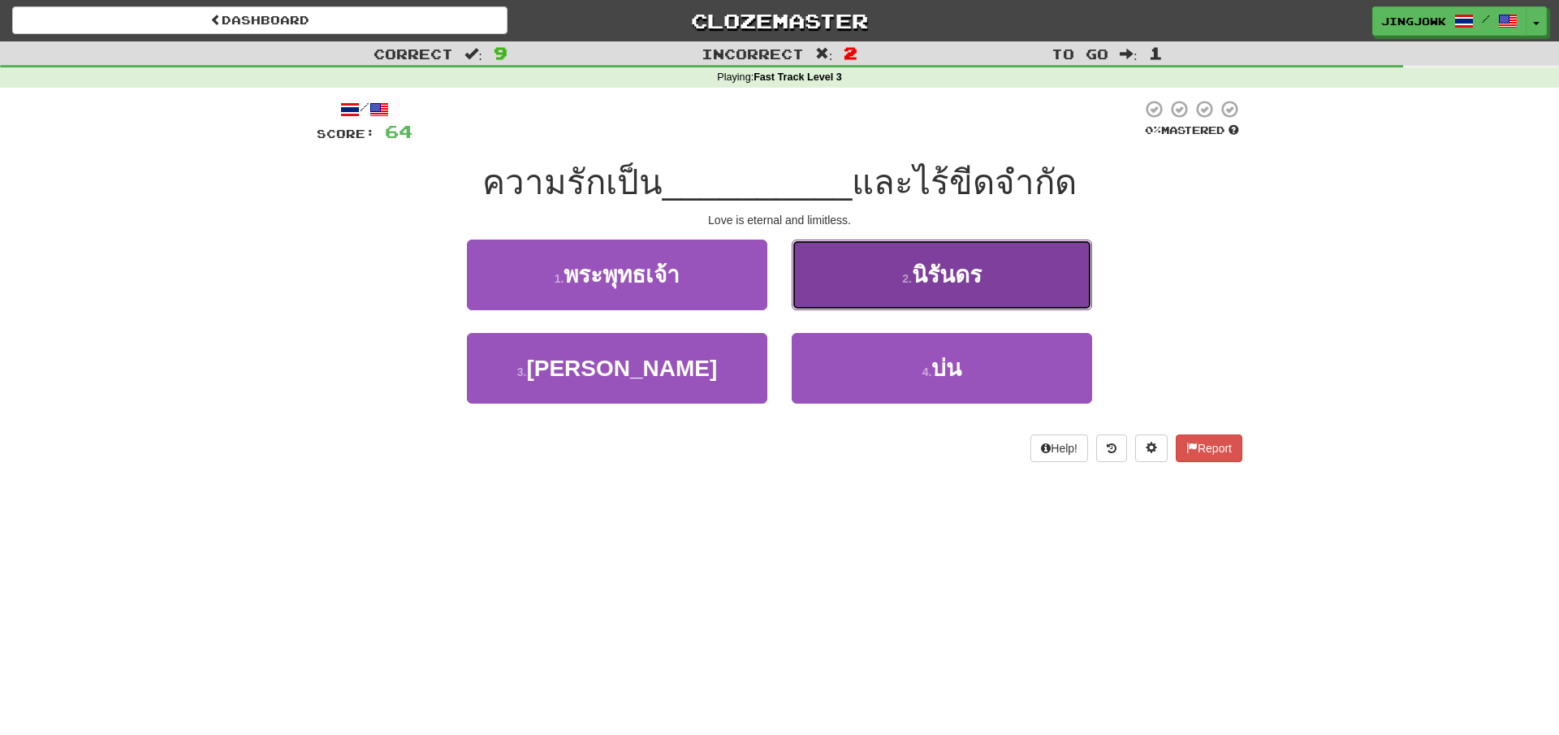
click at [923, 279] on span "นิรันดร" at bounding box center [947, 274] width 70 height 25
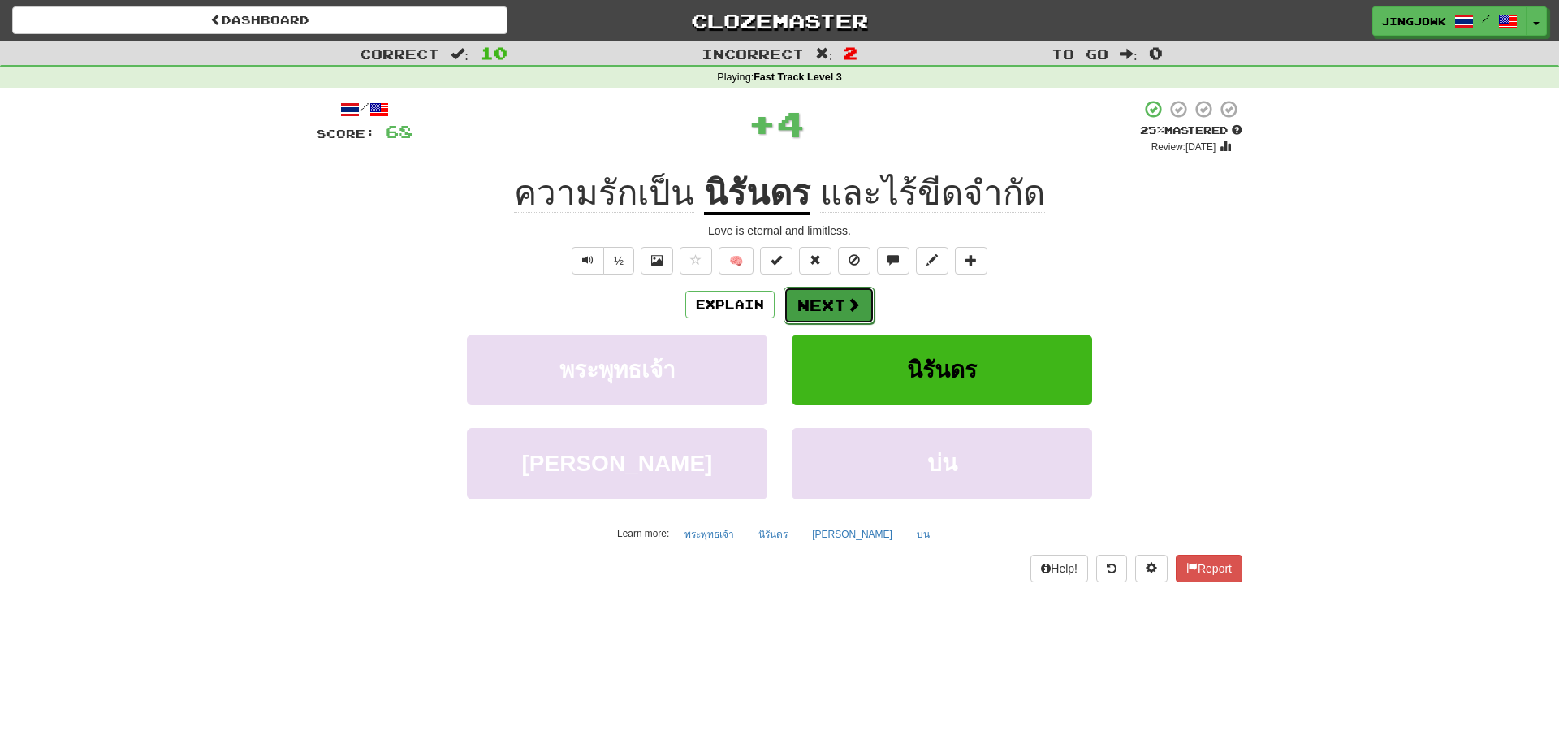
click at [818, 305] on button "Next" at bounding box center [828, 305] width 91 height 37
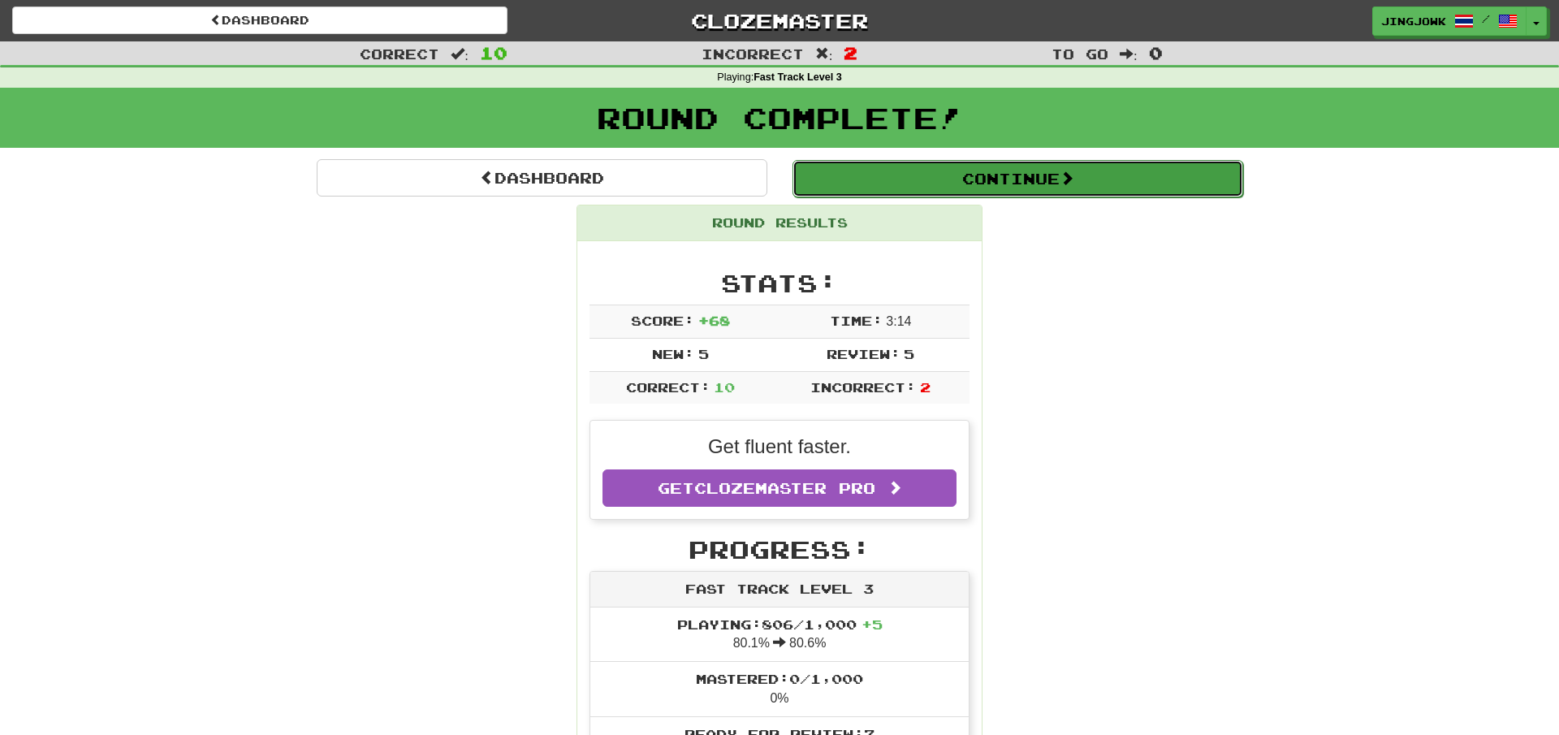
click at [1011, 177] on button "Continue" at bounding box center [1017, 178] width 451 height 37
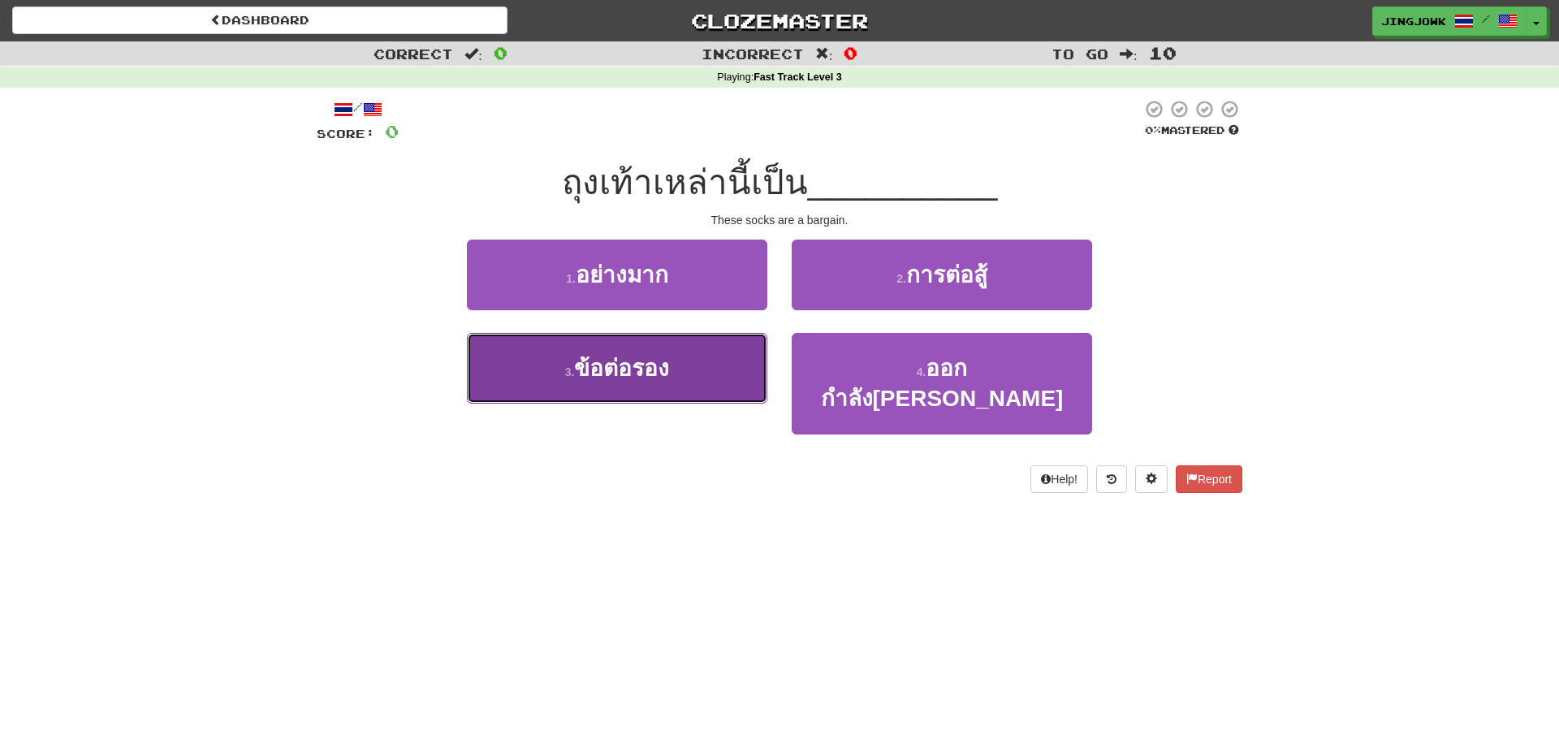
click at [632, 378] on span "ข้อต่อรอง" at bounding box center [621, 368] width 95 height 25
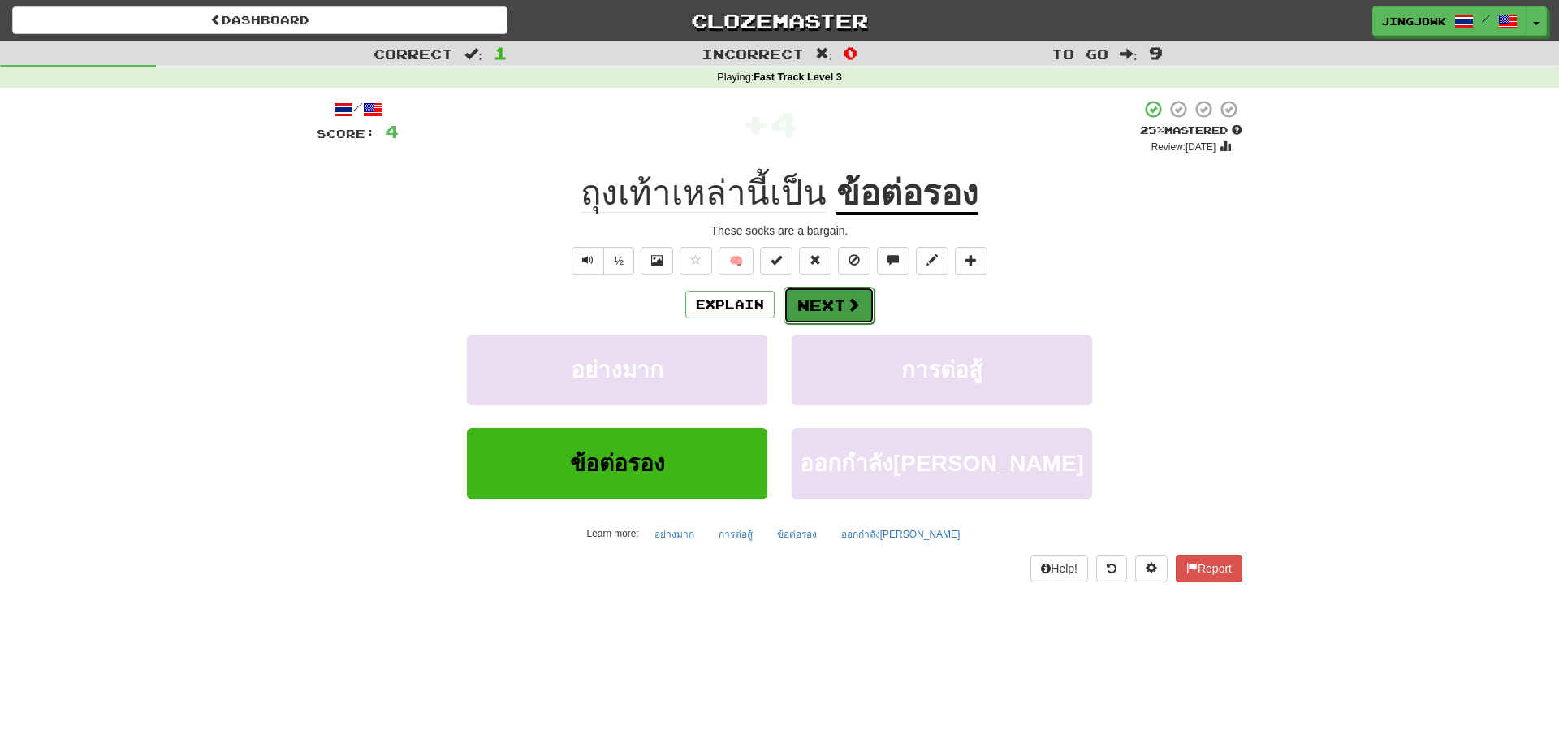
click at [822, 308] on button "Next" at bounding box center [828, 305] width 91 height 37
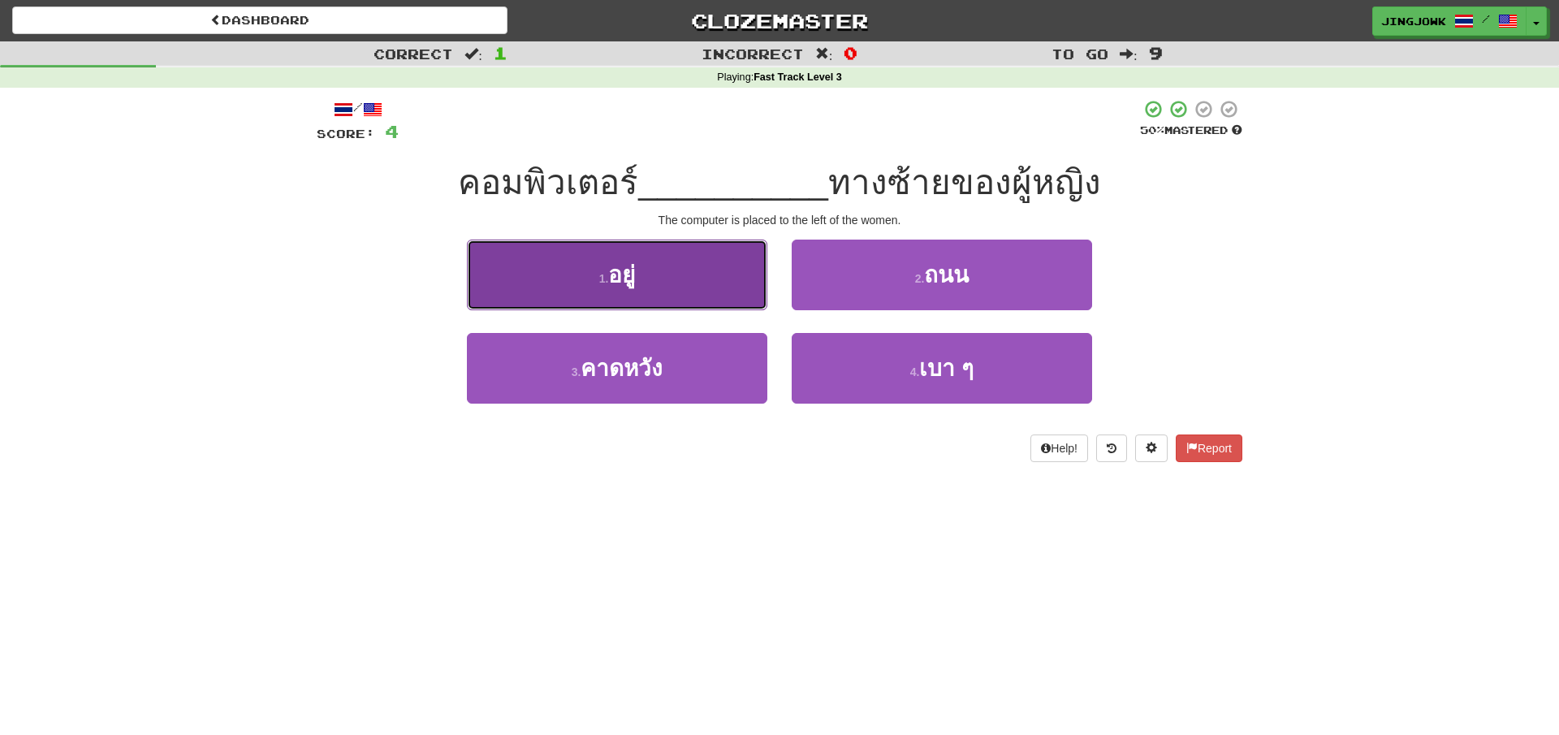
click at [635, 273] on span "อยู่" at bounding box center [621, 274] width 27 height 25
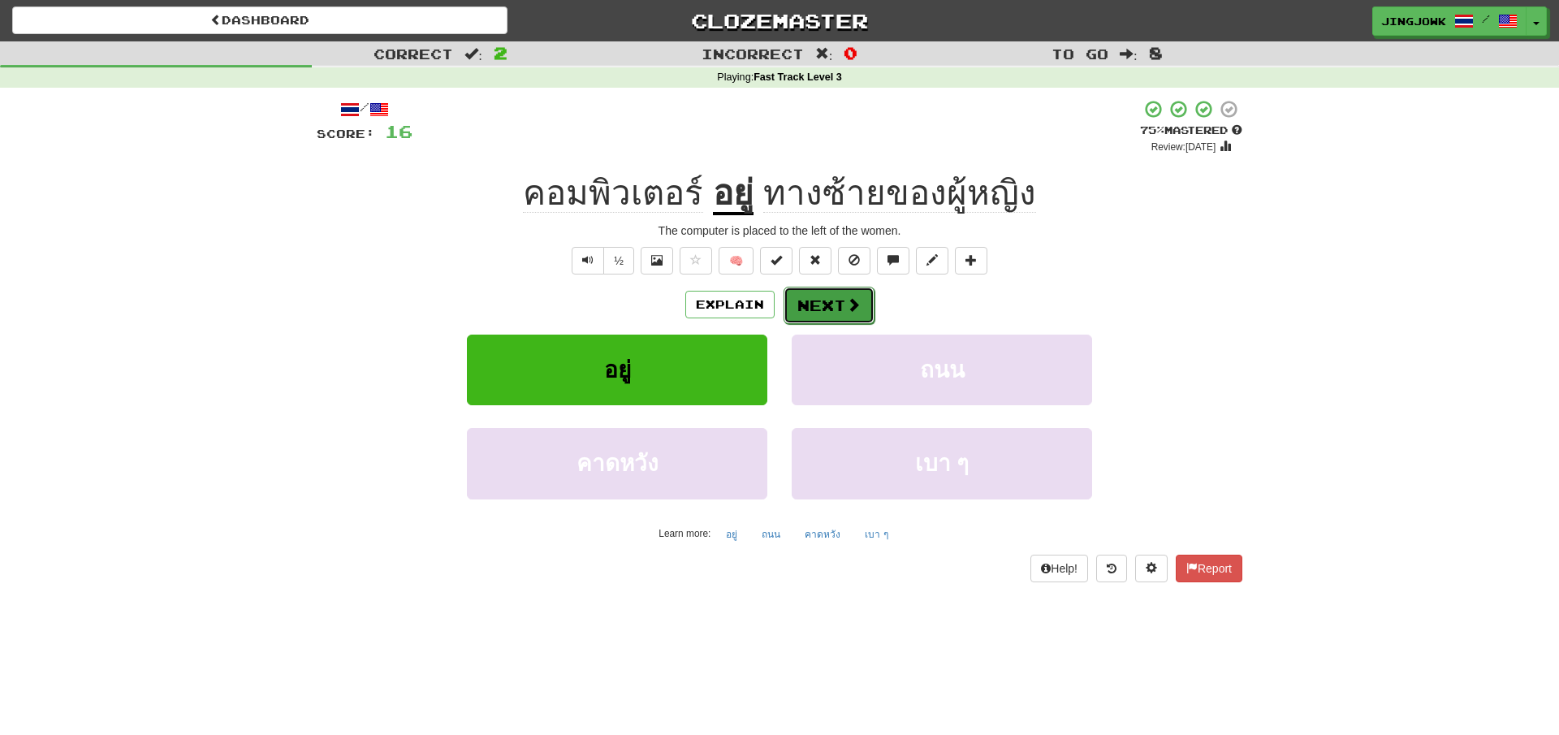
click at [817, 304] on button "Next" at bounding box center [828, 305] width 91 height 37
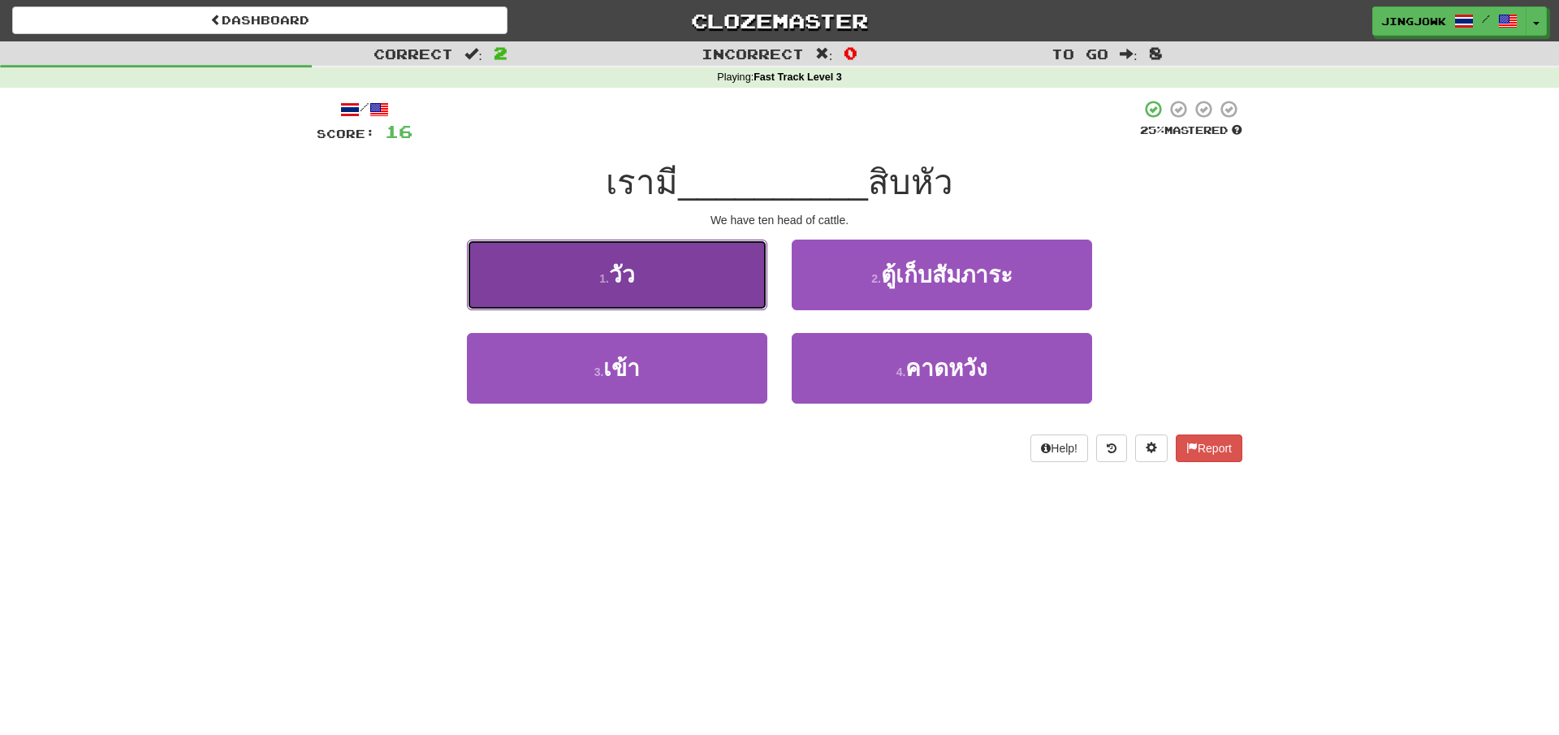
click at [615, 274] on span "วัว" at bounding box center [622, 274] width 26 height 25
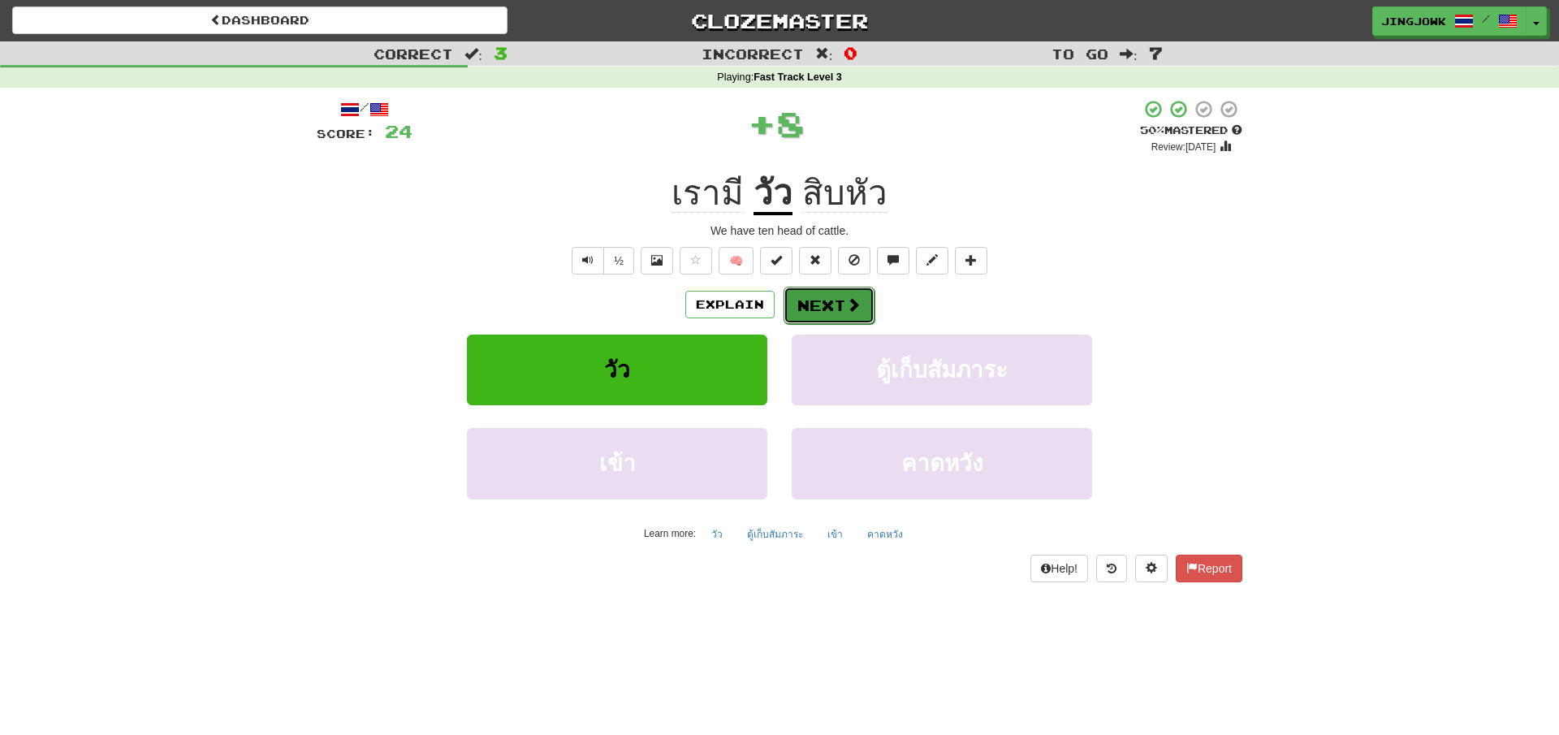
click at [817, 306] on button "Next" at bounding box center [828, 305] width 91 height 37
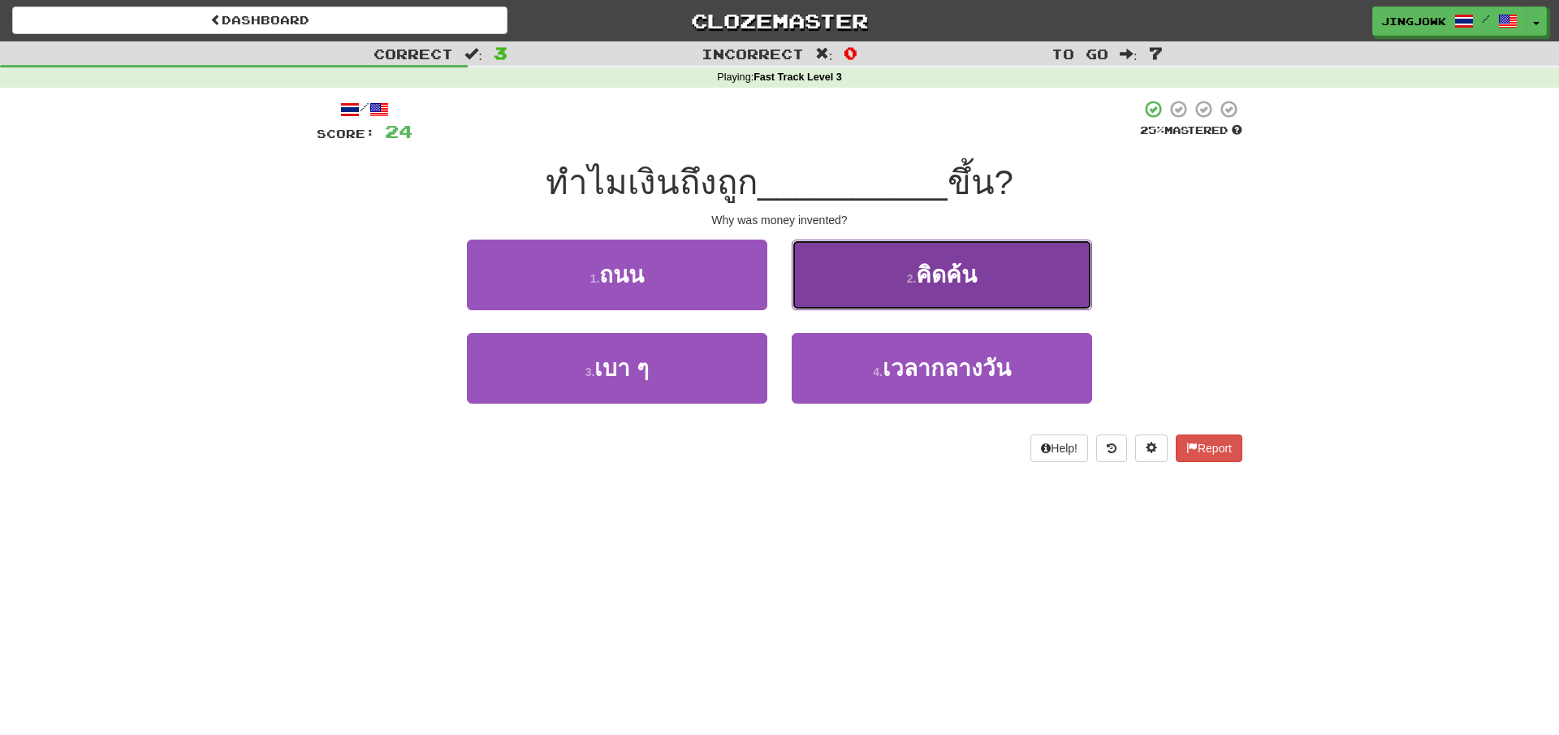
click at [938, 275] on span "คิดค้น" at bounding box center [946, 274] width 61 height 25
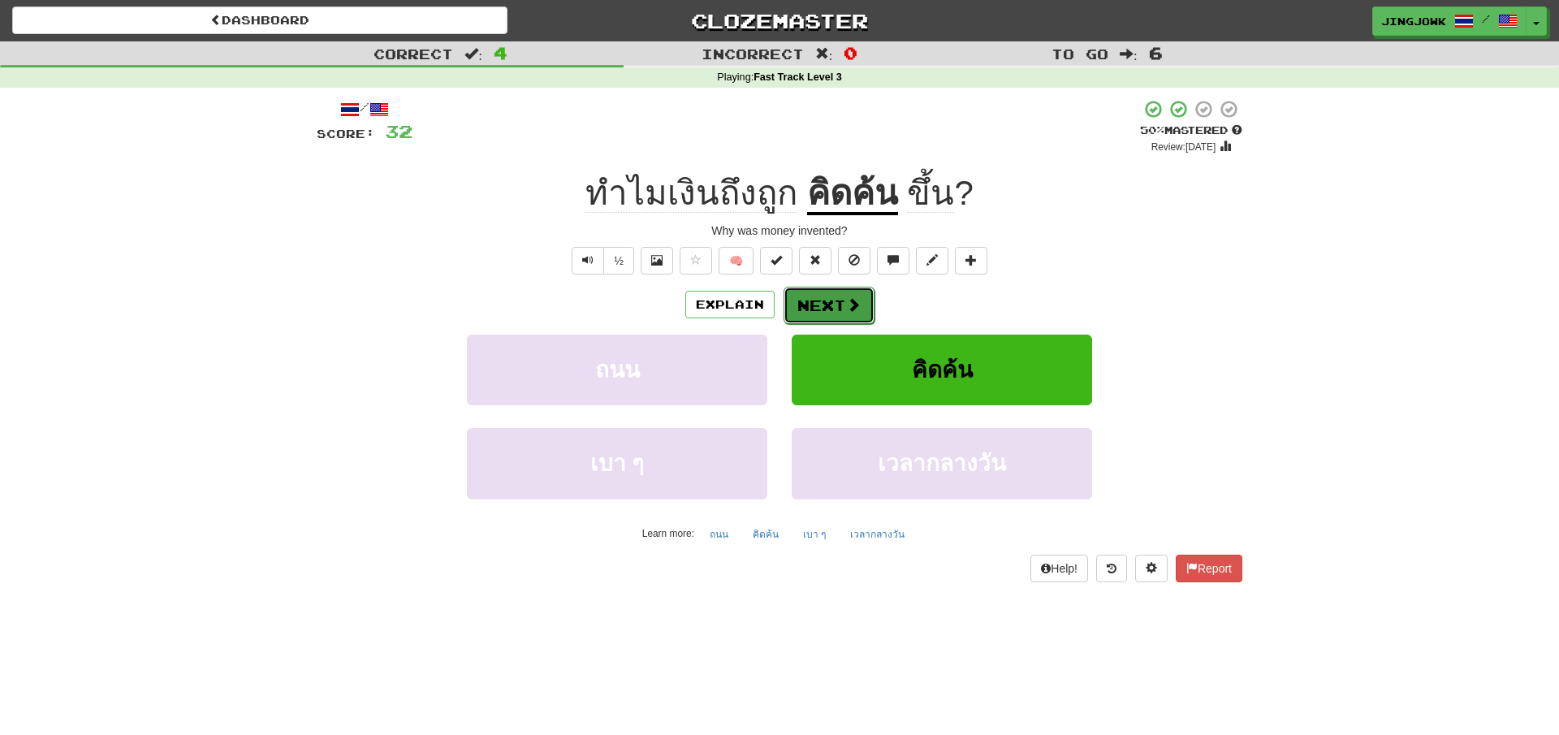
click at [817, 306] on button "Next" at bounding box center [828, 305] width 91 height 37
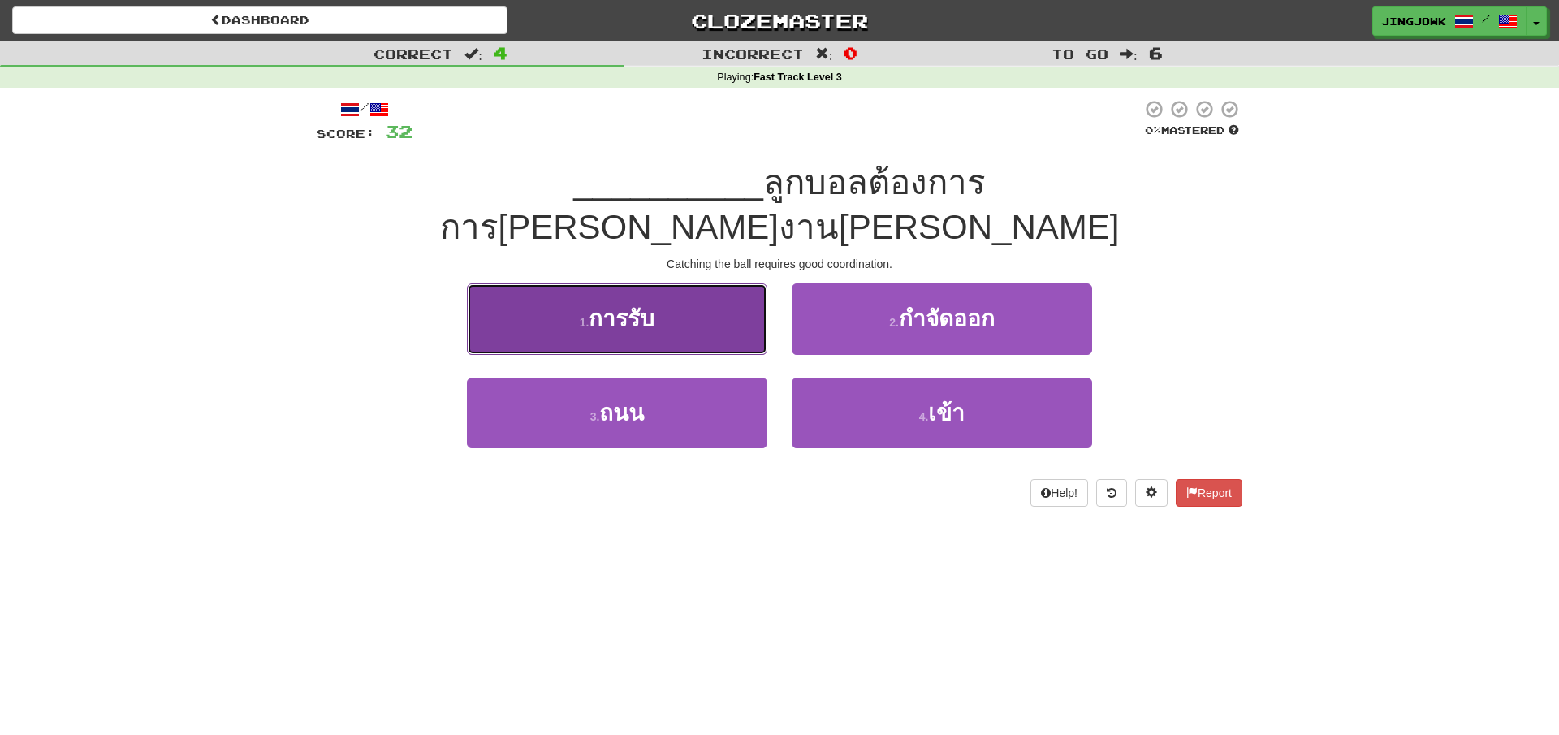
click at [604, 306] on span "การรับ" at bounding box center [622, 318] width 66 height 25
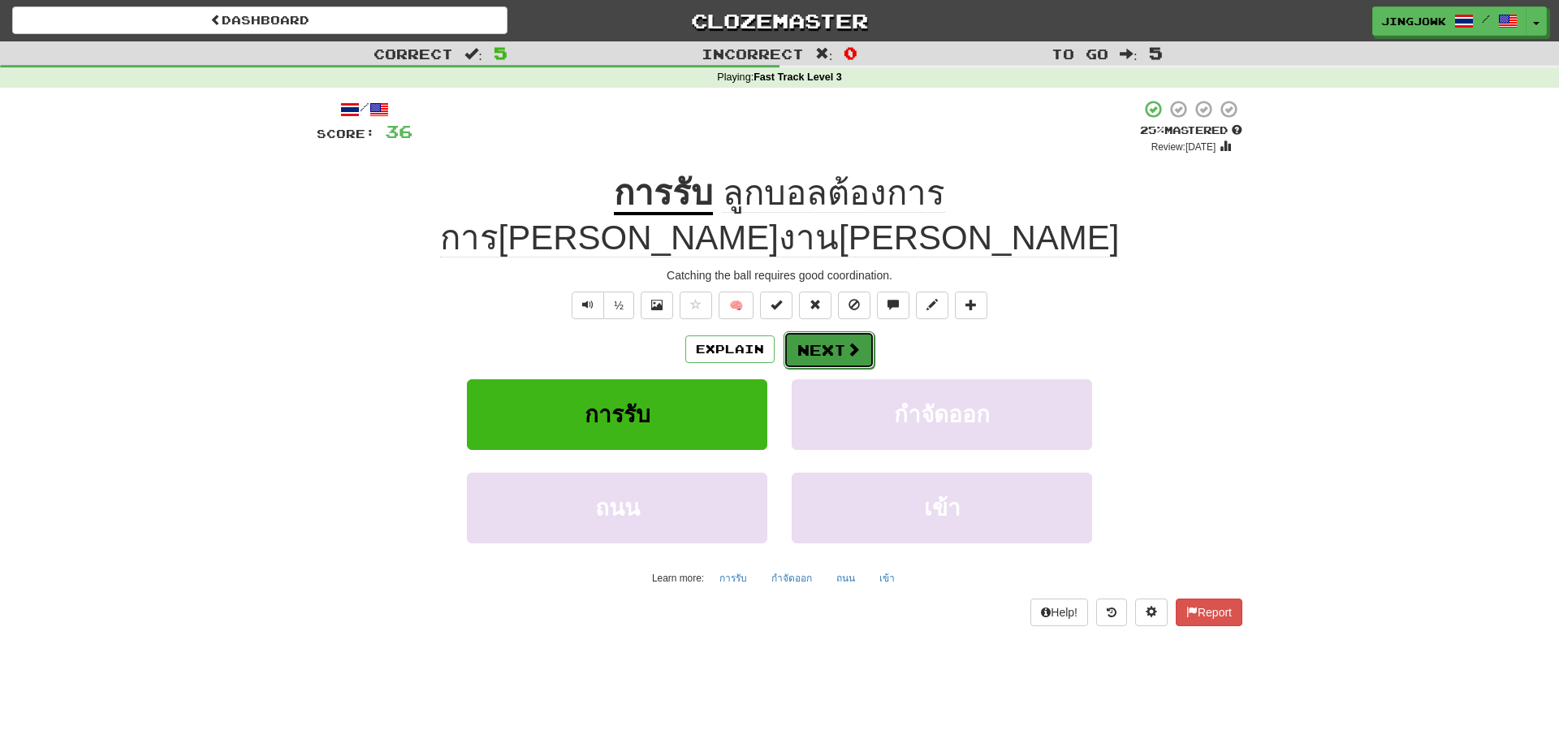
click at [837, 331] on button "Next" at bounding box center [828, 349] width 91 height 37
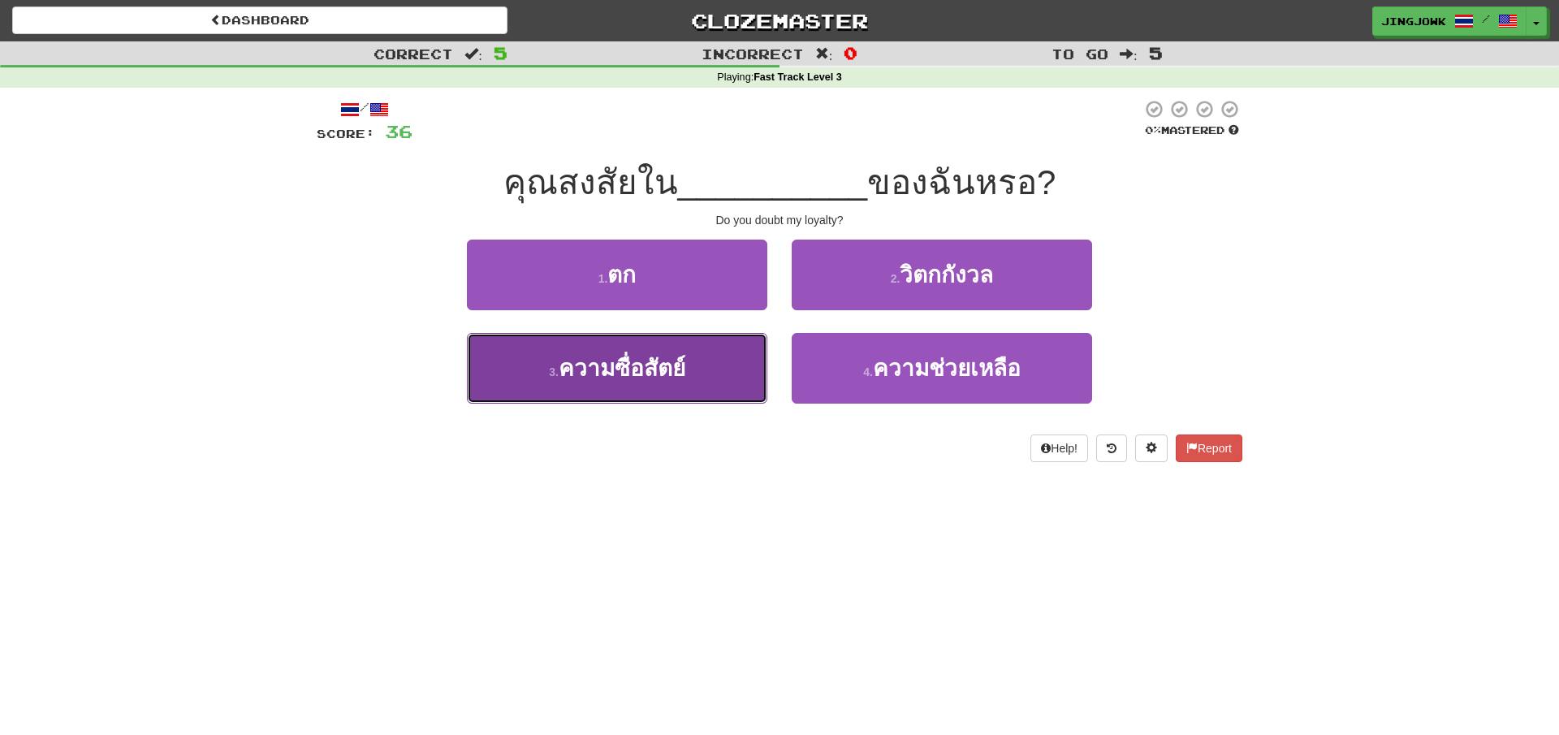
click at [622, 367] on span "ความซื่อสัตย์" at bounding box center [622, 368] width 127 height 25
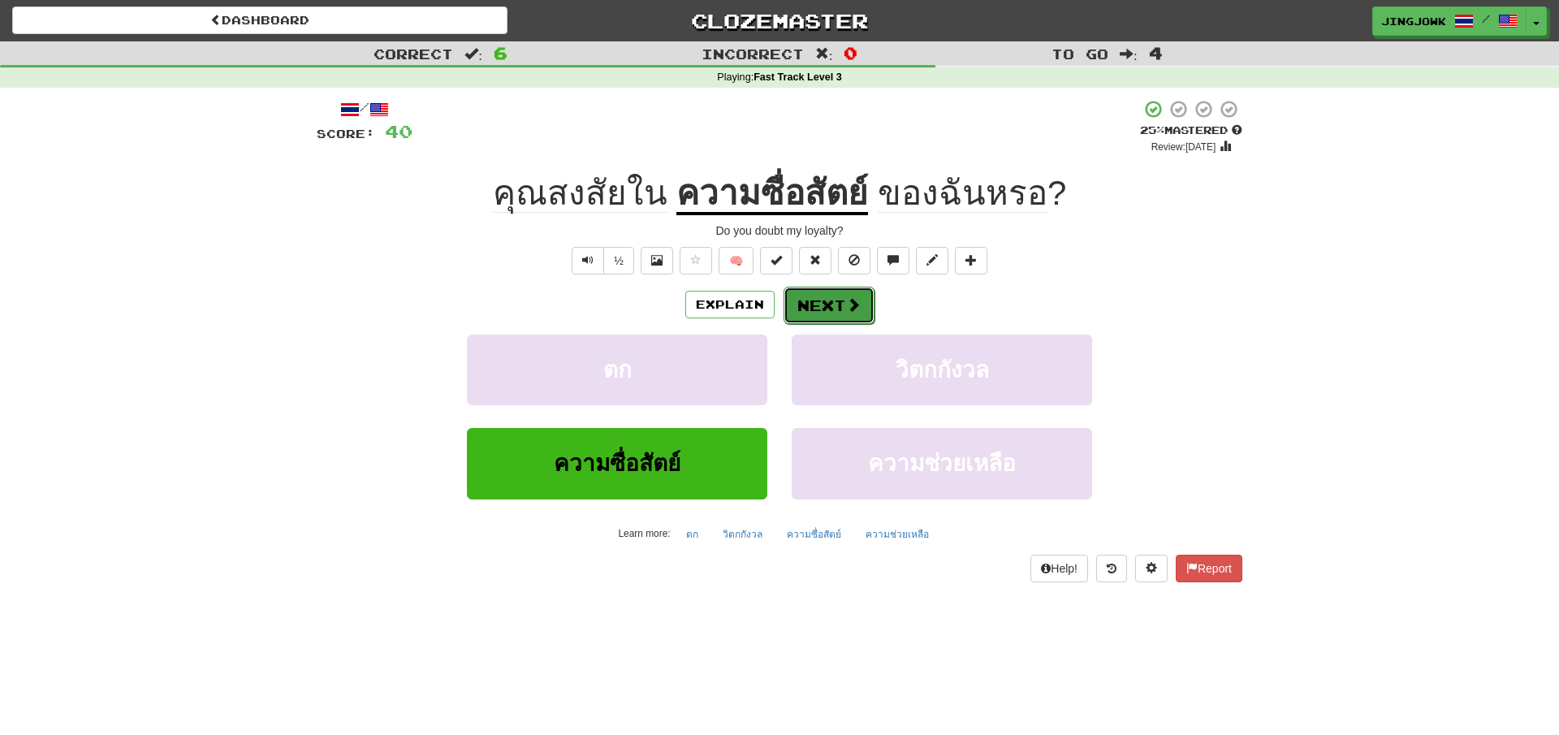
click at [819, 307] on button "Next" at bounding box center [828, 305] width 91 height 37
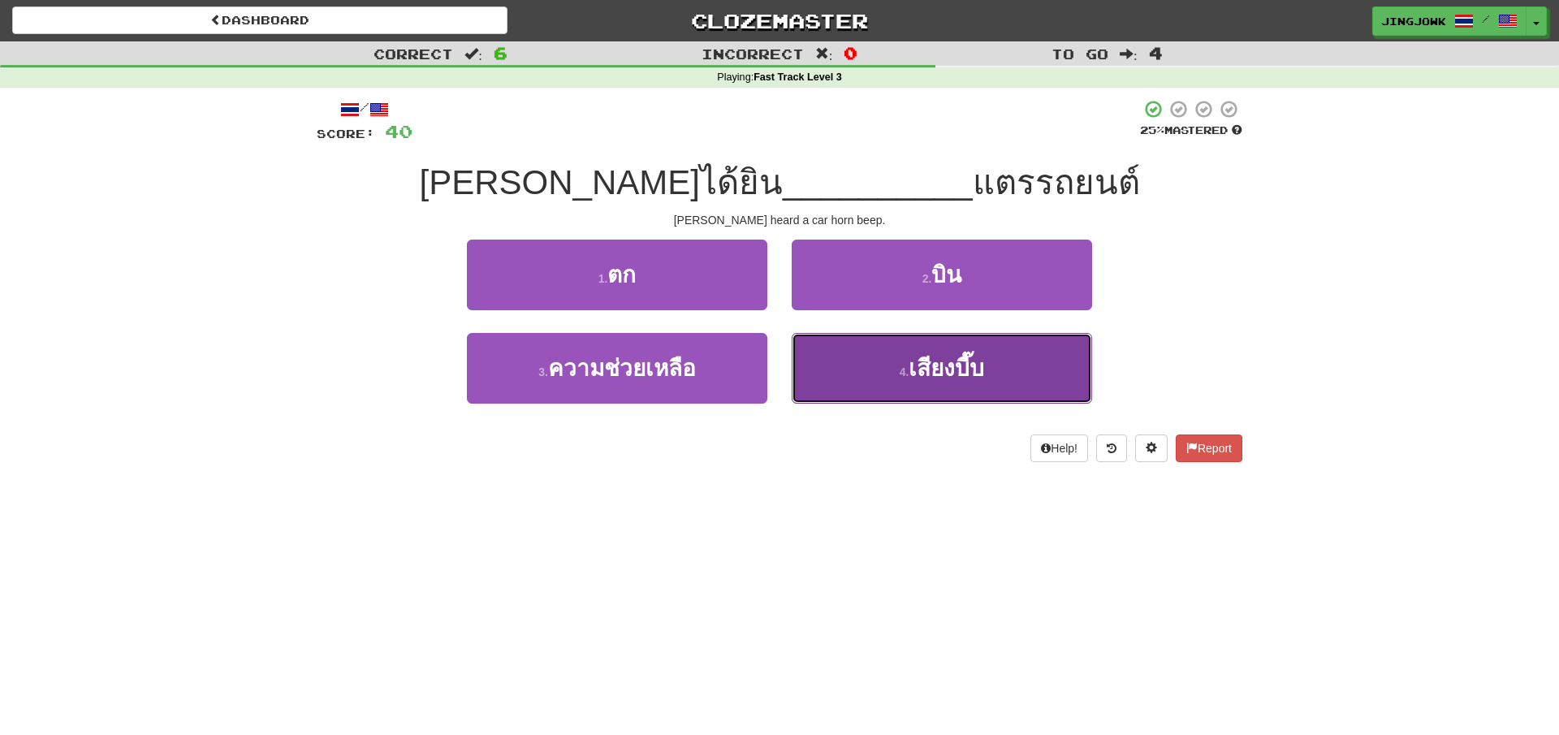
click at [945, 366] on span "เสียงบี๊บ" at bounding box center [945, 368] width 75 height 25
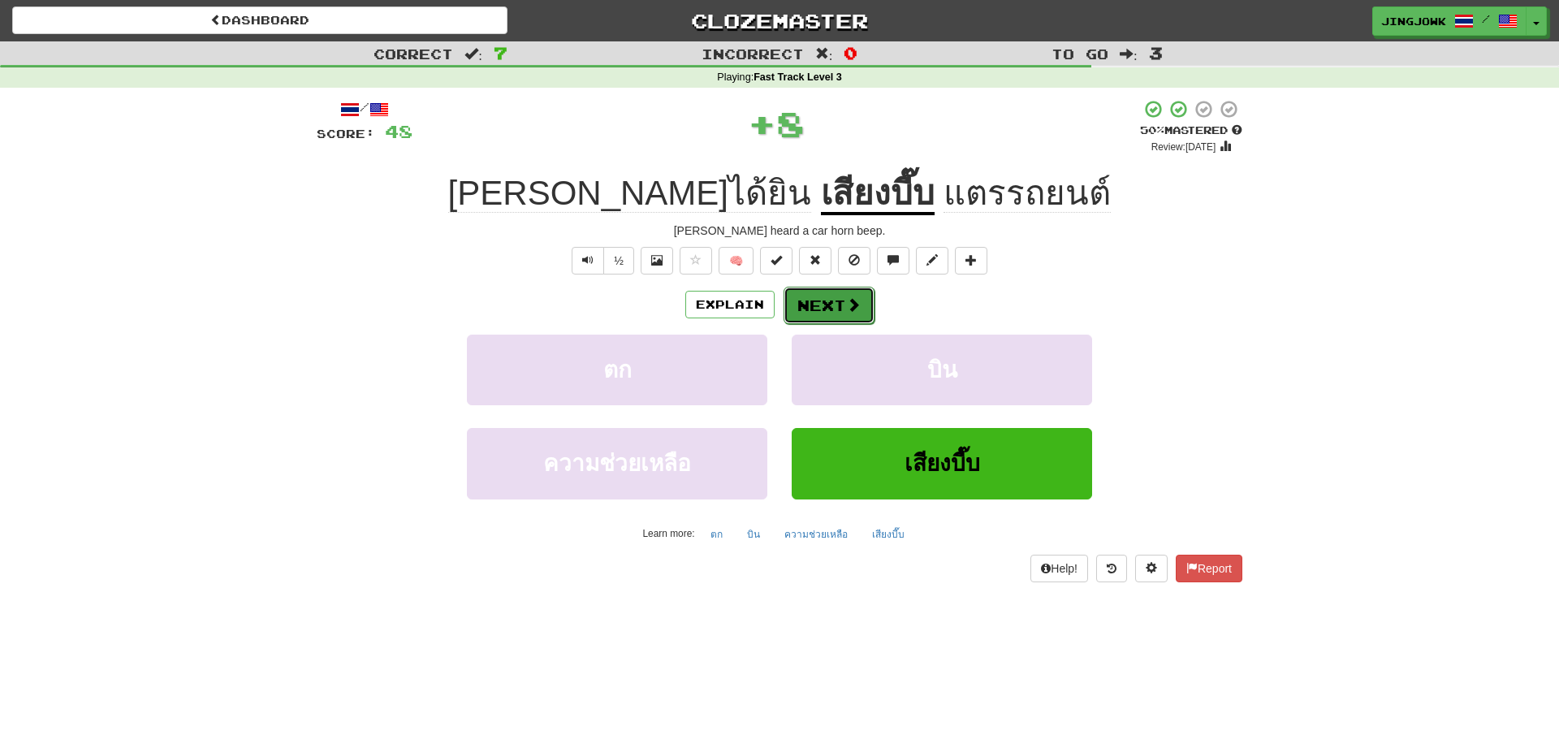
click at [833, 304] on button "Next" at bounding box center [828, 305] width 91 height 37
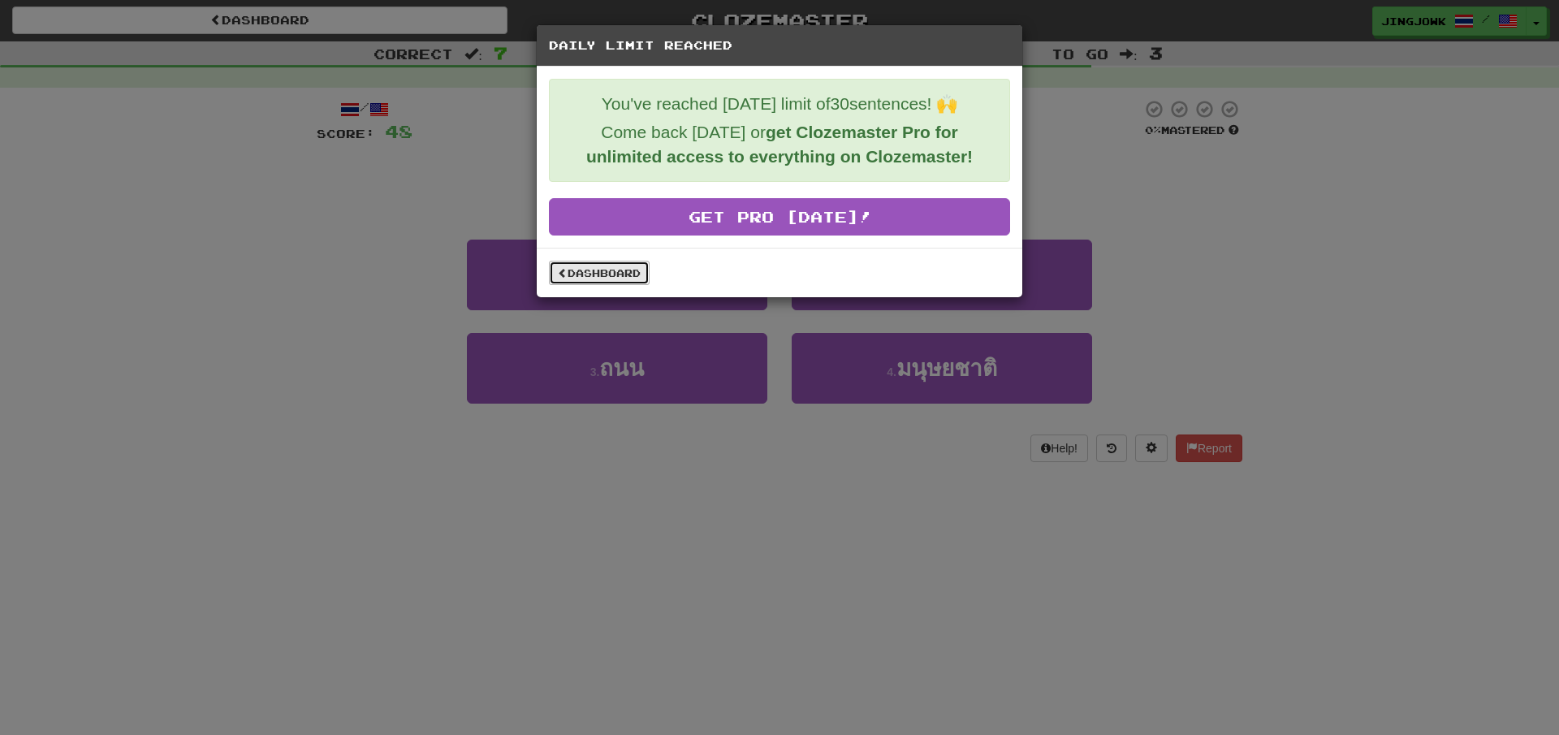
click at [580, 273] on link "Dashboard" at bounding box center [599, 273] width 101 height 24
